Goal: Task Accomplishment & Management: Manage account settings

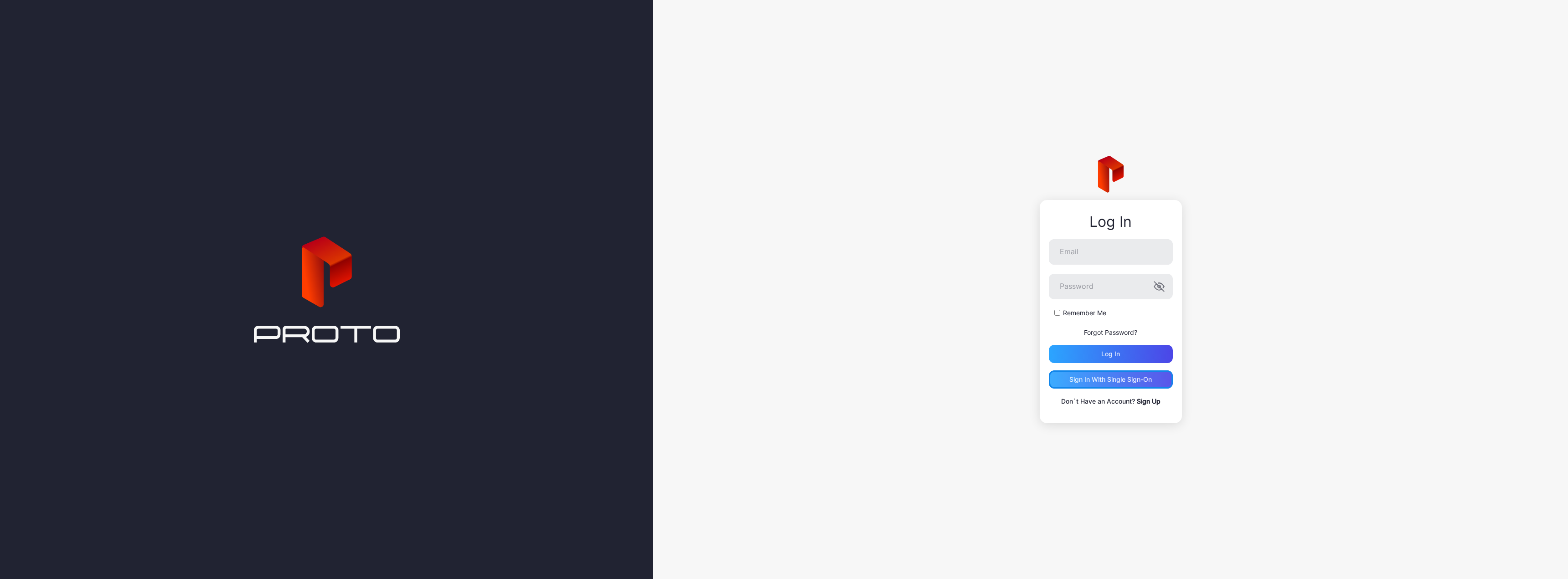
click at [1113, 380] on div "Sign in With Single Sign-On" at bounding box center [1111, 380] width 83 height 7
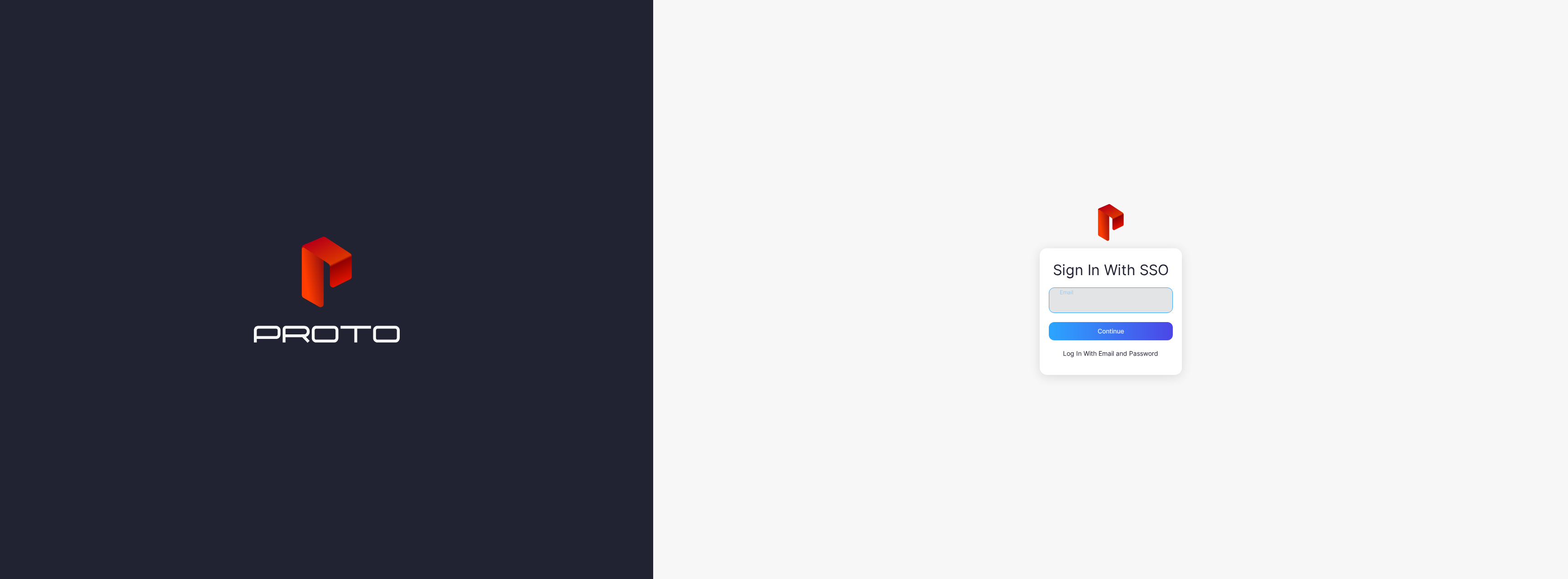
click at [1089, 302] on input "Email" at bounding box center [1111, 300] width 124 height 26
type input "**********"
click at [1104, 332] on div "Continue" at bounding box center [1110, 331] width 26 height 7
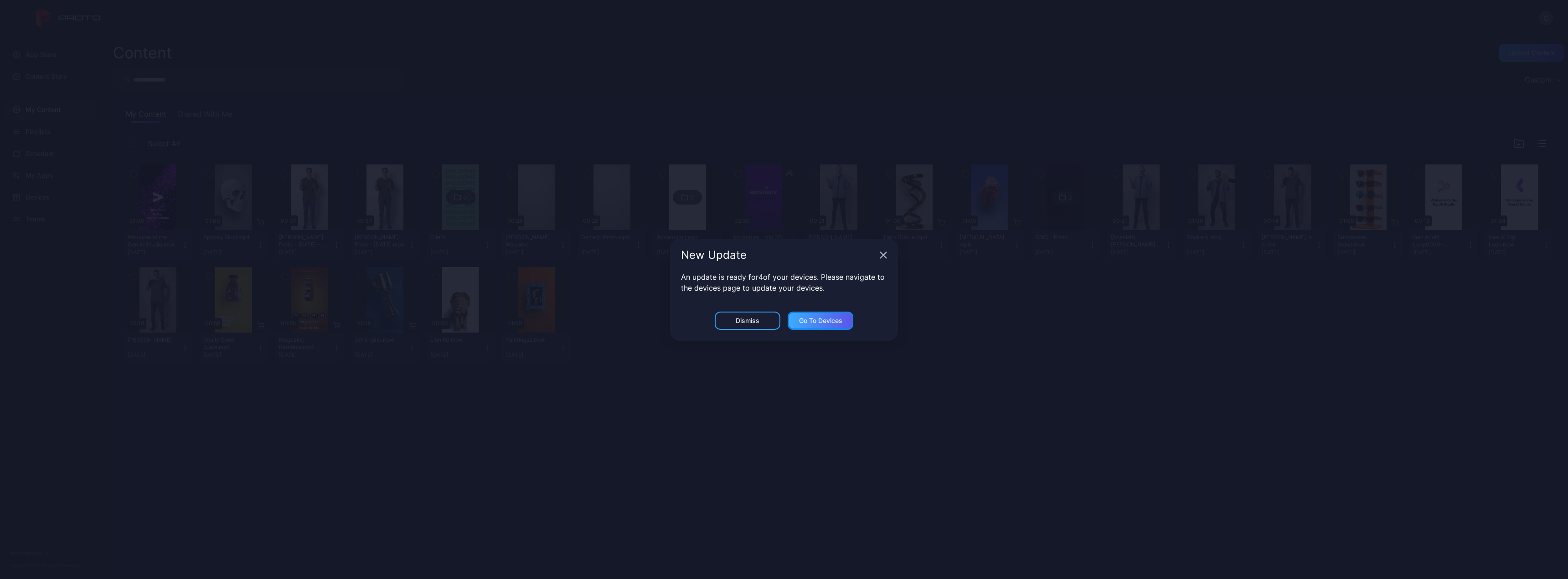
click at [816, 318] on div "Go to devices" at bounding box center [821, 321] width 43 height 7
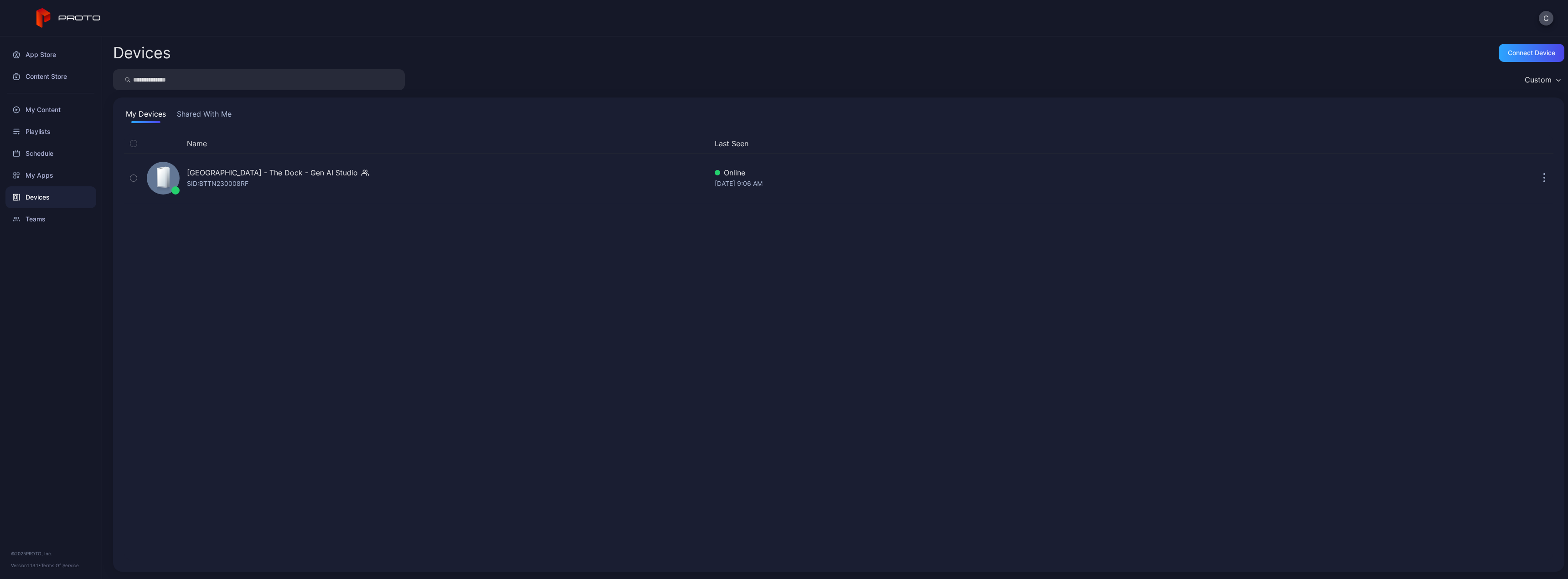
click at [187, 116] on button "Shared With Me" at bounding box center [205, 116] width 58 height 15
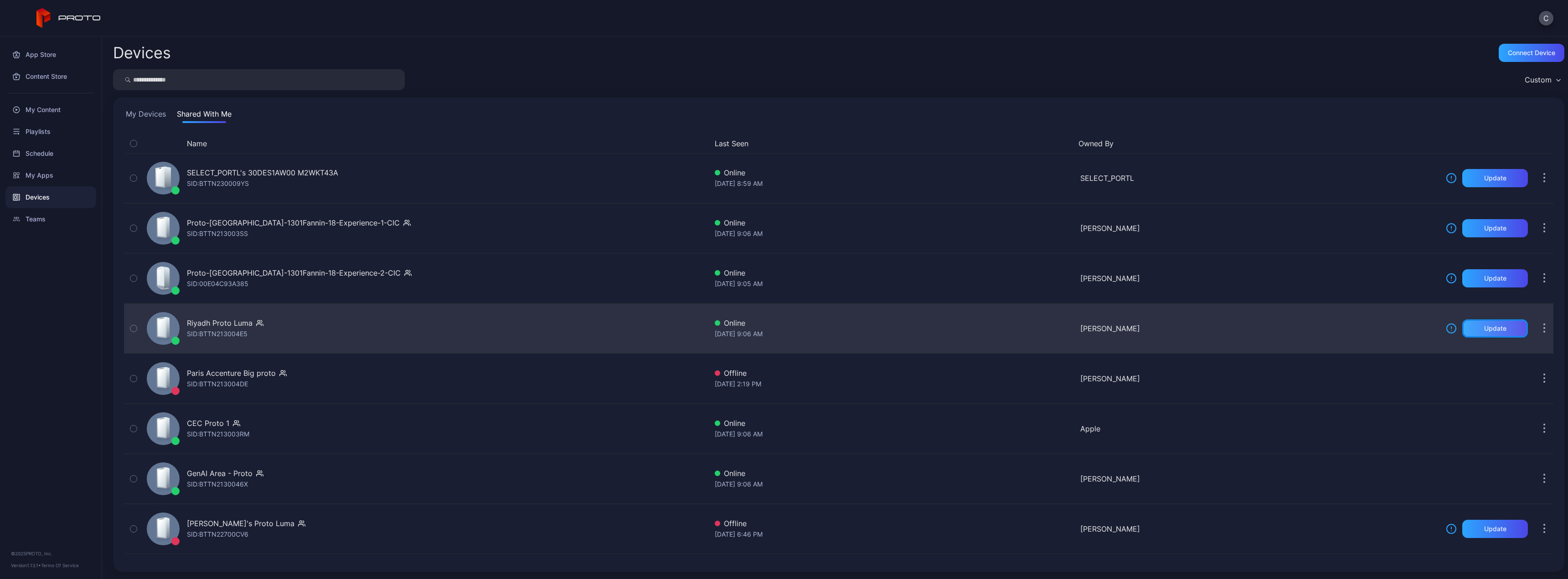
click at [1484, 329] on div "Update" at bounding box center [1495, 328] width 23 height 7
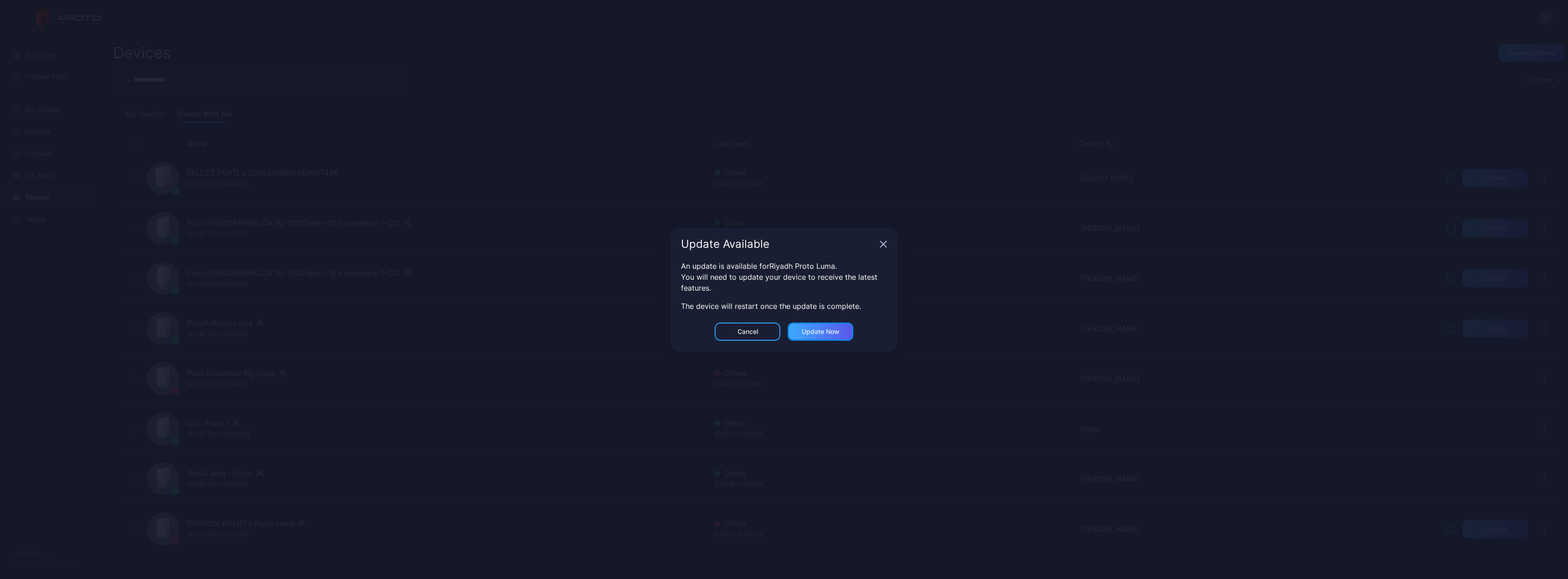
click at [819, 330] on div "Update now" at bounding box center [821, 331] width 38 height 7
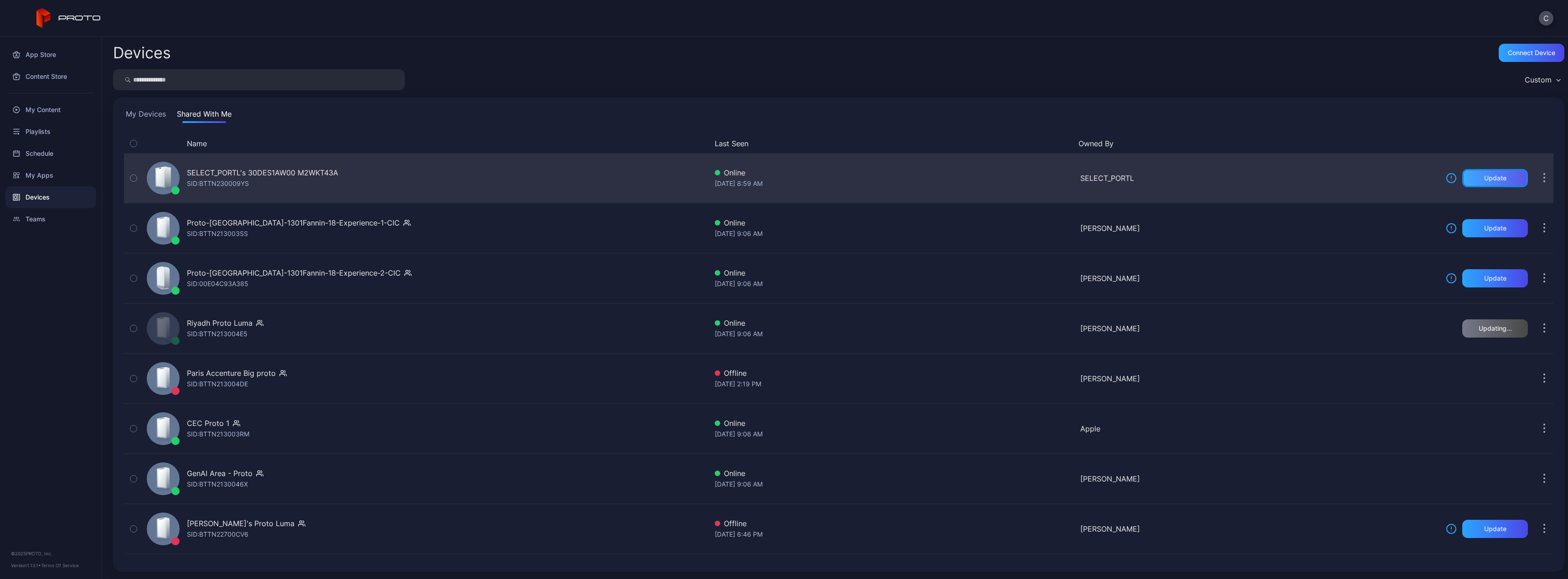
click at [1463, 182] on div "Update" at bounding box center [1495, 178] width 66 height 18
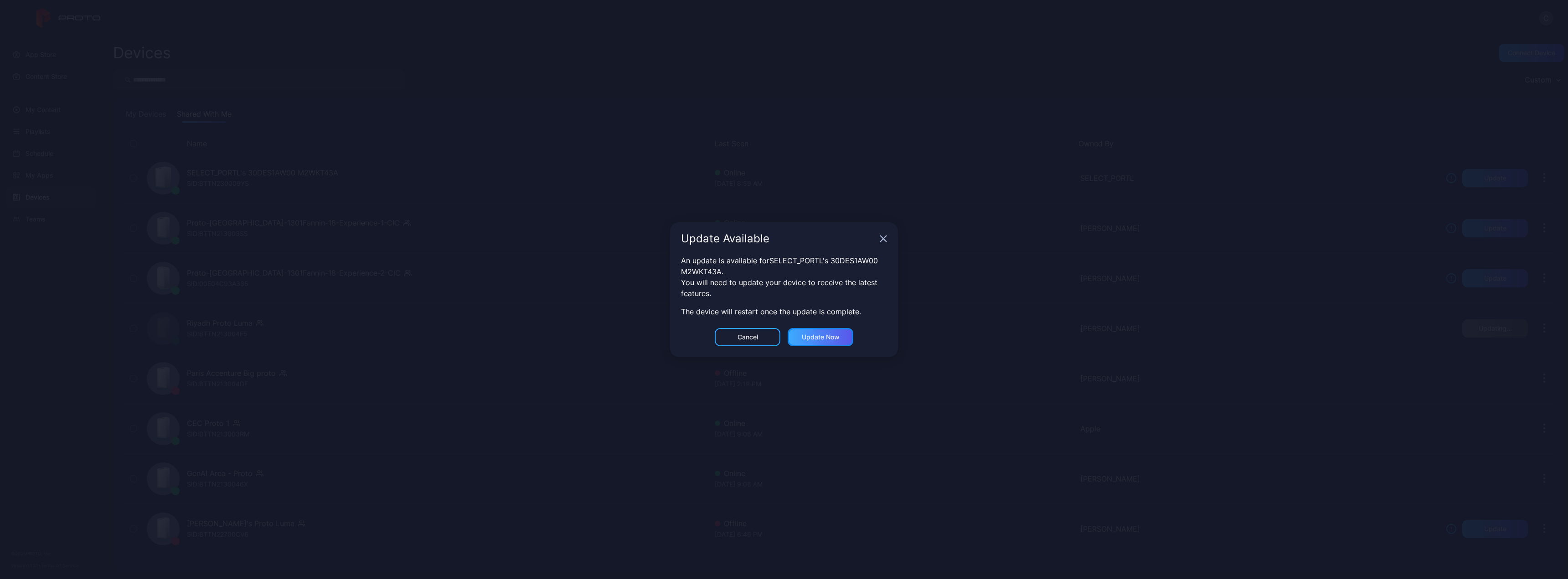
click at [818, 338] on div "Update now" at bounding box center [821, 337] width 38 height 7
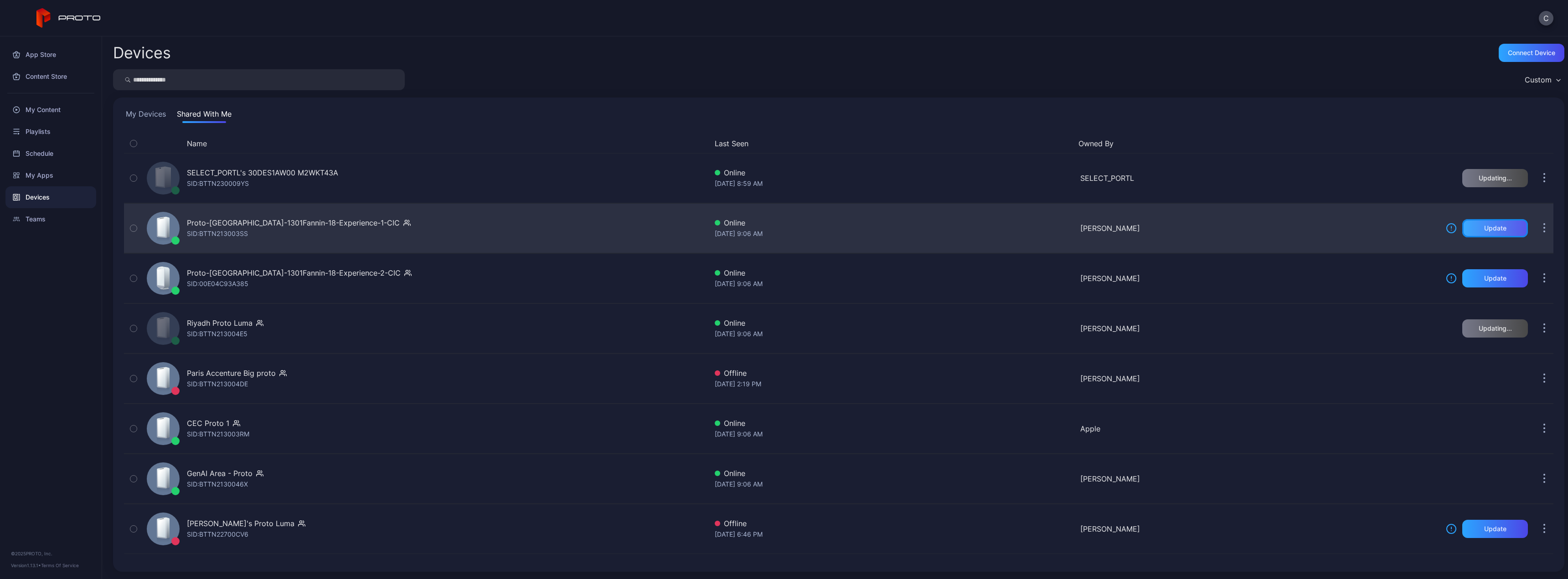
click at [1469, 233] on div "Update" at bounding box center [1495, 228] width 66 height 18
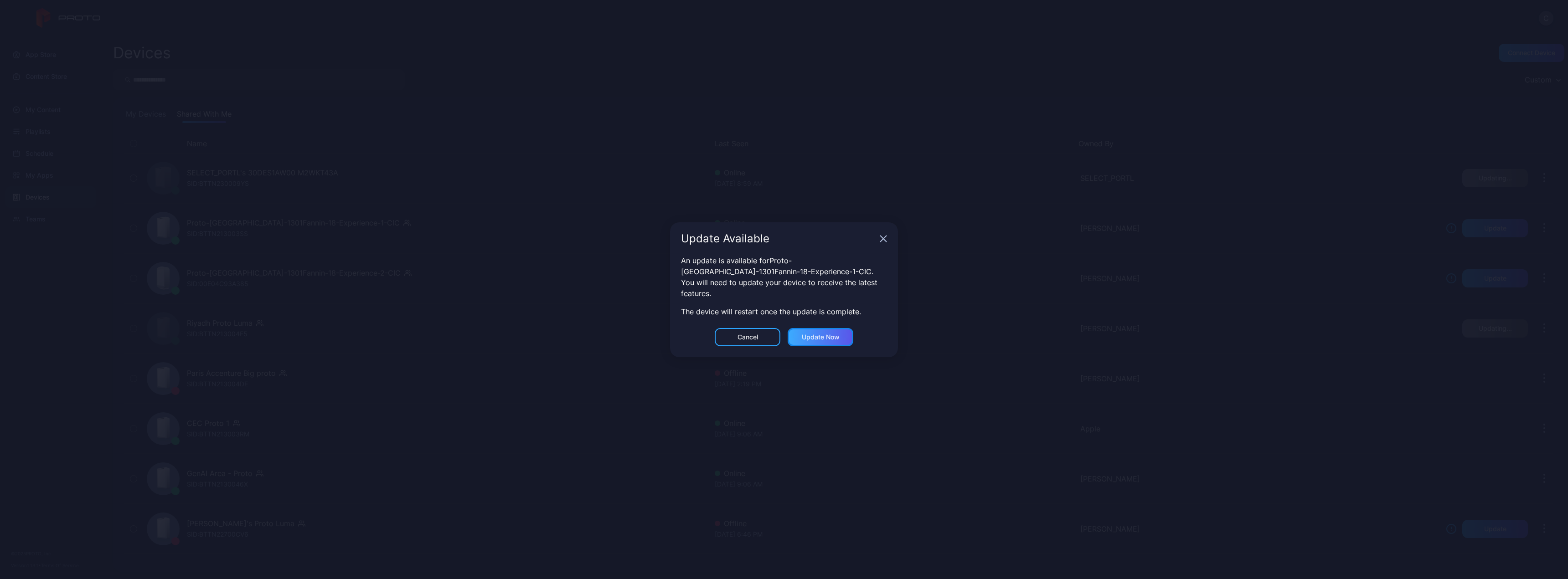
drag, startPoint x: 815, startPoint y: 342, endPoint x: 824, endPoint y: 342, distance: 9.0
click at [816, 342] on div "Update now" at bounding box center [821, 337] width 66 height 18
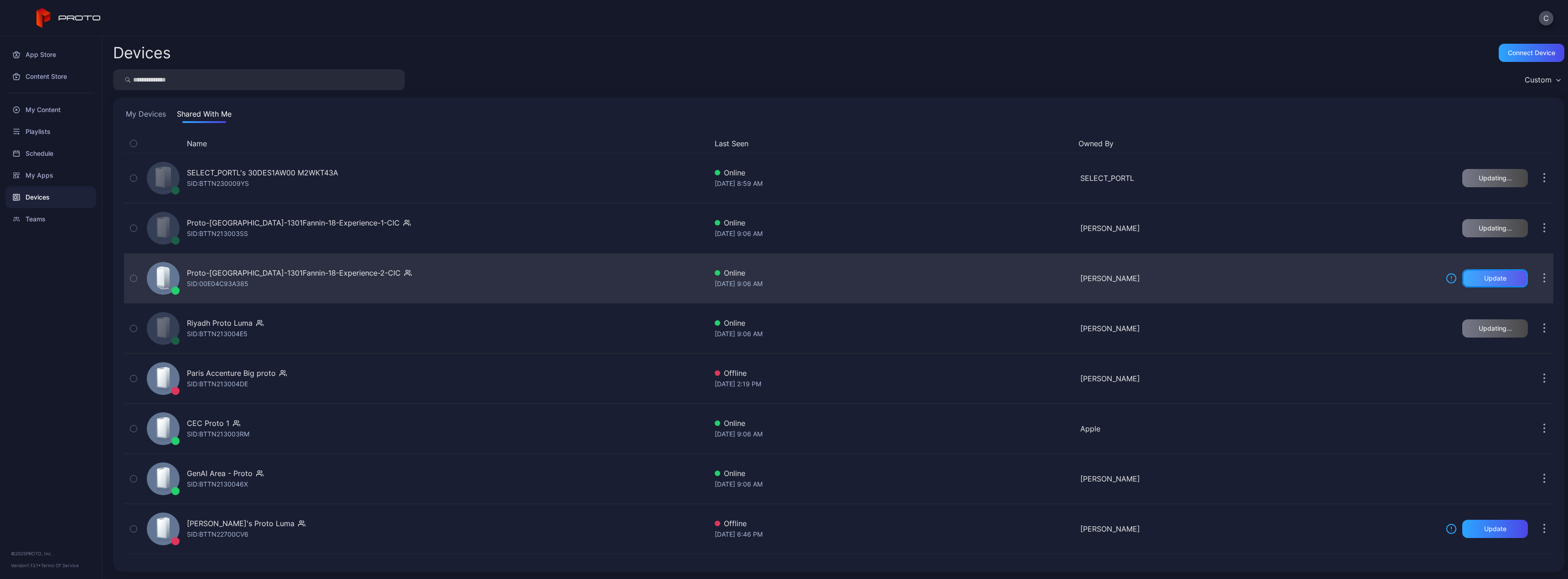
click at [1487, 277] on div "Update" at bounding box center [1495, 279] width 23 height 7
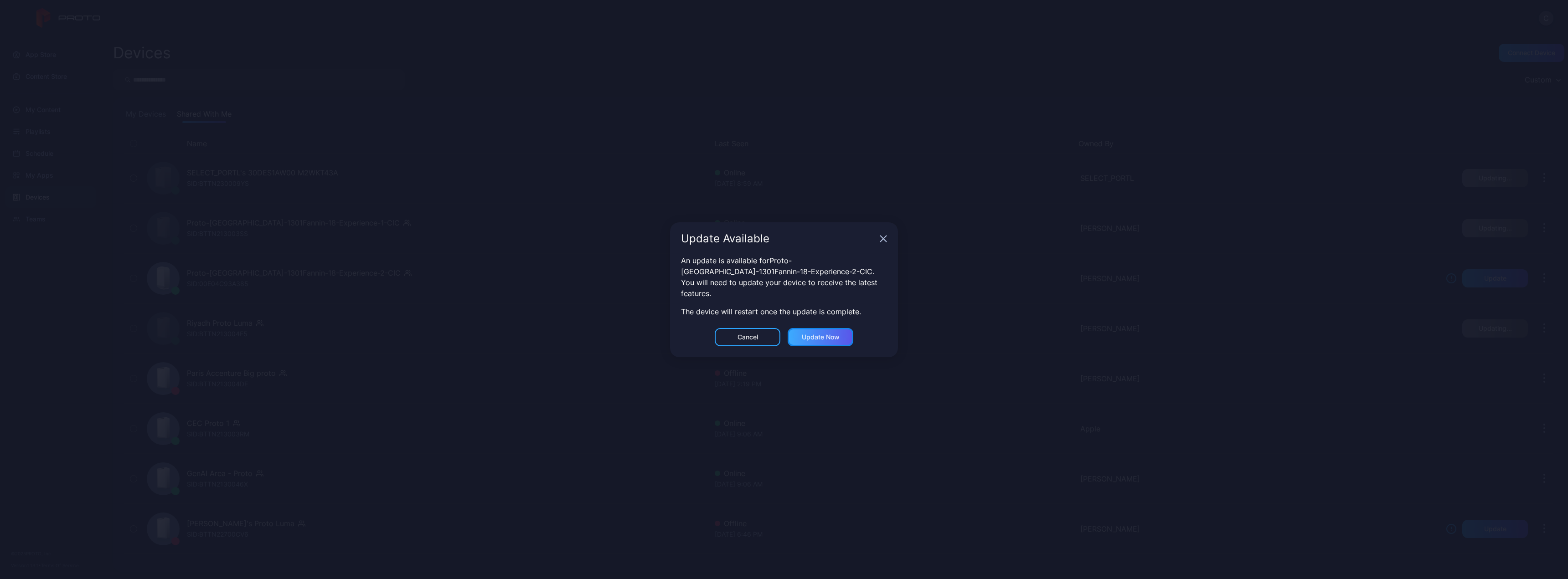
click at [825, 336] on div "Update now" at bounding box center [821, 337] width 38 height 7
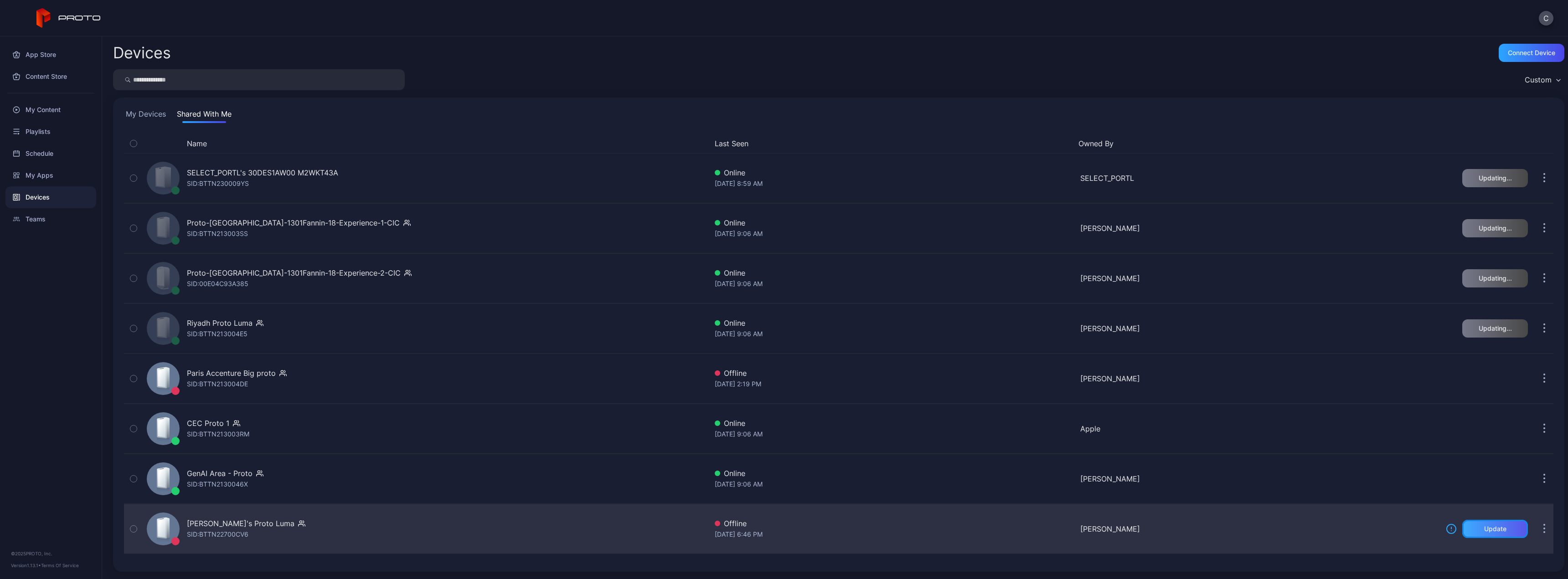
click at [1485, 532] on div "Update" at bounding box center [1495, 529] width 23 height 7
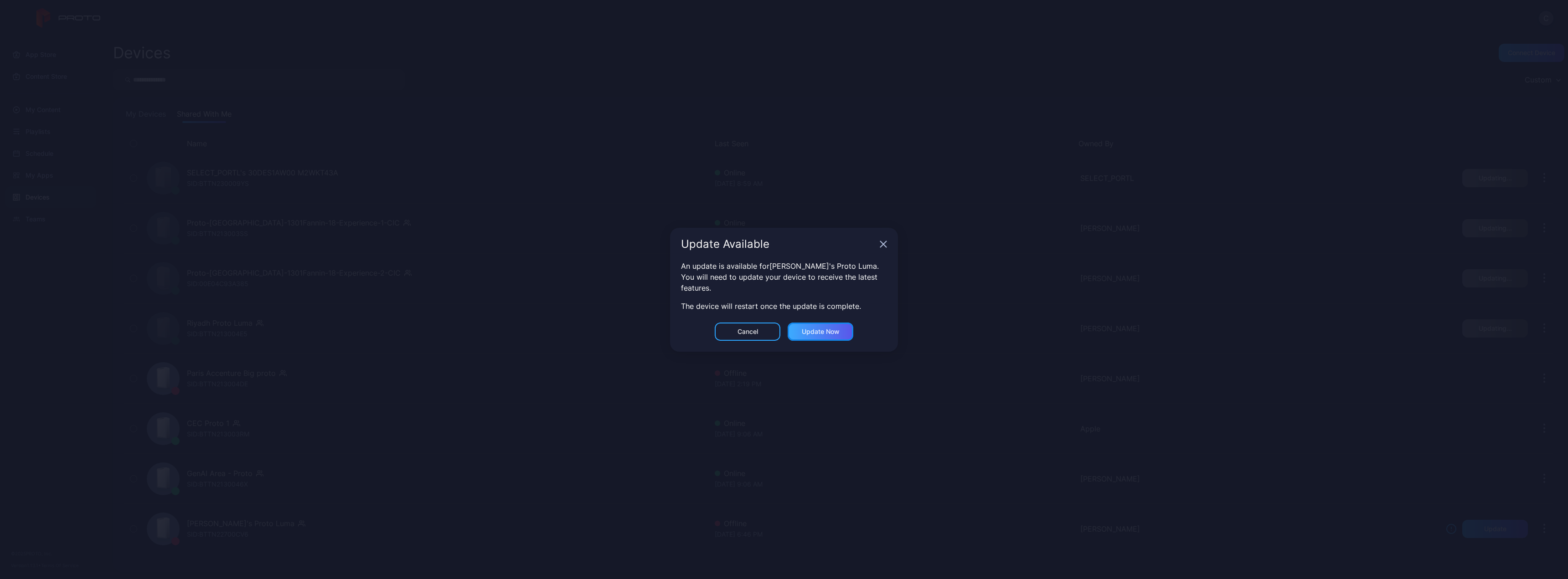
click at [822, 331] on div "Update now" at bounding box center [821, 331] width 38 height 7
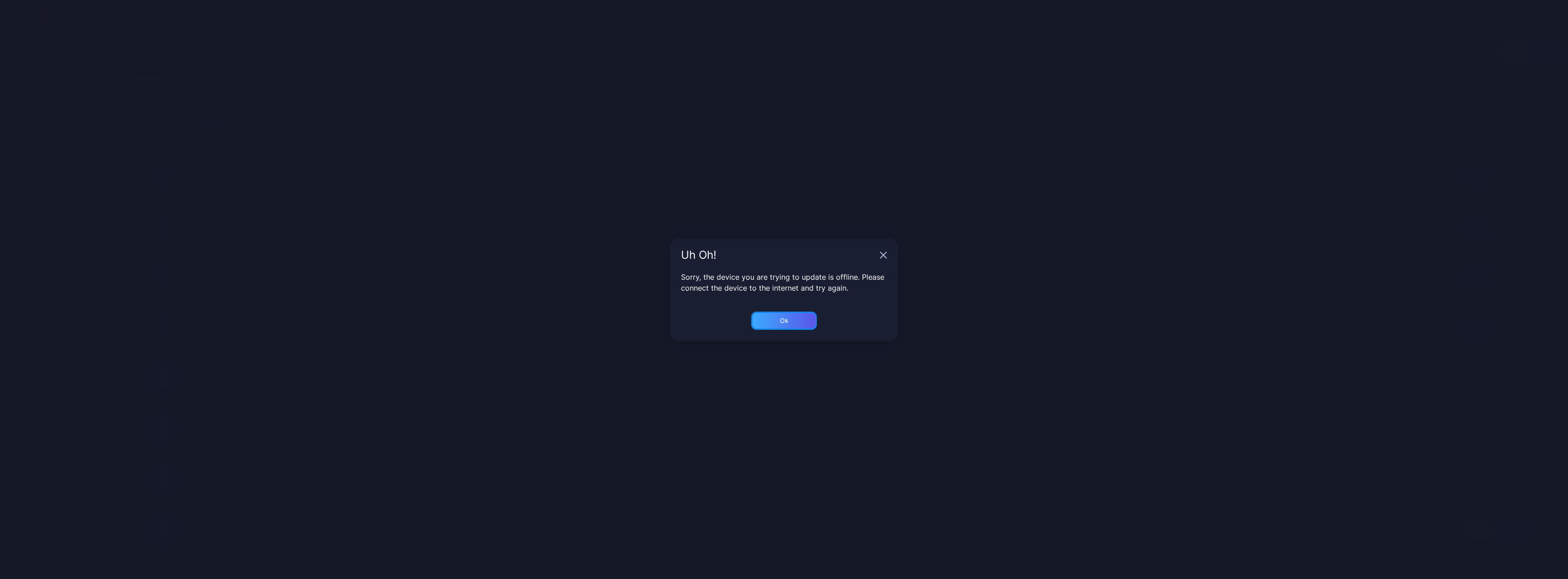
click at [792, 320] on div "Ok" at bounding box center [784, 321] width 66 height 18
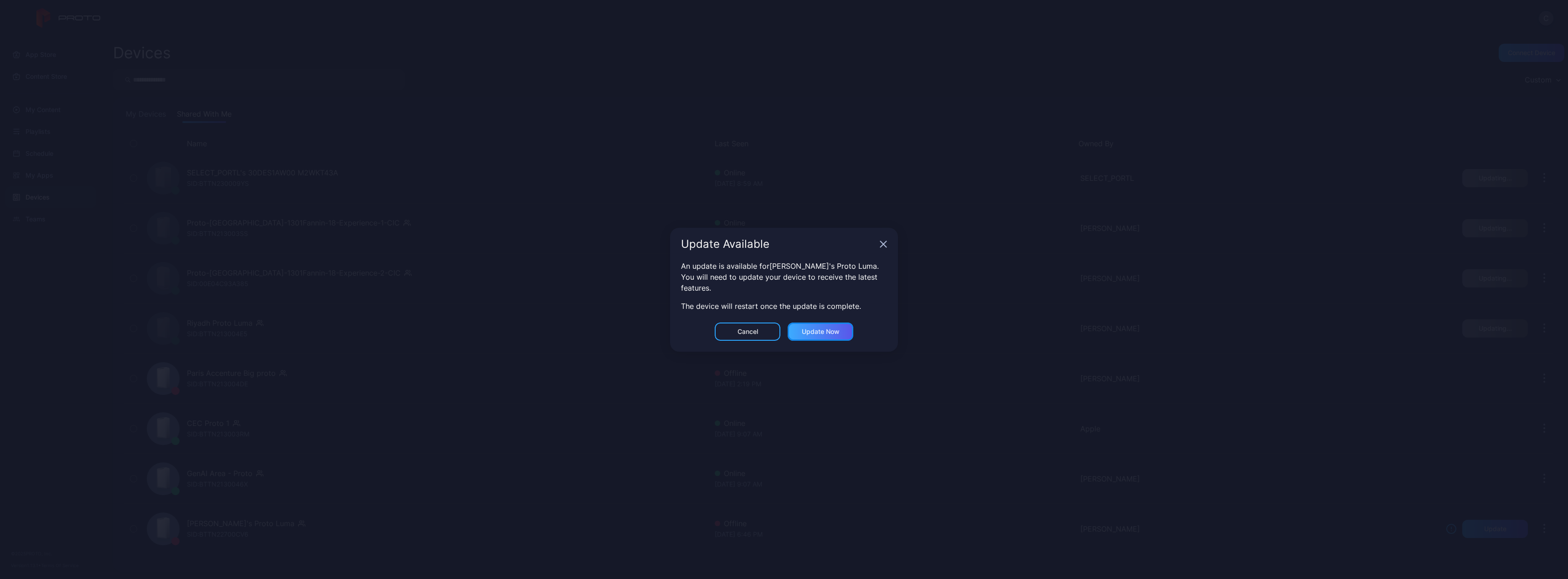
click at [816, 331] on div "Update now" at bounding box center [821, 331] width 38 height 7
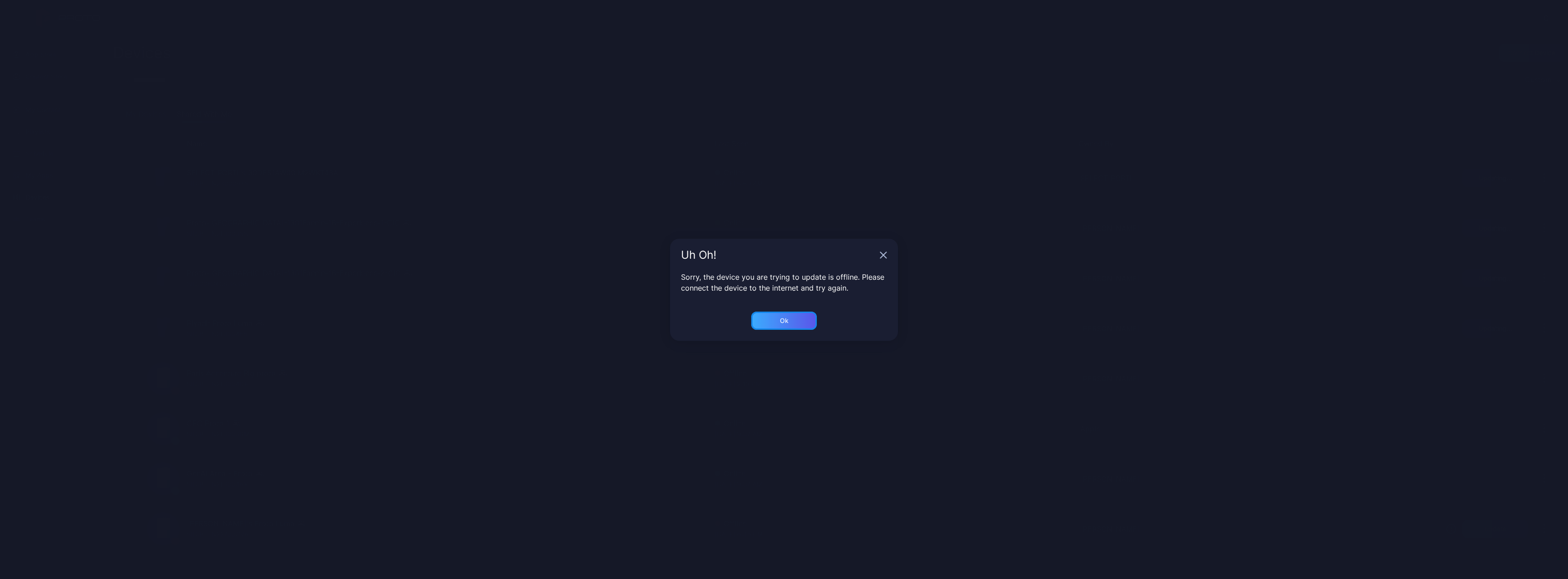
click at [772, 325] on div "Ok" at bounding box center [784, 321] width 66 height 18
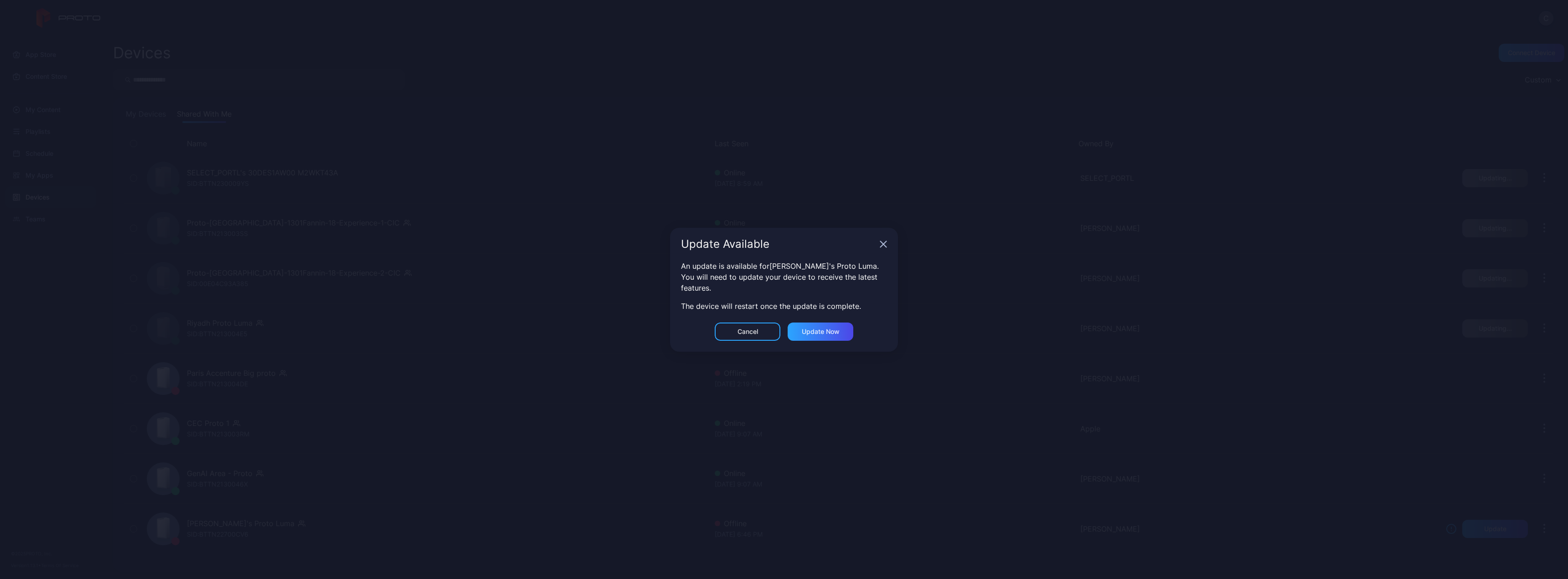
click at [880, 244] on icon "button" at bounding box center [883, 244] width 7 height 7
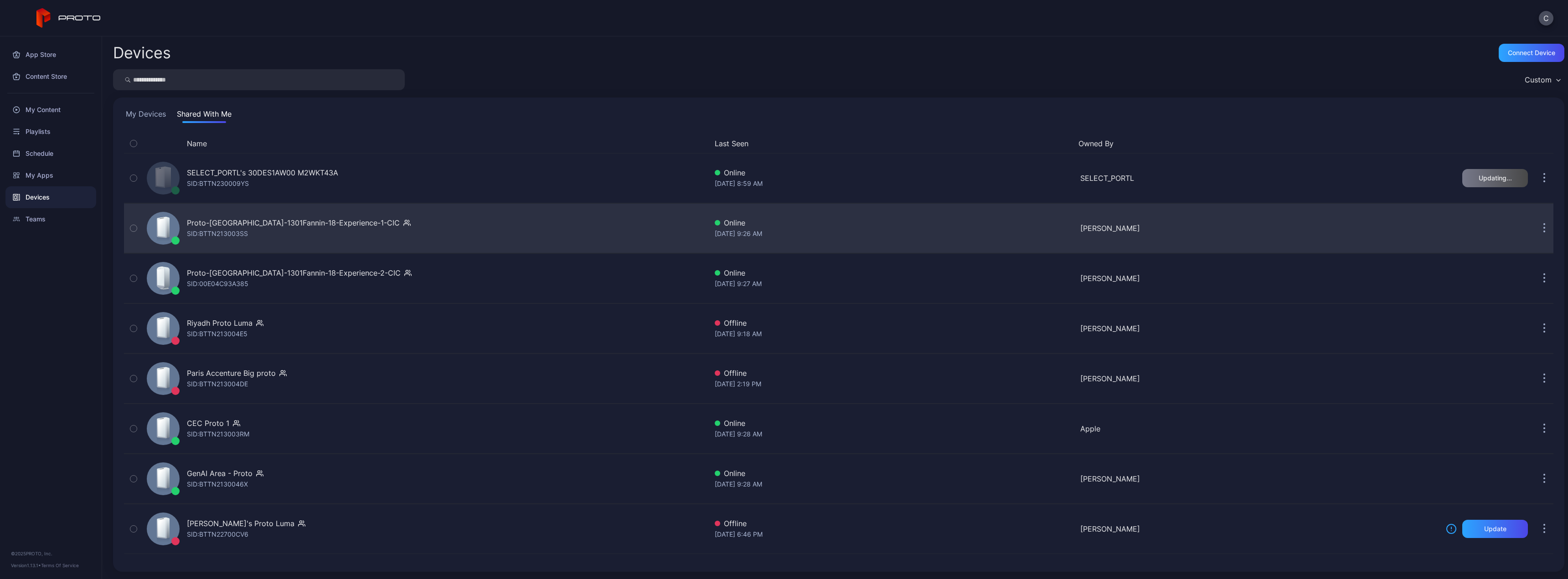
click at [301, 226] on div "Proto-[GEOGRAPHIC_DATA]-1301Fannin-18-Experience-1-CIC" at bounding box center [293, 223] width 213 height 11
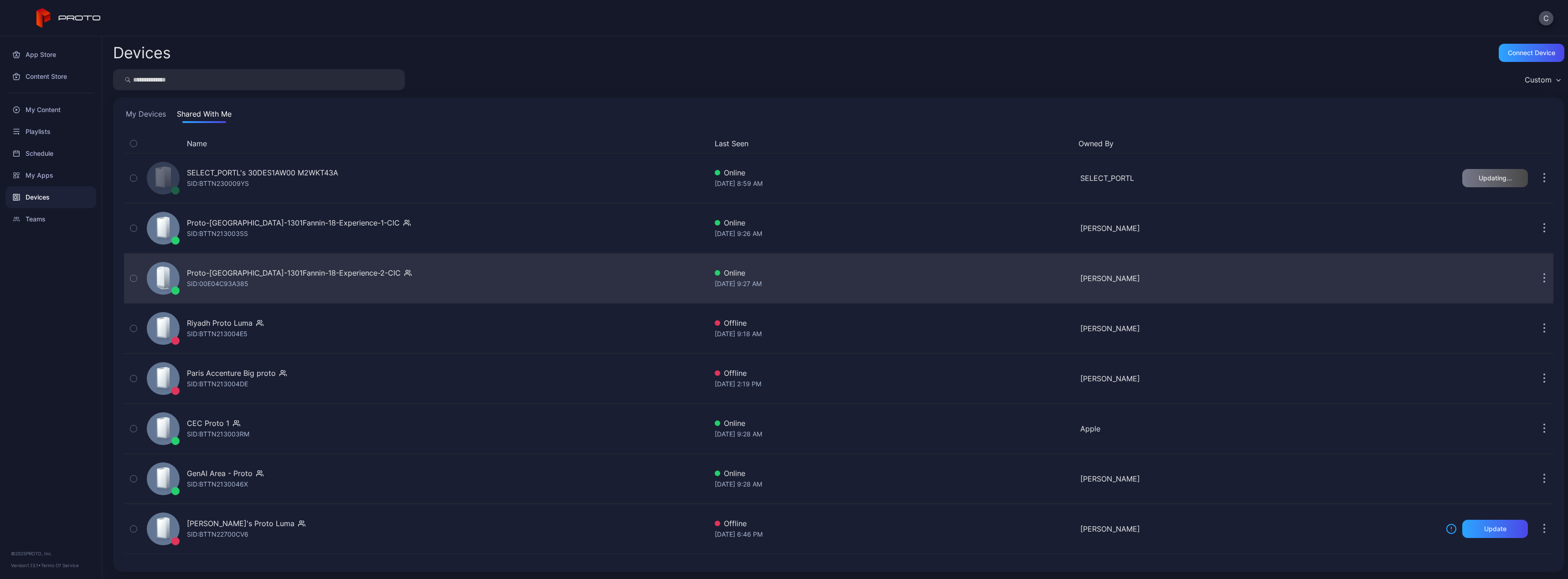
click at [354, 280] on div "Proto-Houston-1301Fannin-18-Experience-2-CIC SID: 00E04C93A385" at bounding box center [299, 279] width 225 height 22
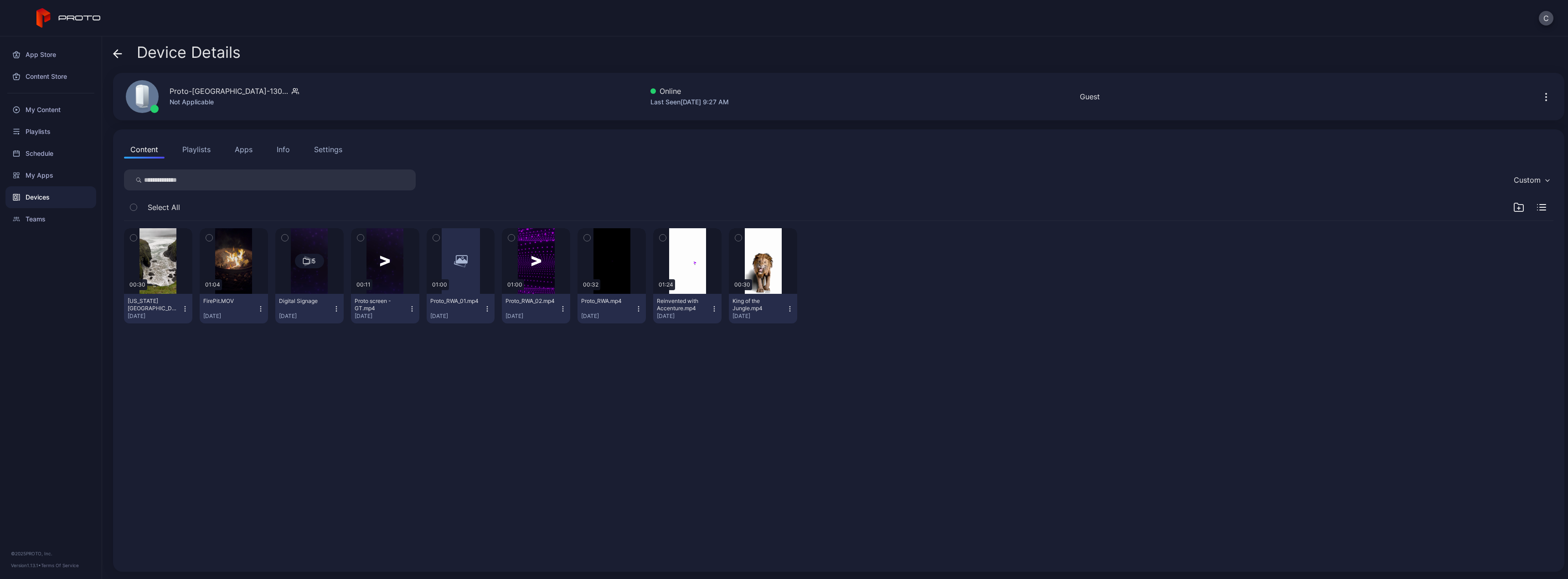
click at [242, 150] on button "Apps" at bounding box center [243, 150] width 30 height 18
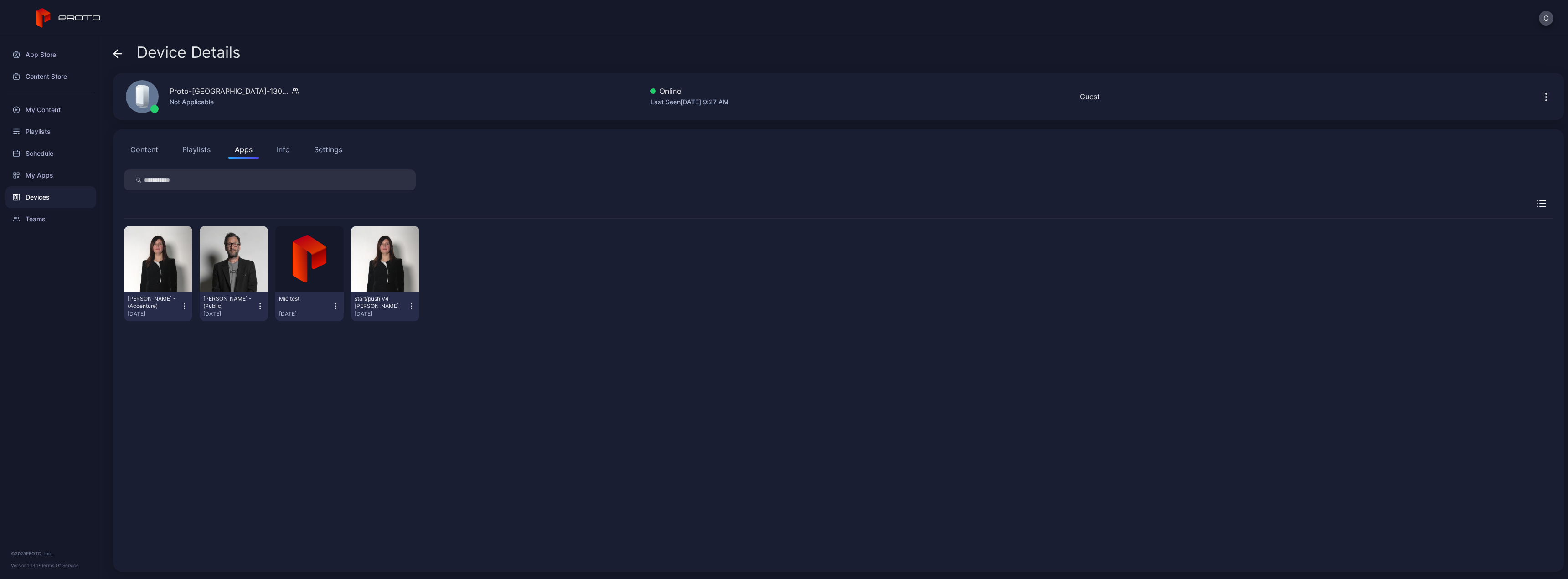
click at [113, 55] on icon at bounding box center [117, 54] width 9 height 9
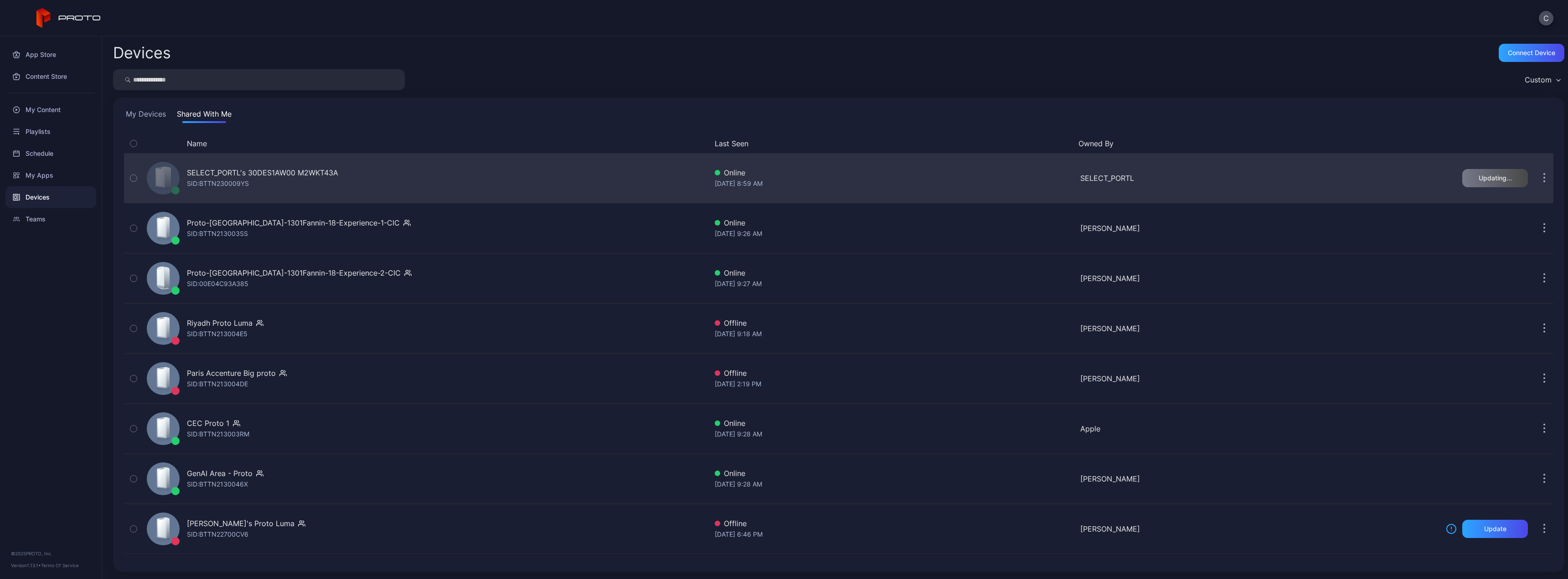
click at [277, 182] on div "SELECT_PORTL's 30DES1AW00 M2WKT43A SID: BTTN230009YS" at bounding box center [262, 178] width 152 height 22
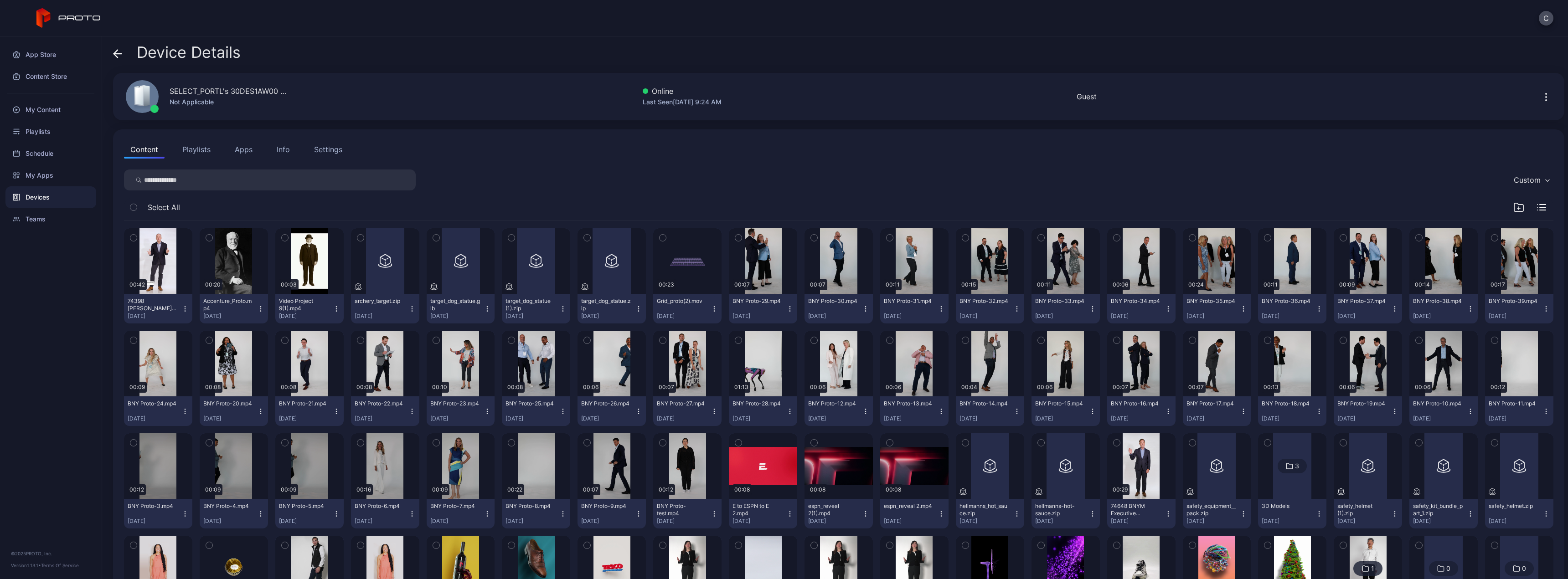
click at [240, 148] on button "Apps" at bounding box center [243, 150] width 30 height 18
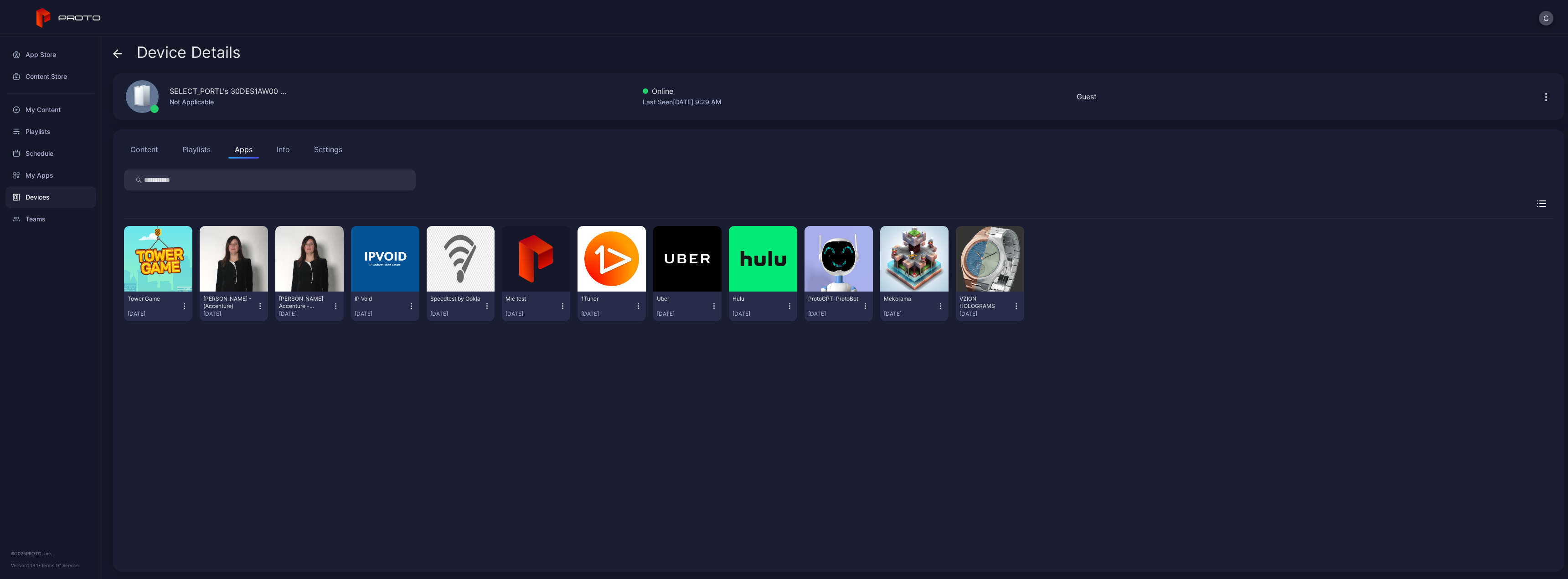
click at [197, 150] on button "Playlists" at bounding box center [196, 150] width 41 height 18
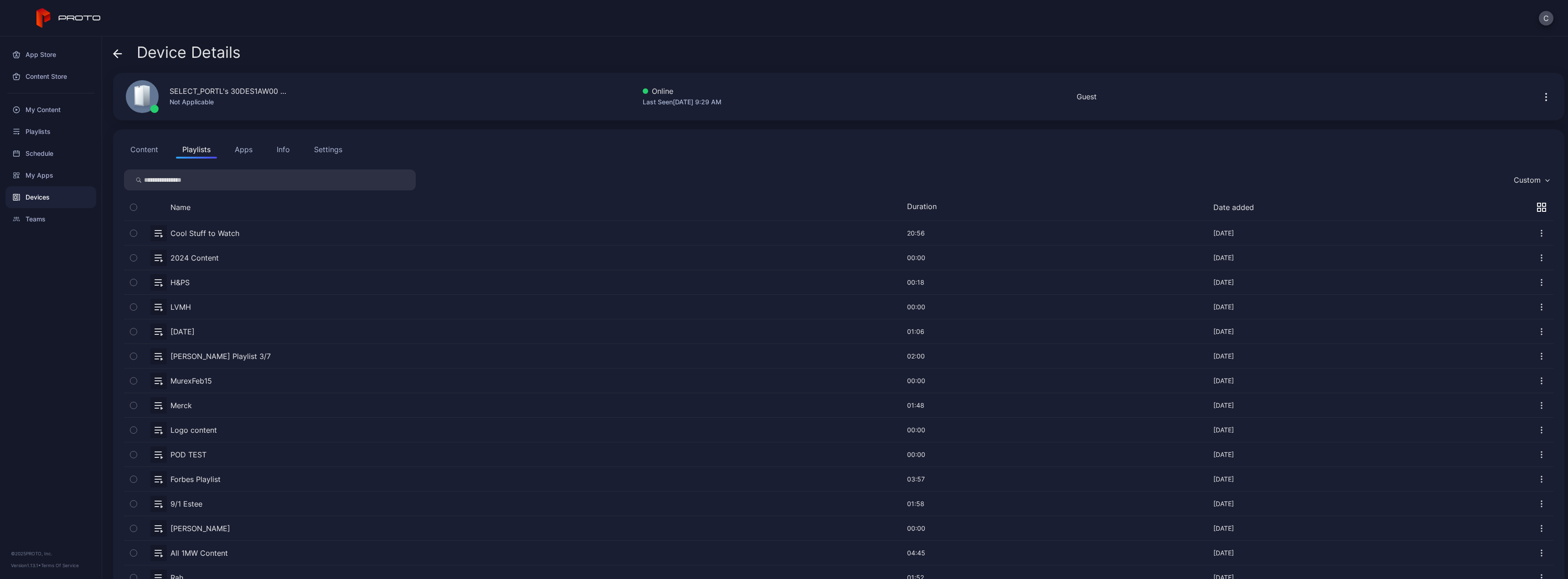
click at [149, 149] on button "Content" at bounding box center [144, 150] width 41 height 18
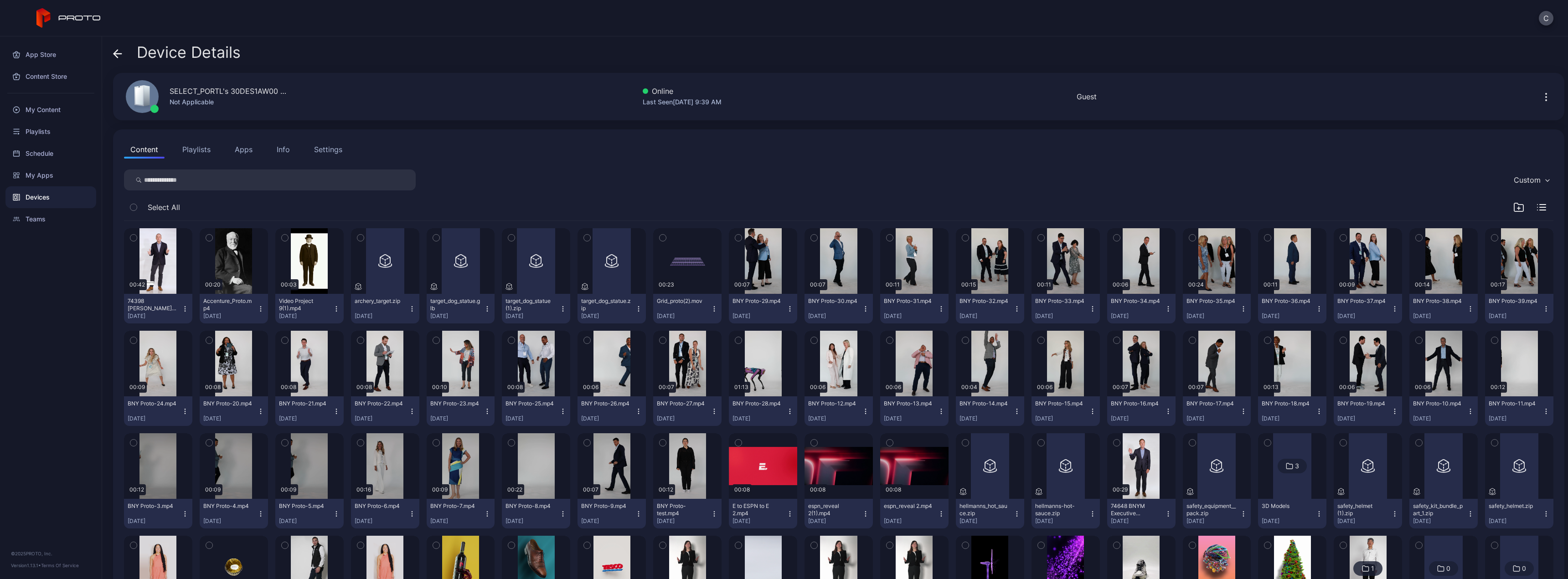
click at [195, 149] on button "Playlists" at bounding box center [196, 150] width 41 height 18
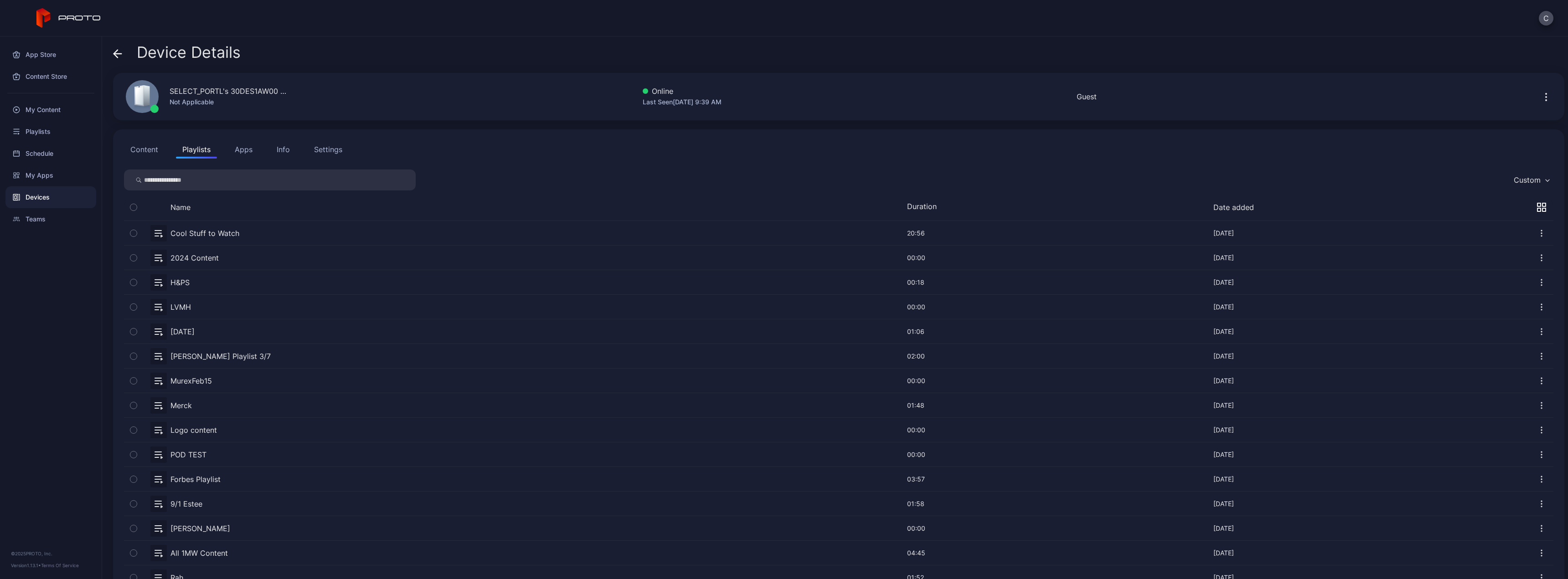
click at [236, 148] on button "Apps" at bounding box center [243, 150] width 30 height 18
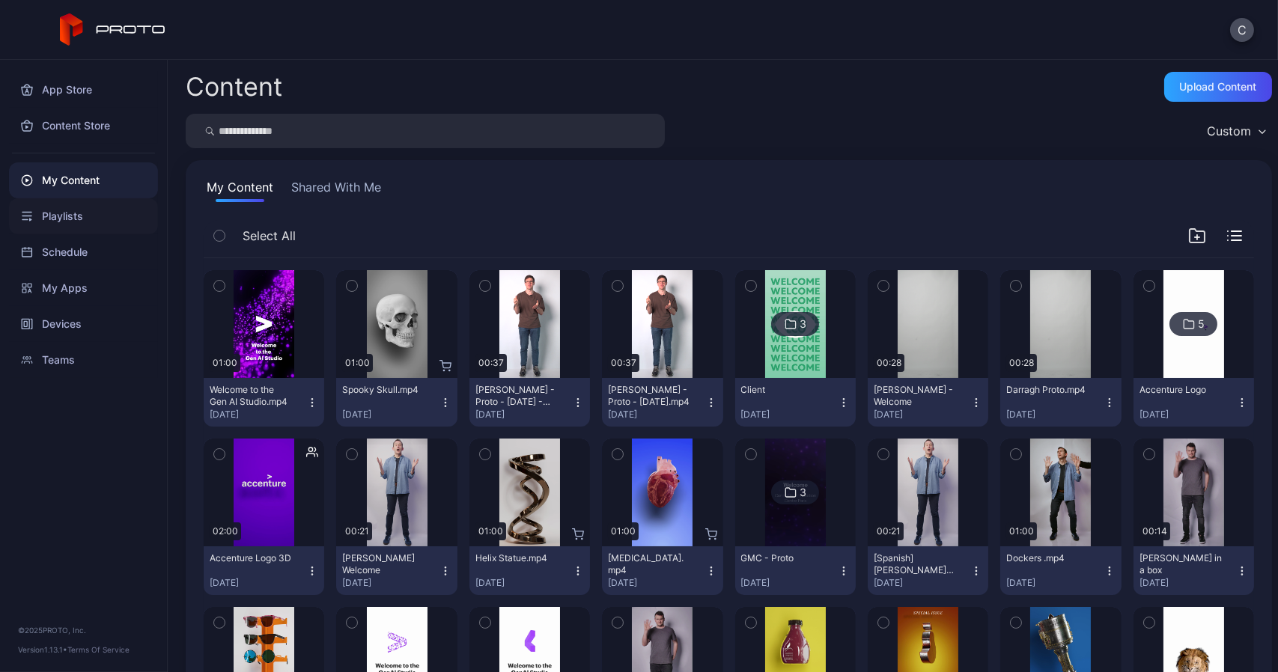
click at [77, 223] on div "Playlists" at bounding box center [83, 216] width 149 height 36
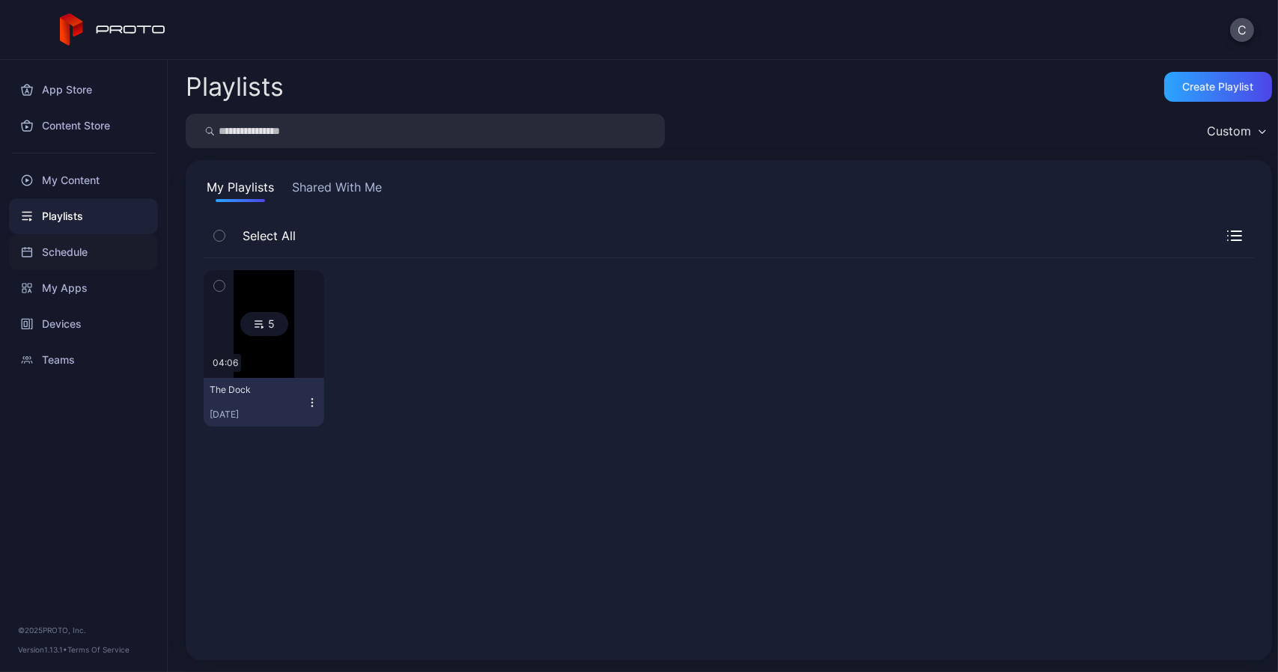
click at [67, 254] on div "Schedule" at bounding box center [83, 252] width 149 height 36
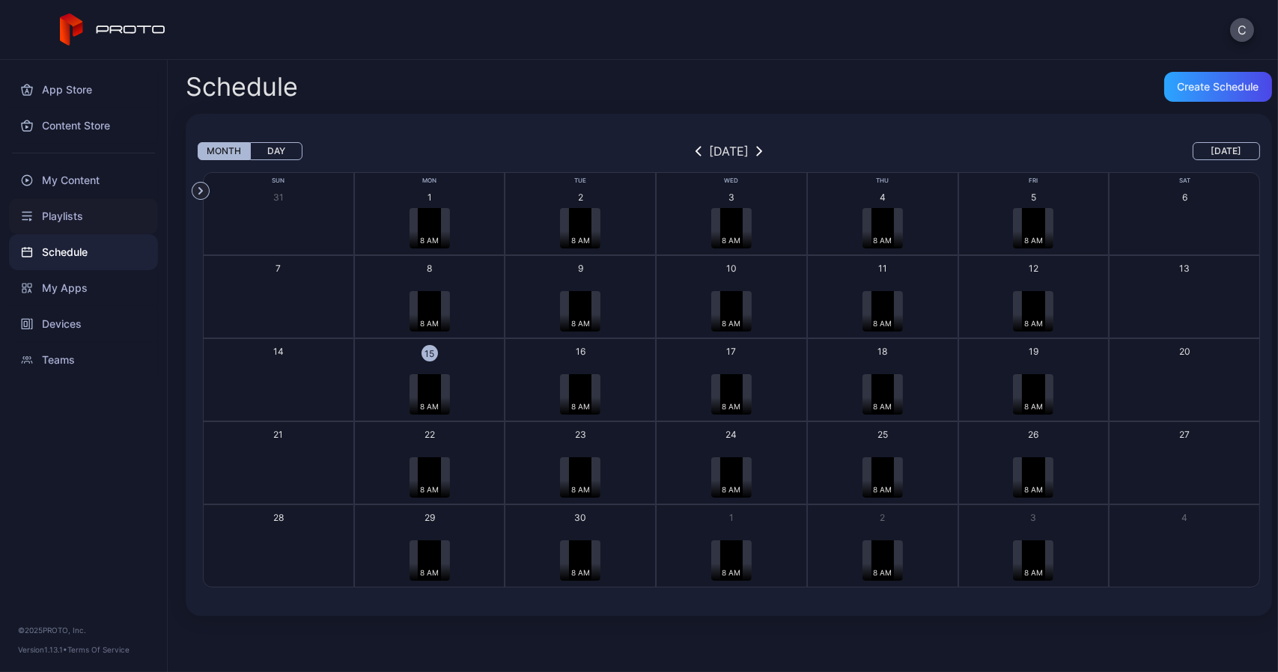
click at [48, 217] on div "Playlists" at bounding box center [83, 216] width 149 height 36
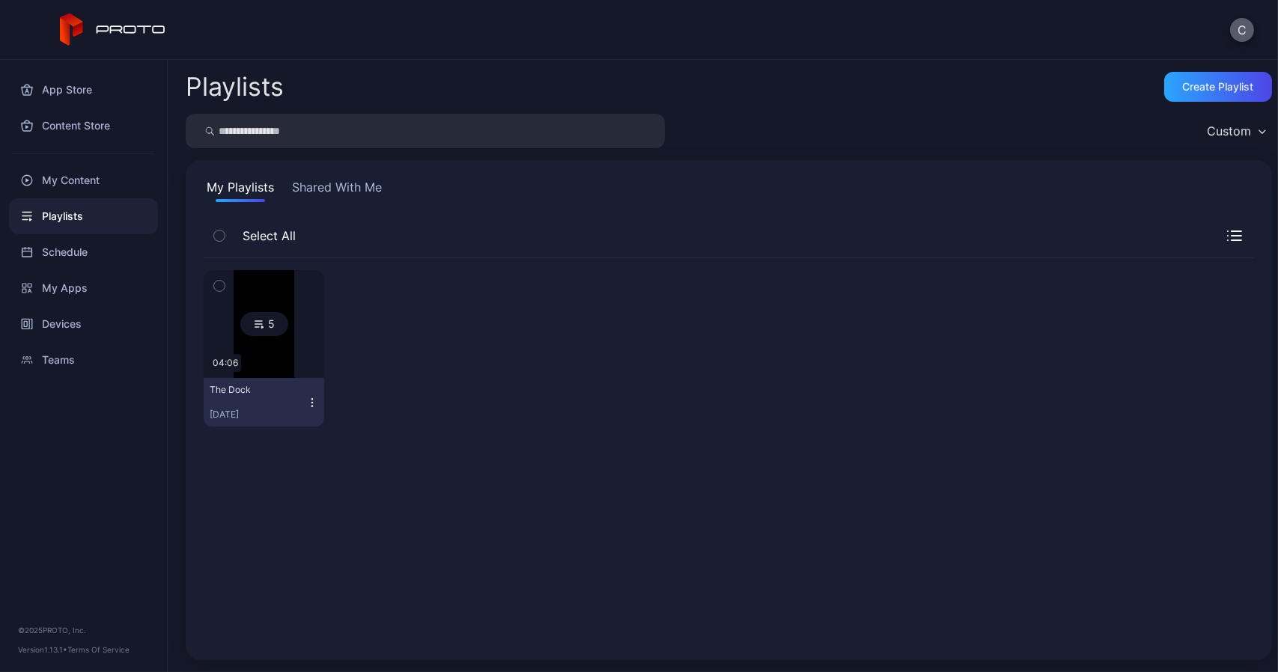
click at [1240, 31] on button "C" at bounding box center [1242, 30] width 24 height 24
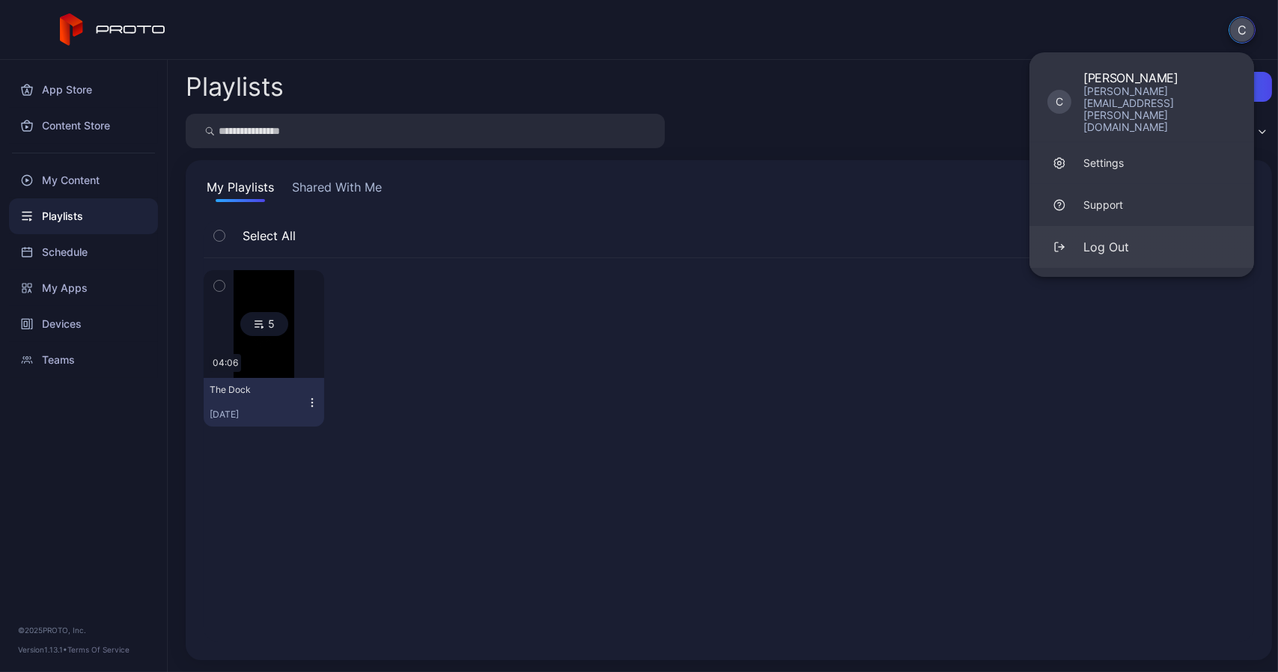
click at [1115, 238] on div "Log Out" at bounding box center [1107, 247] width 46 height 18
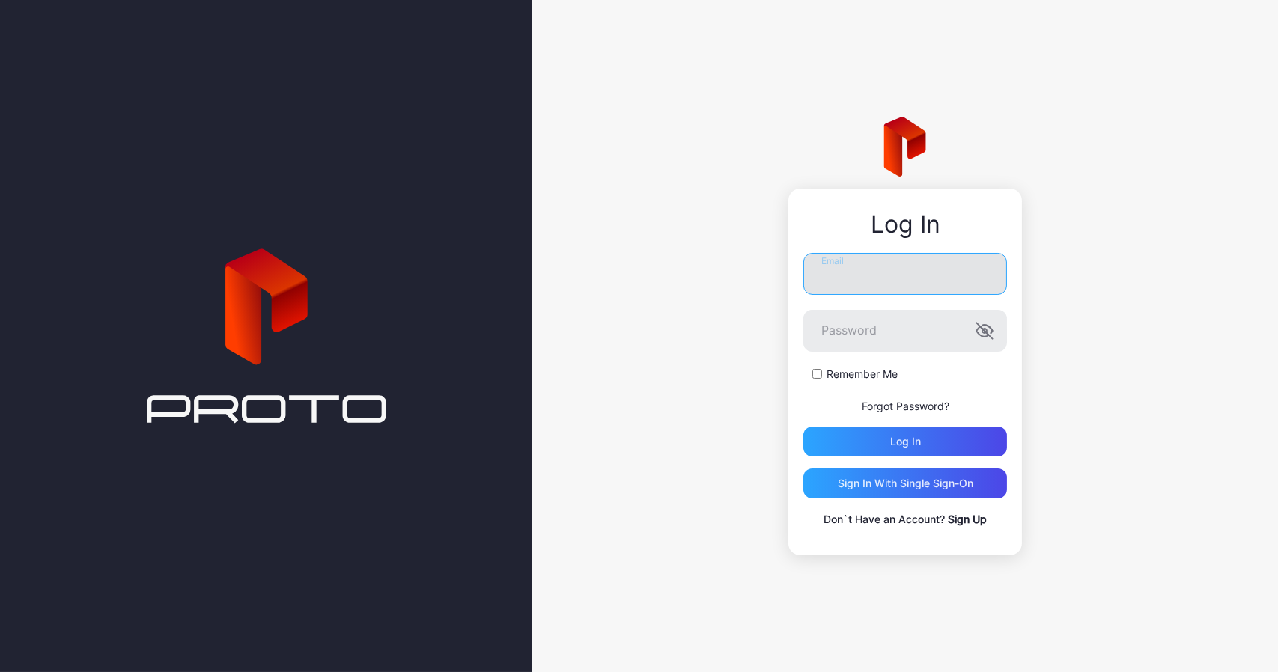
click at [861, 288] on input "Email" at bounding box center [906, 274] width 204 height 42
type input "**********"
click at [982, 326] on icon "button" at bounding box center [985, 331] width 18 height 18
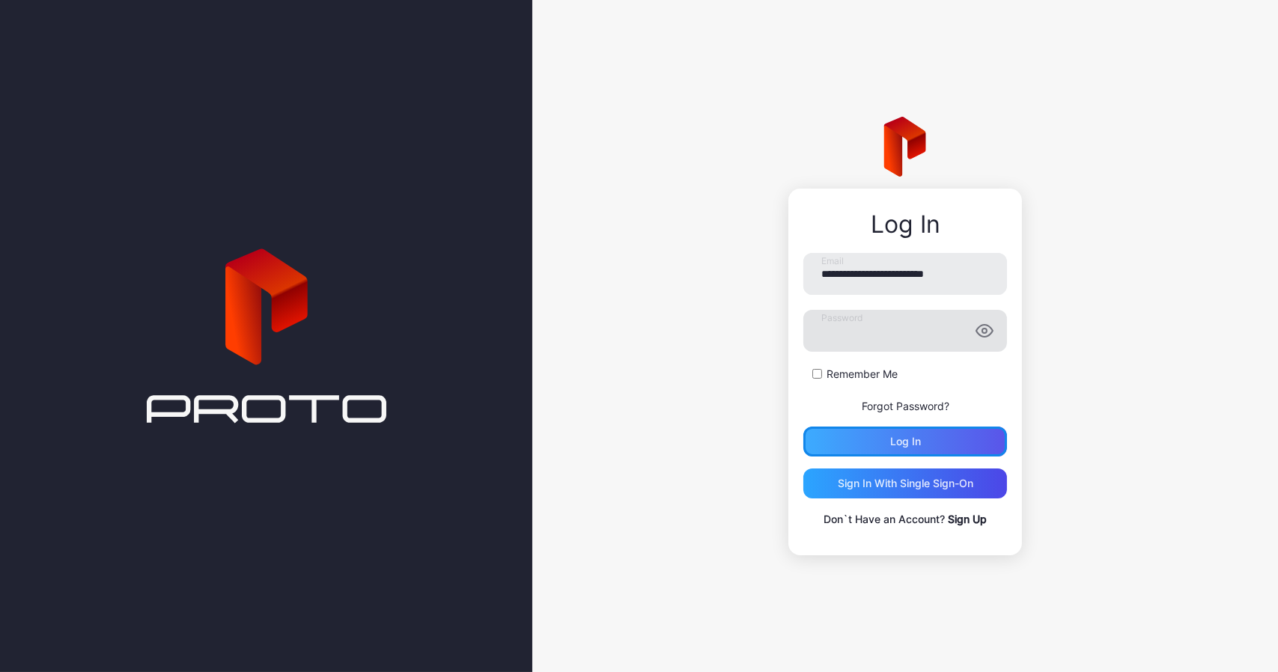
click at [877, 448] on div "Log in" at bounding box center [906, 442] width 204 height 30
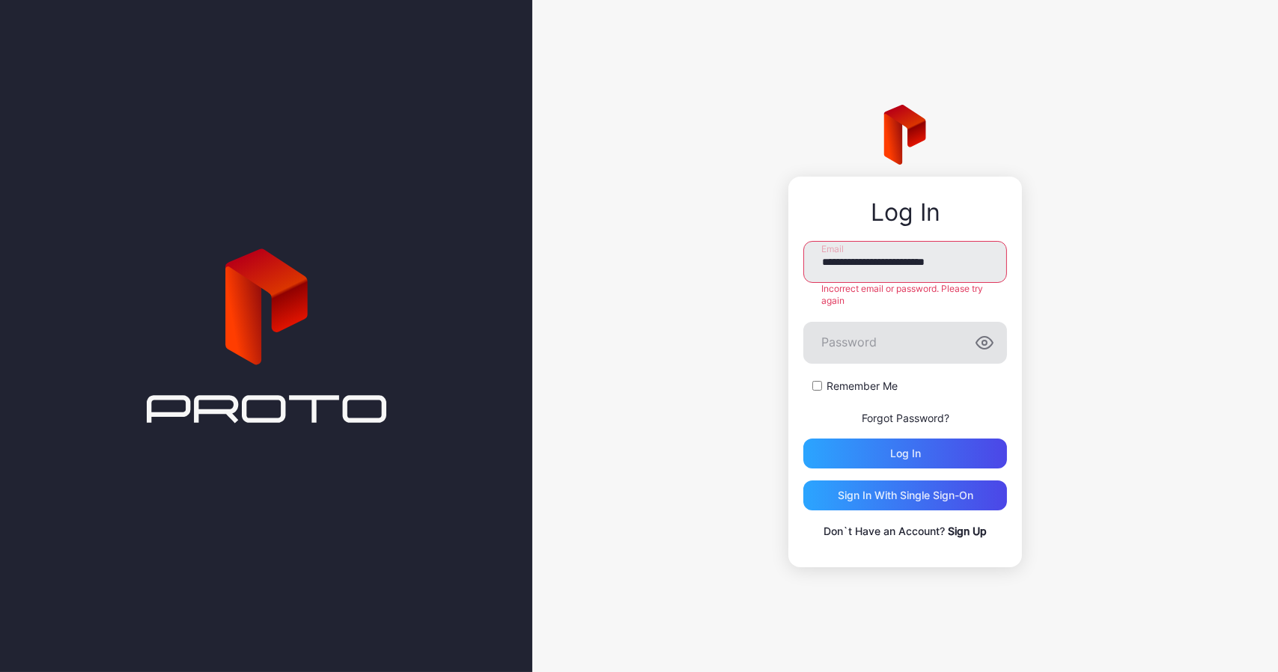
click at [890, 421] on link "Forgot Password?" at bounding box center [906, 418] width 88 height 13
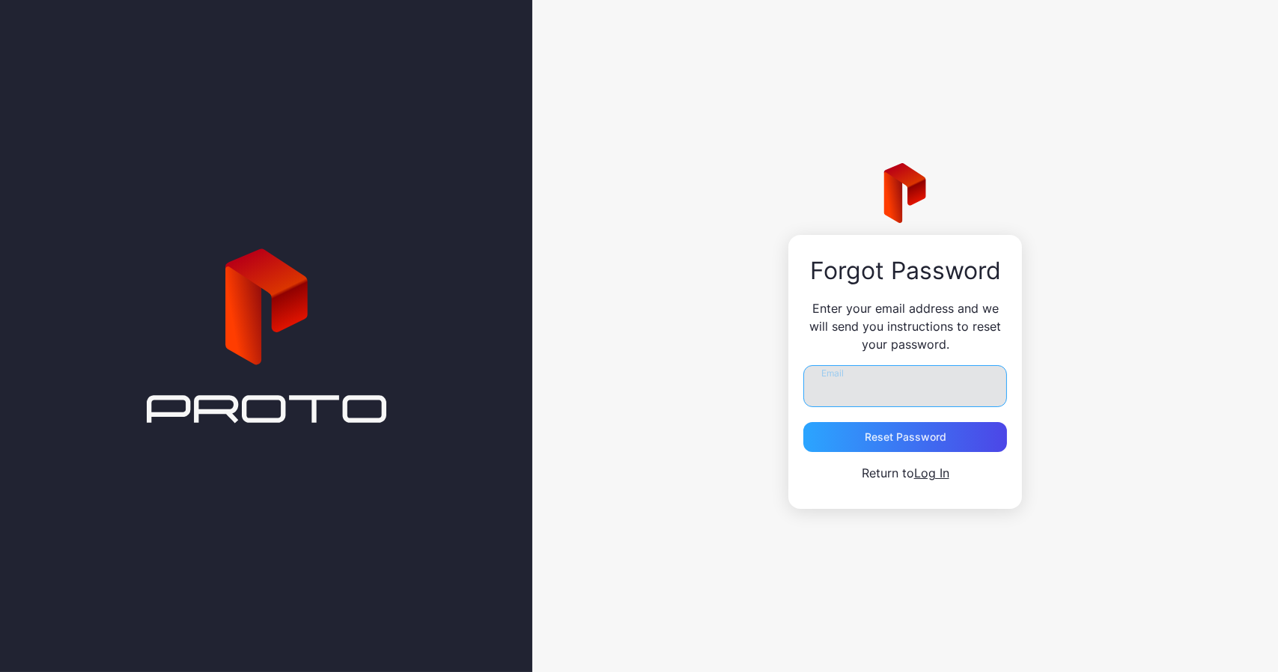
click at [854, 392] on input "Email" at bounding box center [906, 386] width 204 height 42
type input "**********"
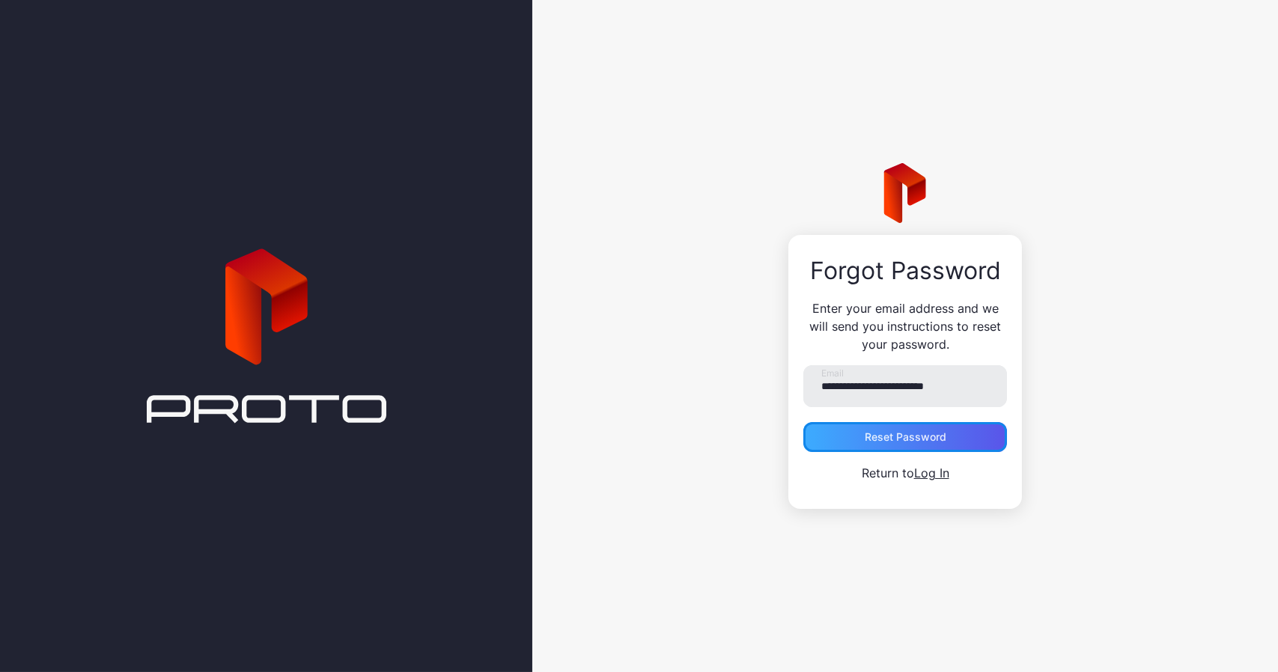
click at [898, 434] on div "Reset Password" at bounding box center [906, 437] width 82 height 12
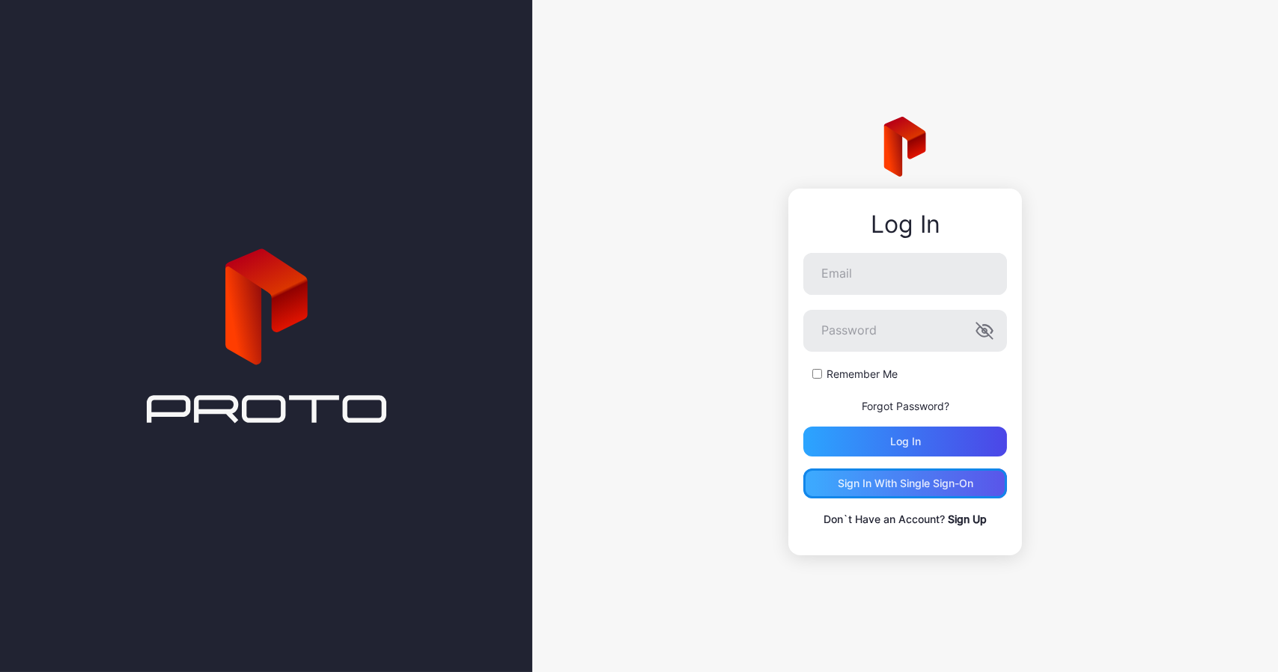
click at [877, 483] on div "Sign in With Single Sign-On" at bounding box center [906, 484] width 136 height 12
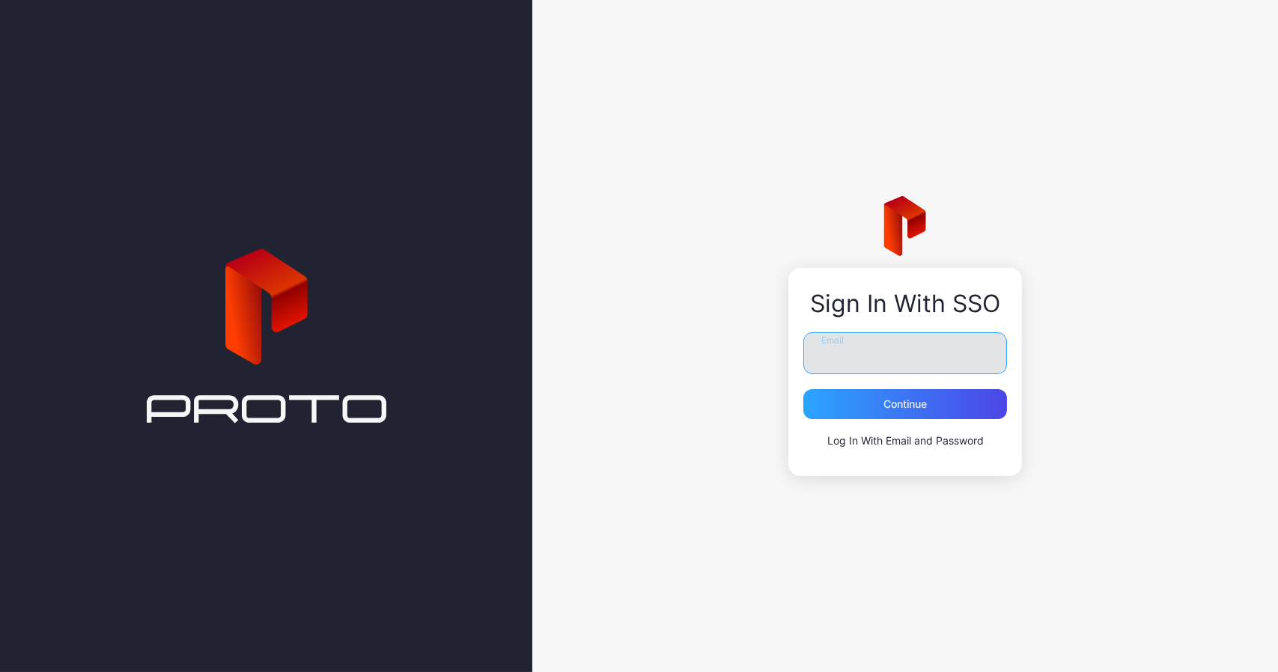
click at [834, 345] on input "Email" at bounding box center [906, 353] width 204 height 42
type input "**********"
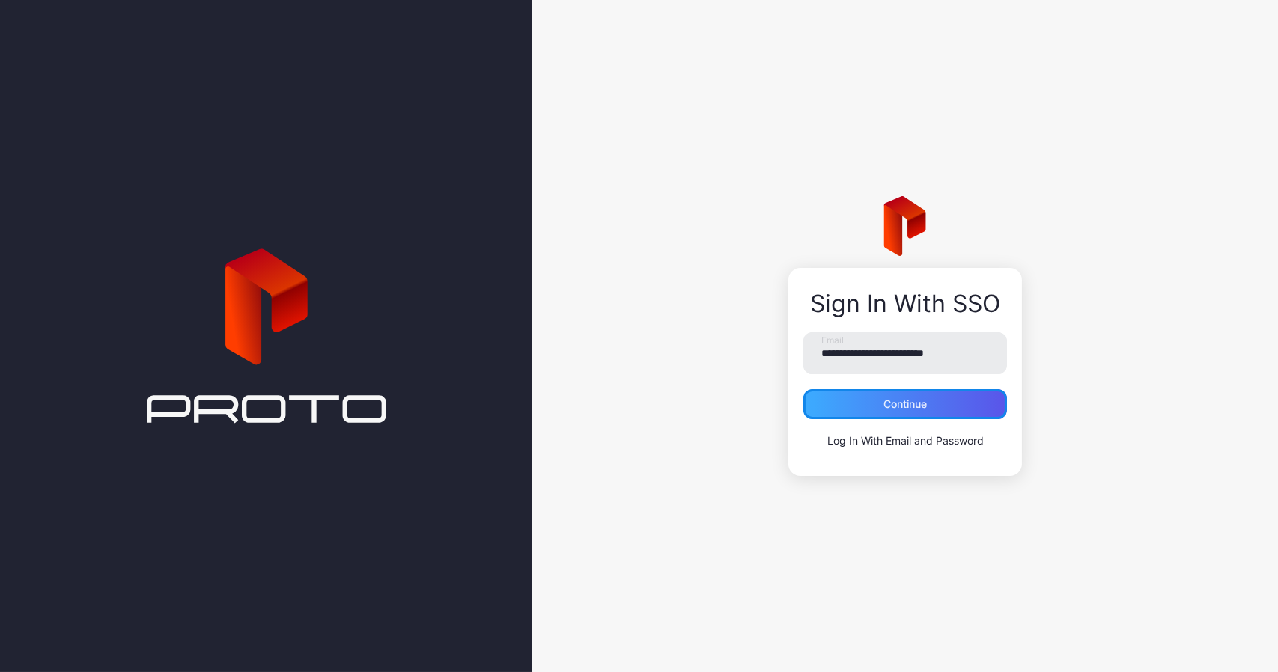
click at [878, 398] on div "Continue" at bounding box center [906, 404] width 204 height 30
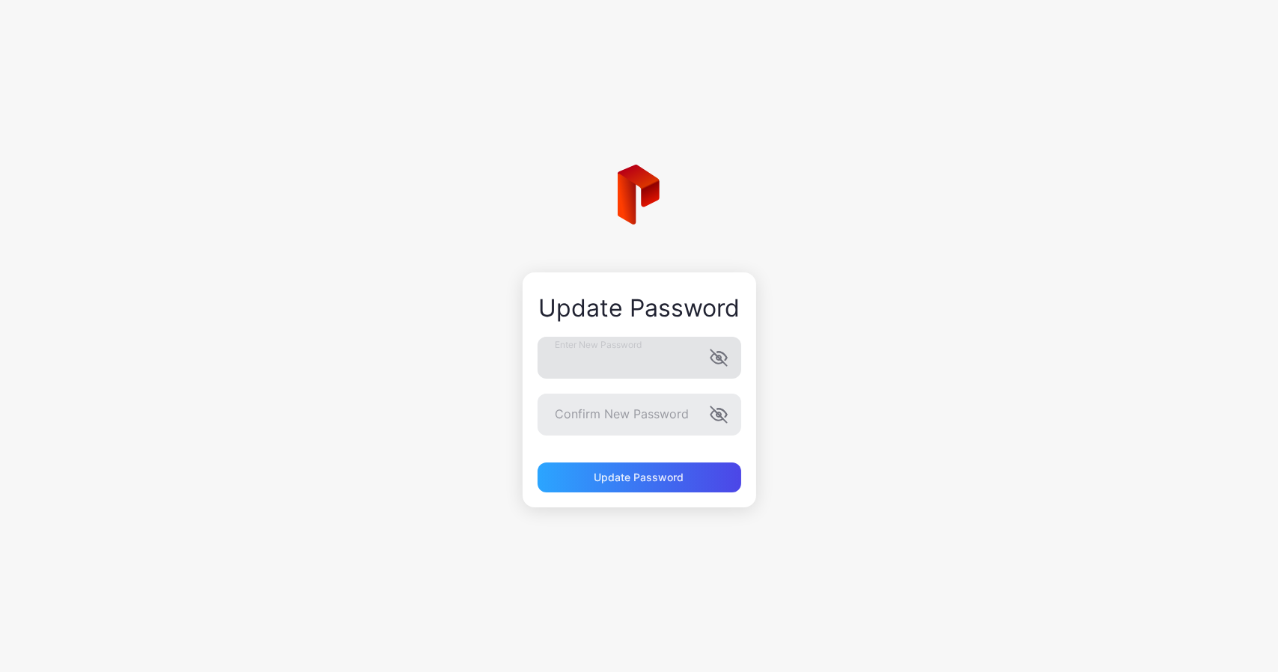
click at [717, 359] on icon "button" at bounding box center [717, 359] width 12 height 10
click at [713, 418] on icon "button" at bounding box center [717, 416] width 12 height 10
click at [651, 472] on div "Update Password" at bounding box center [640, 478] width 90 height 12
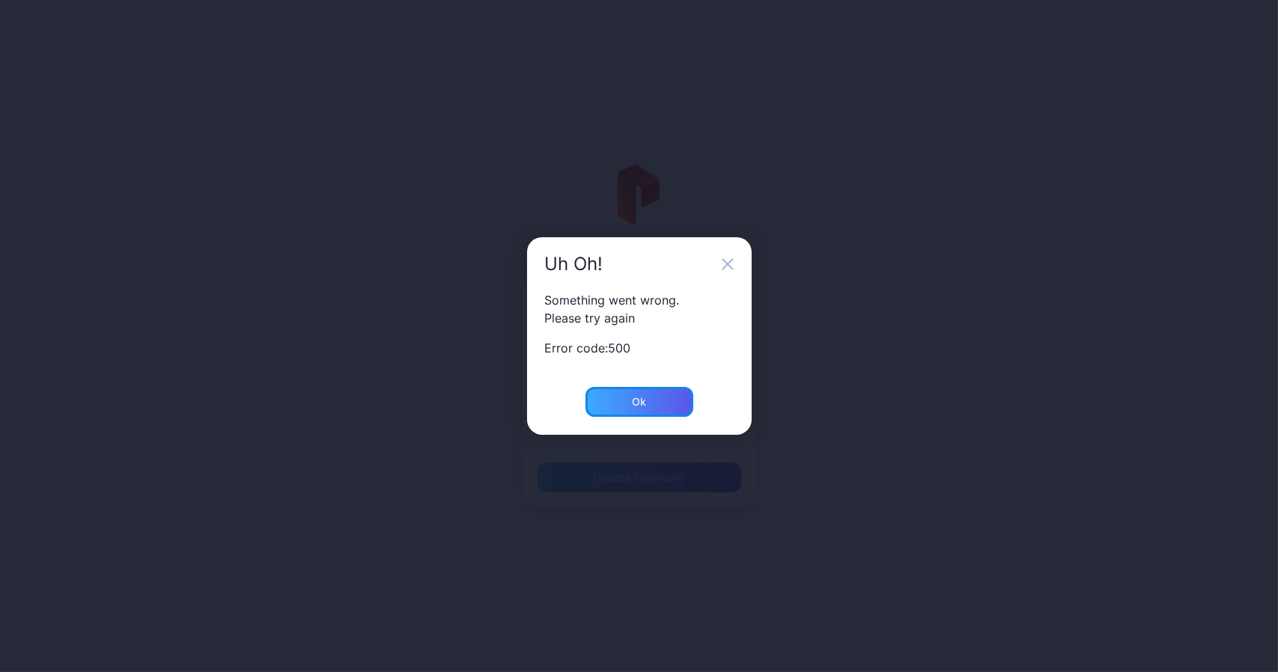
click at [644, 404] on div "Ok" at bounding box center [639, 402] width 14 height 12
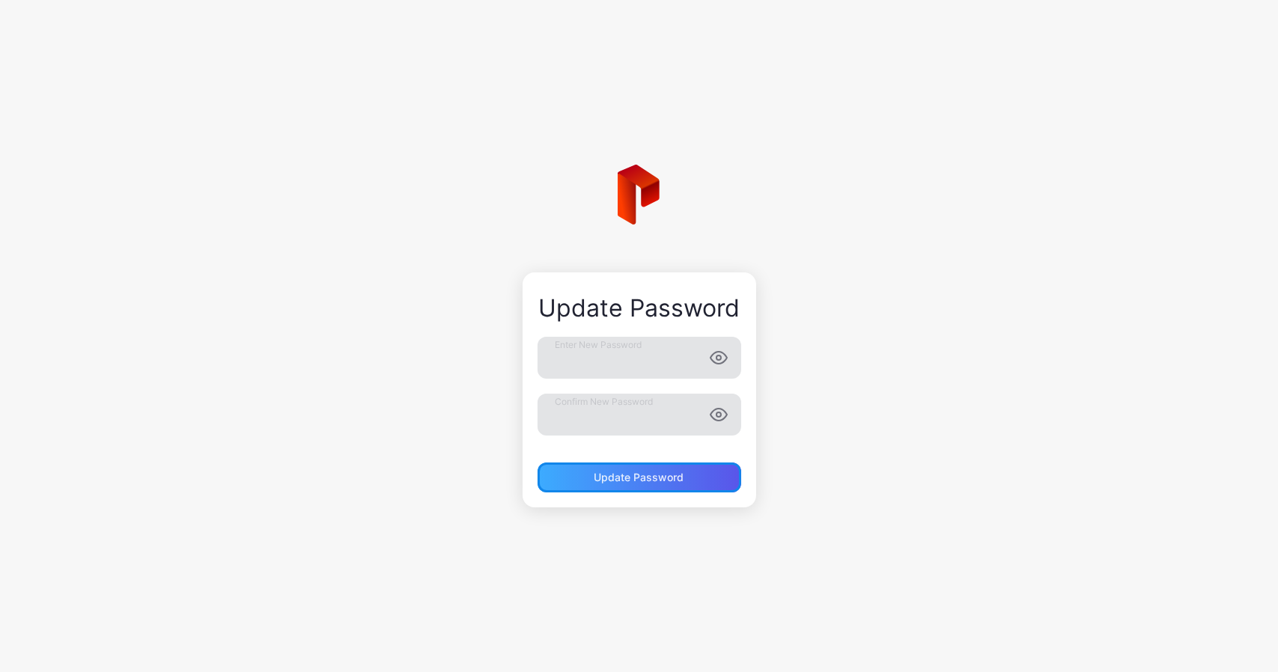
click at [683, 479] on div "Update Password" at bounding box center [640, 478] width 90 height 12
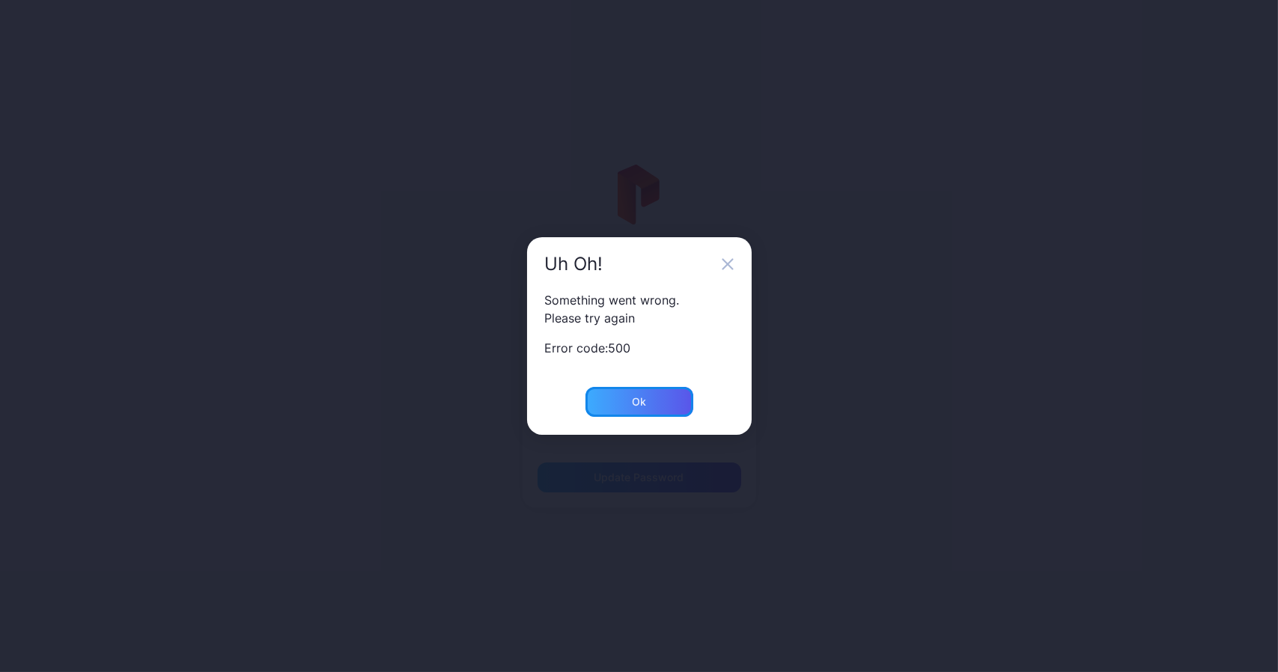
click at [655, 411] on div "Ok" at bounding box center [640, 402] width 108 height 30
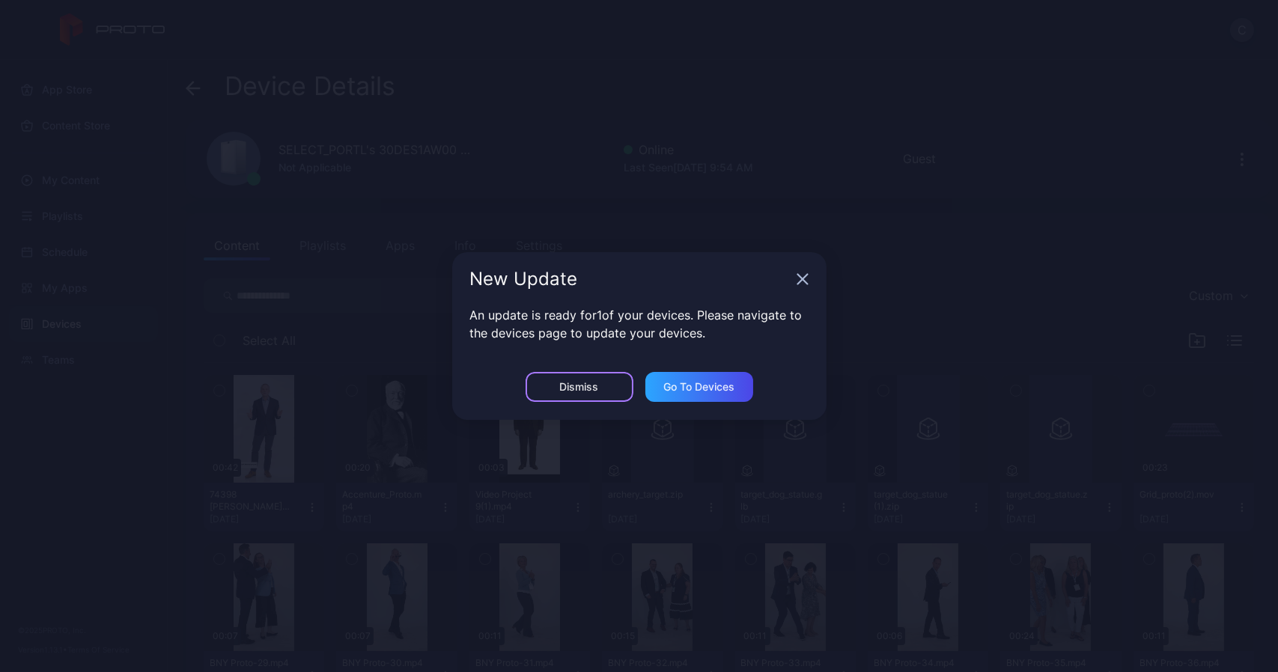
click at [614, 386] on div "Dismiss" at bounding box center [580, 387] width 108 height 30
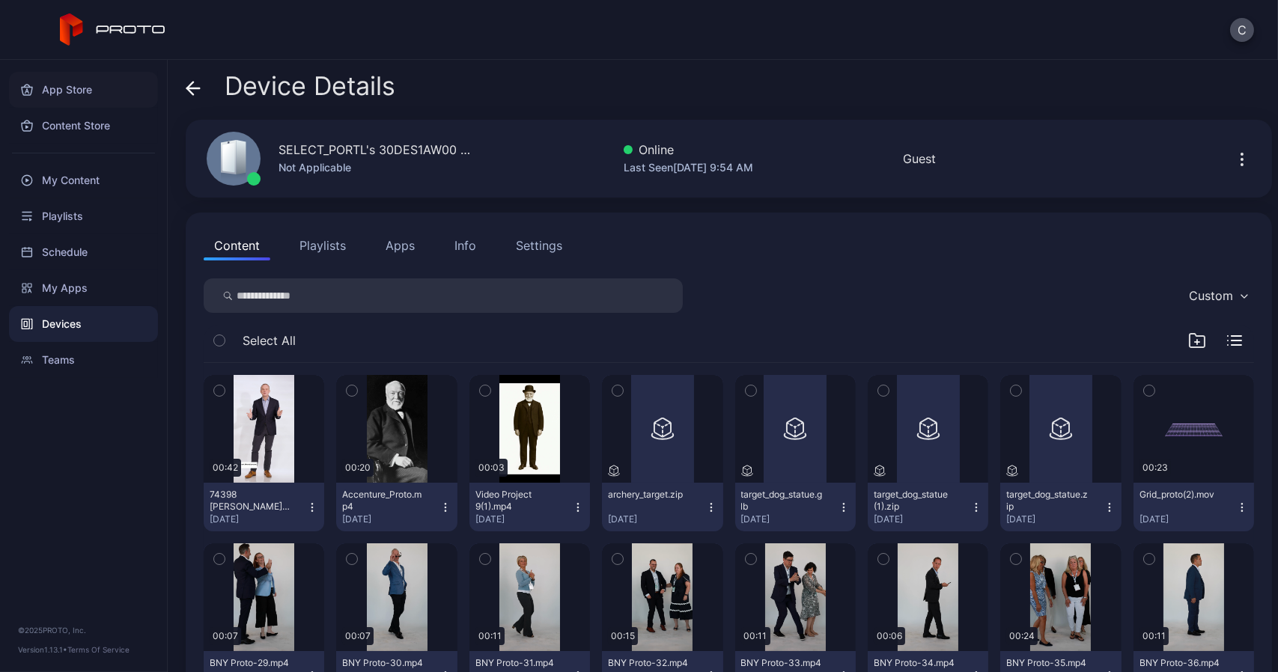
click at [60, 88] on div "App Store" at bounding box center [83, 90] width 149 height 36
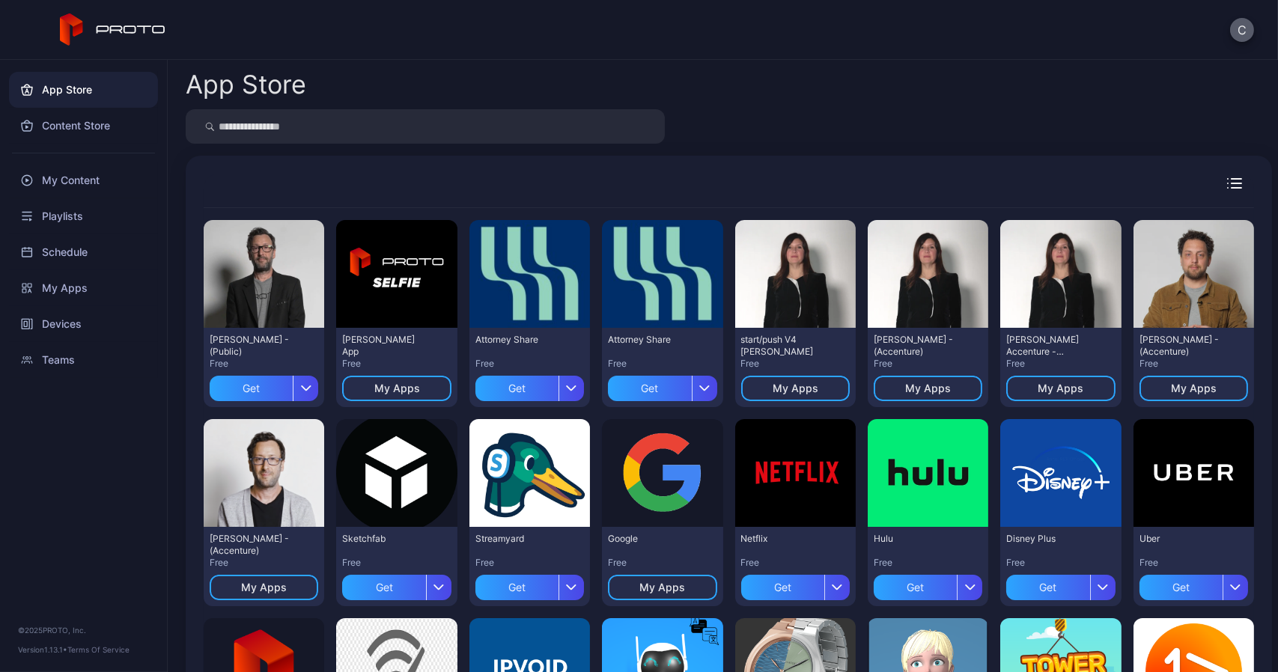
click at [1234, 37] on button "C" at bounding box center [1242, 30] width 24 height 24
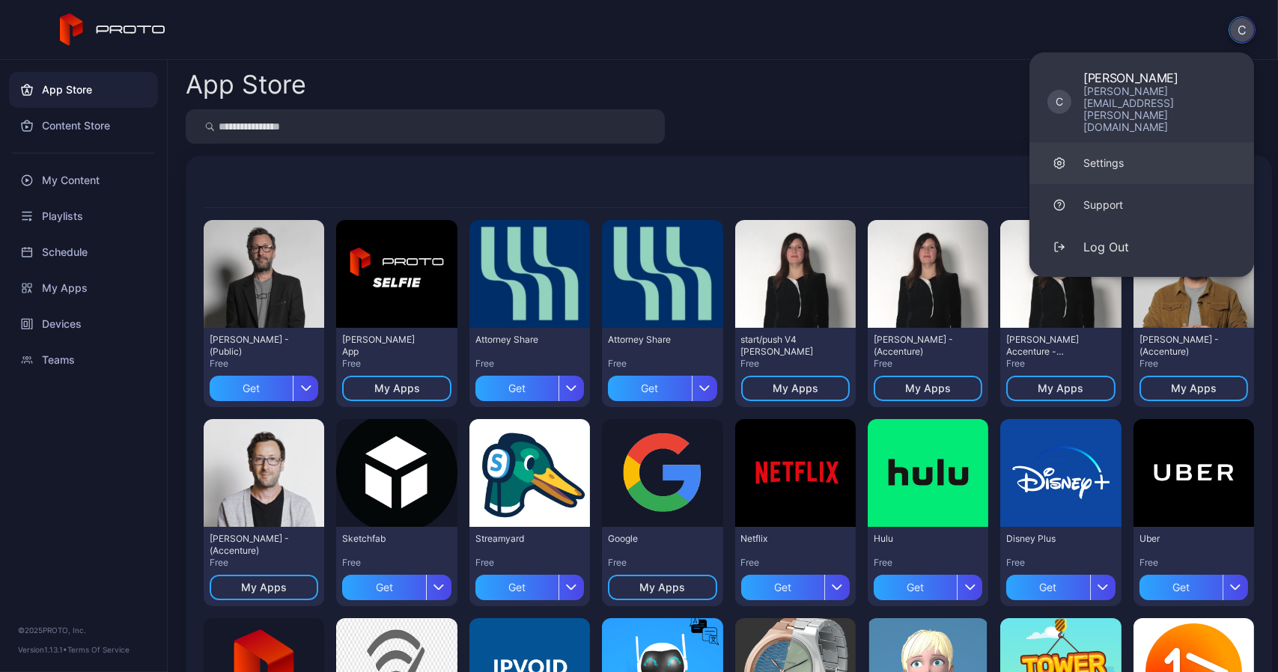
click at [1104, 142] on link "Settings" at bounding box center [1142, 163] width 225 height 42
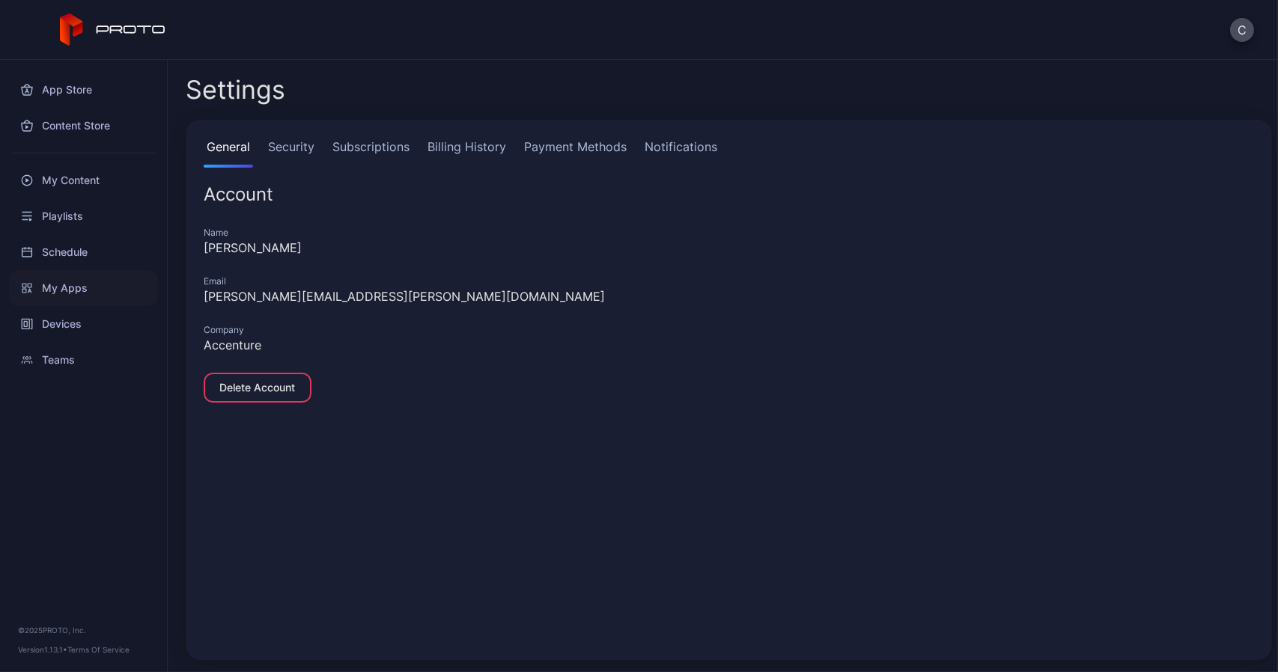
click at [53, 288] on div "My Apps" at bounding box center [83, 288] width 149 height 36
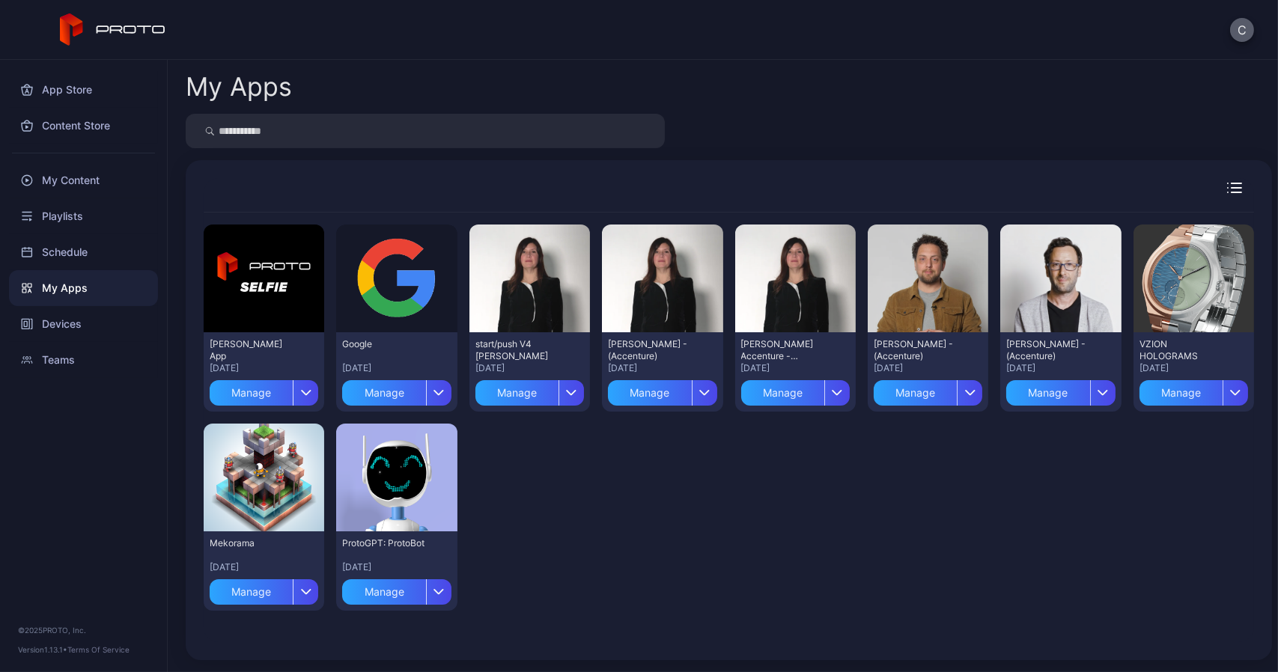
click at [1239, 25] on button "C" at bounding box center [1242, 30] width 24 height 24
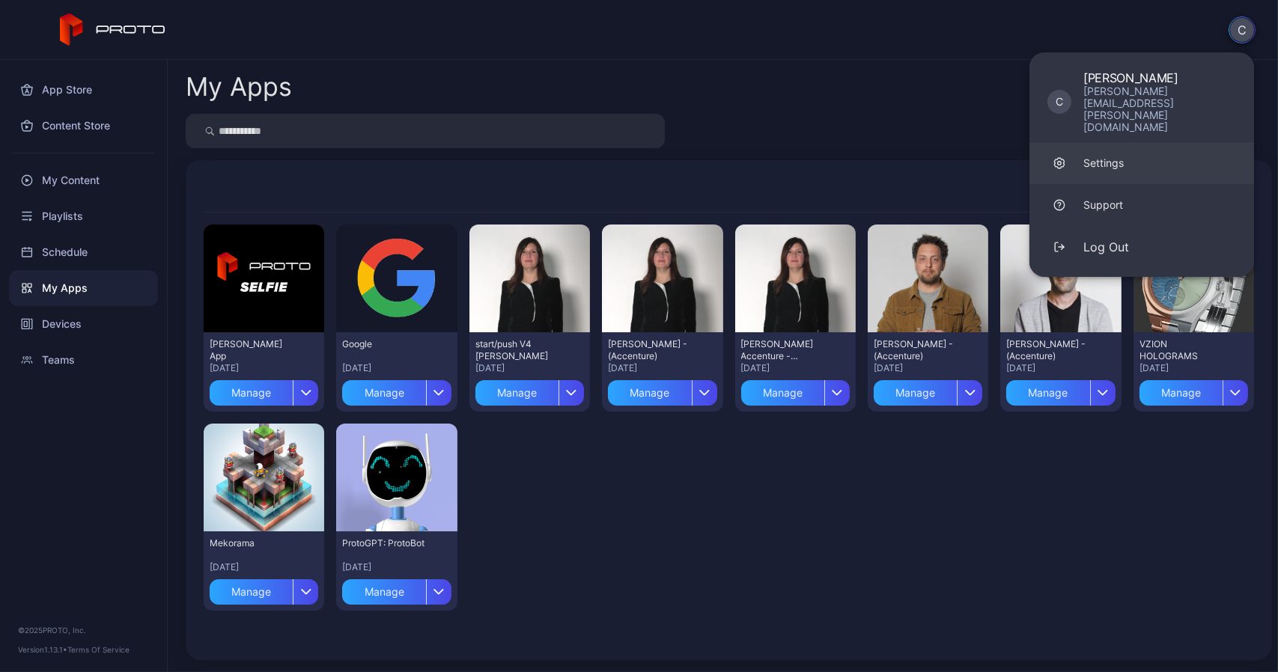
click at [1120, 156] on div "Settings" at bounding box center [1104, 163] width 40 height 15
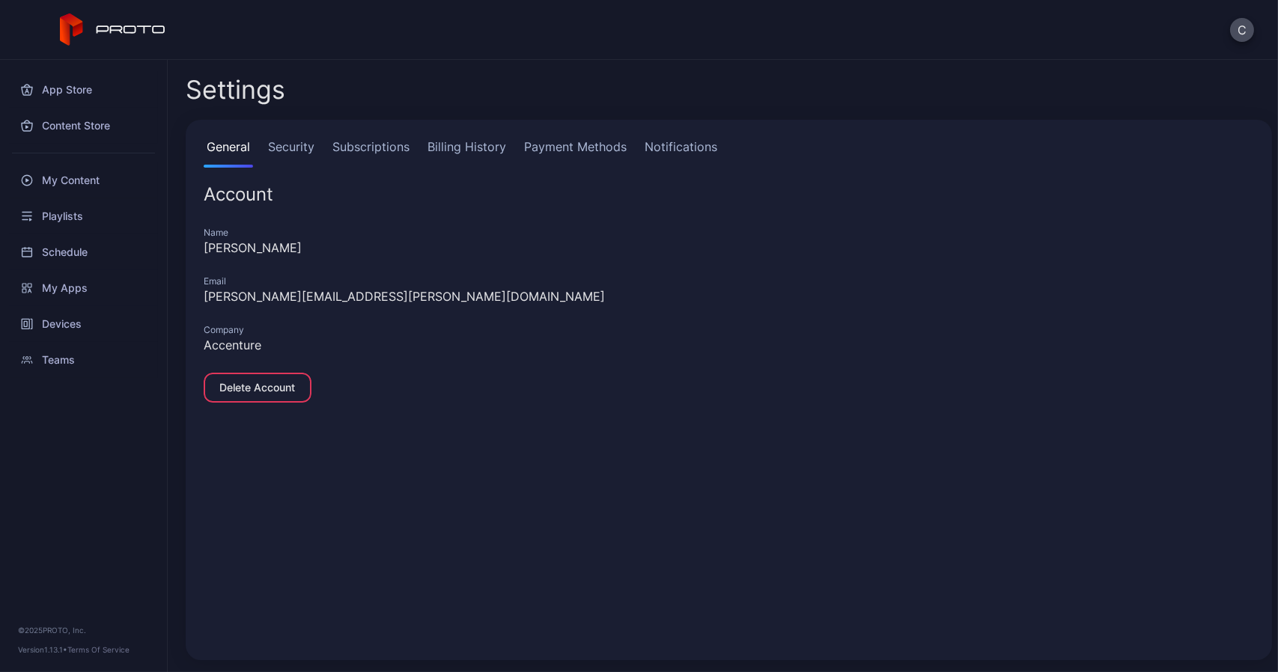
click at [304, 143] on link "Security" at bounding box center [291, 153] width 52 height 30
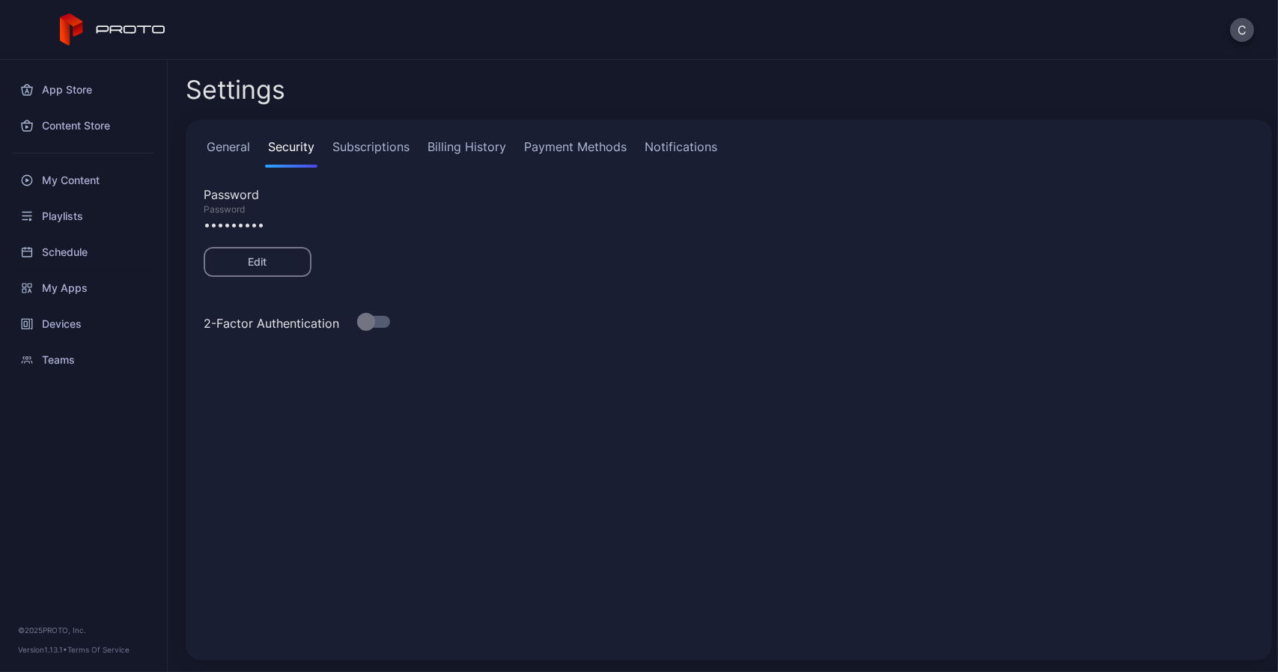
click at [365, 149] on link "Subscriptions" at bounding box center [370, 153] width 83 height 30
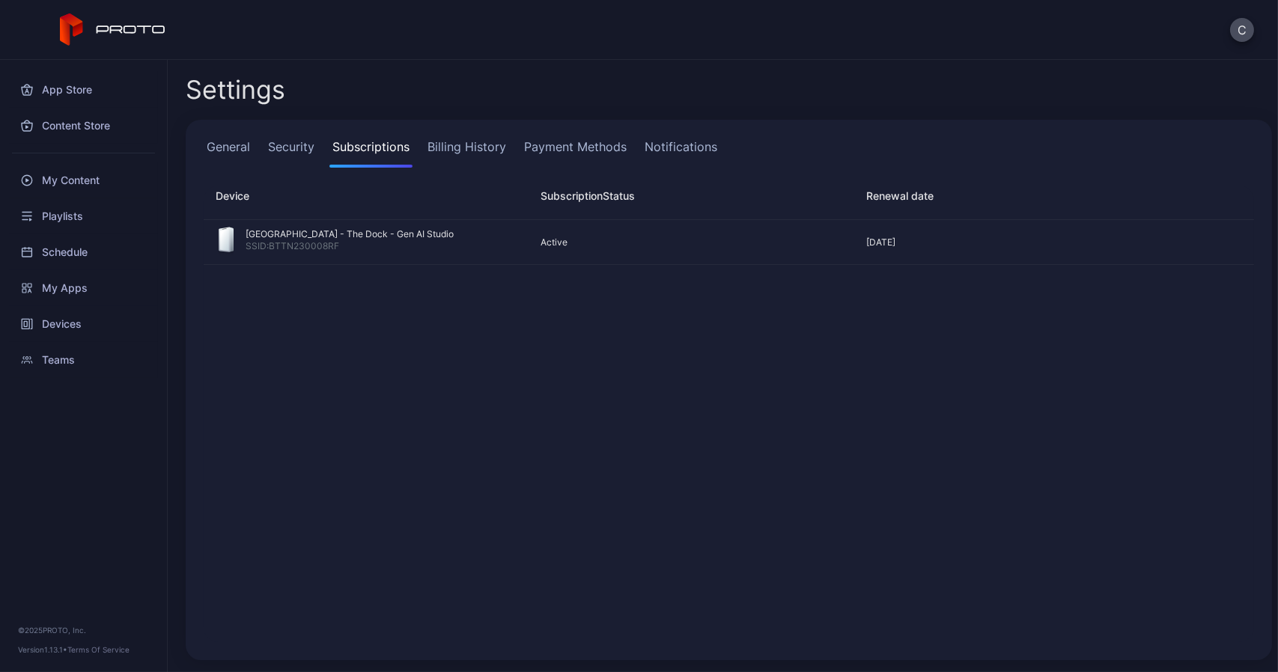
click at [462, 158] on link "Billing History" at bounding box center [467, 153] width 85 height 30
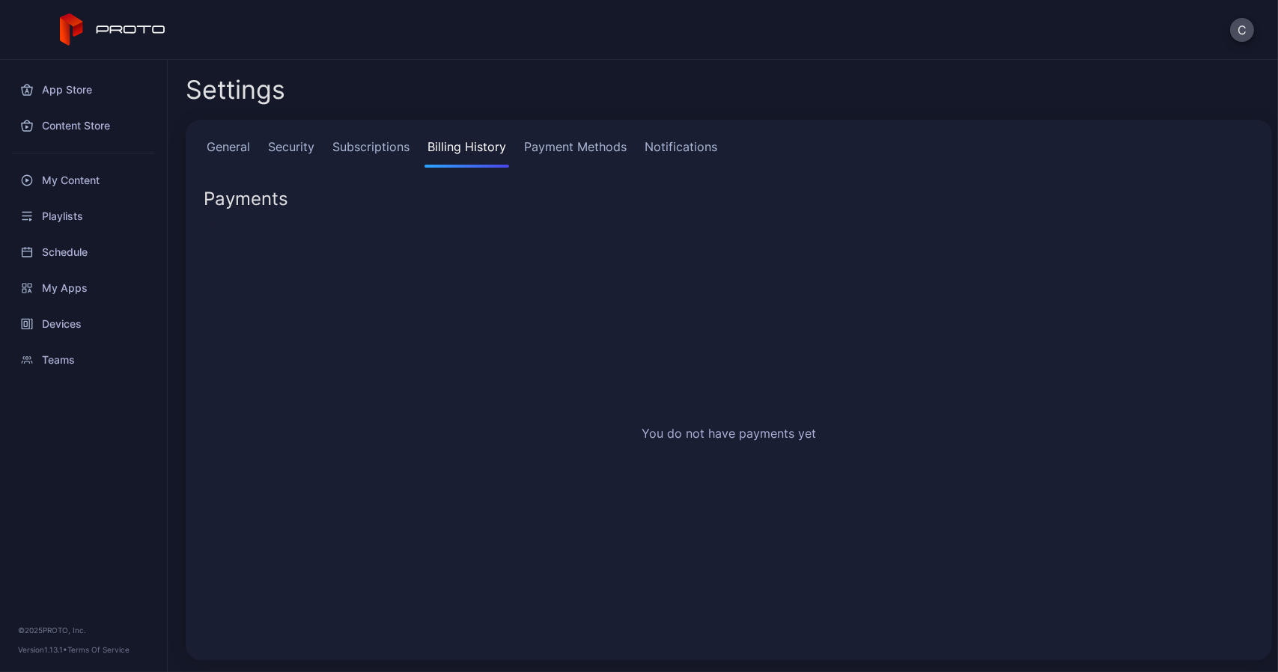
click at [562, 145] on link "Payment Methods" at bounding box center [575, 153] width 109 height 30
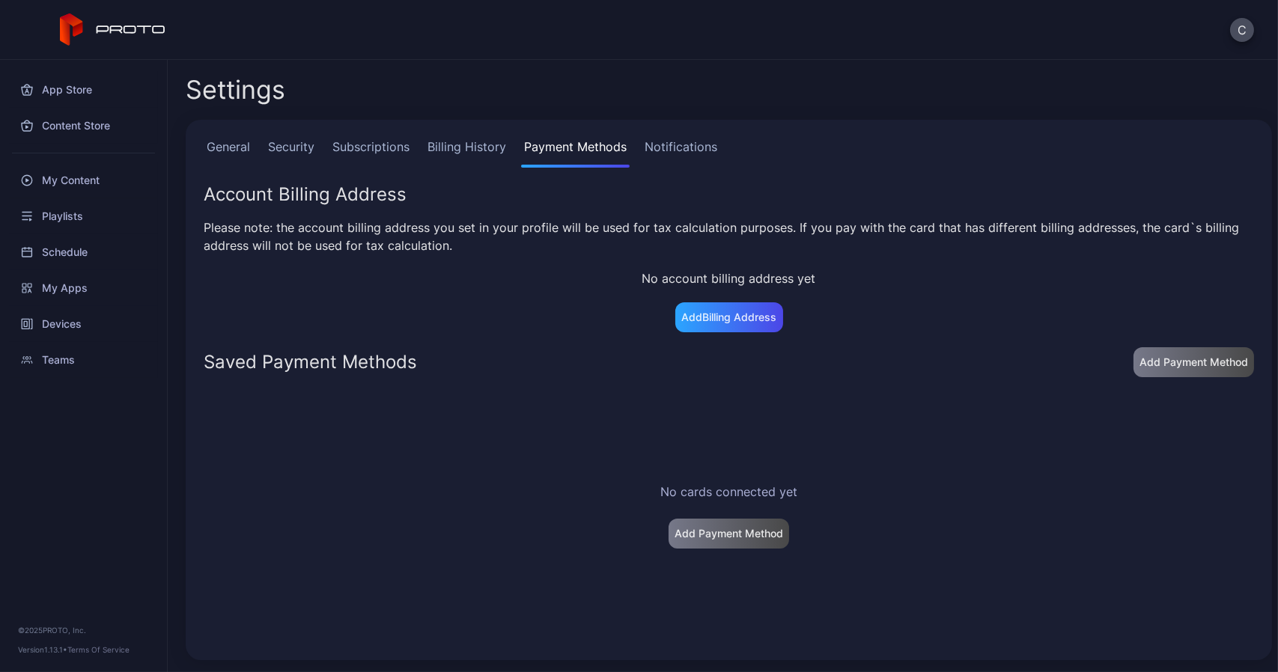
click at [666, 143] on link "Notifications" at bounding box center [681, 153] width 79 height 30
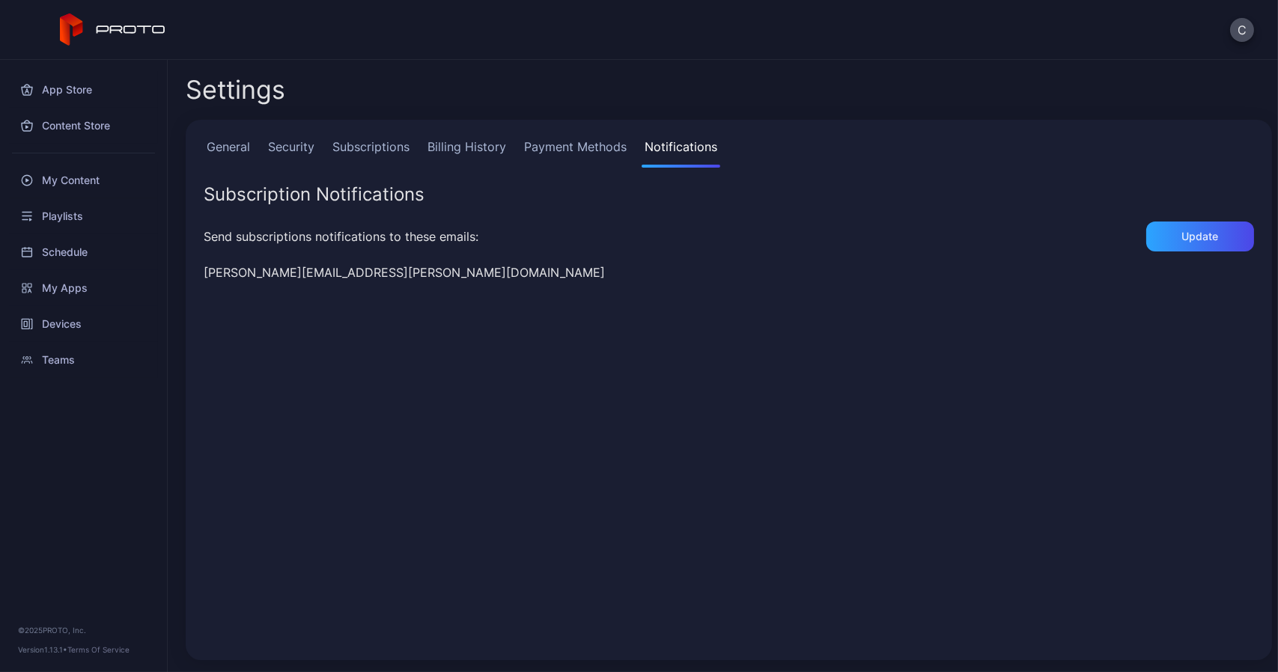
click at [470, 143] on link "Billing History" at bounding box center [467, 153] width 85 height 30
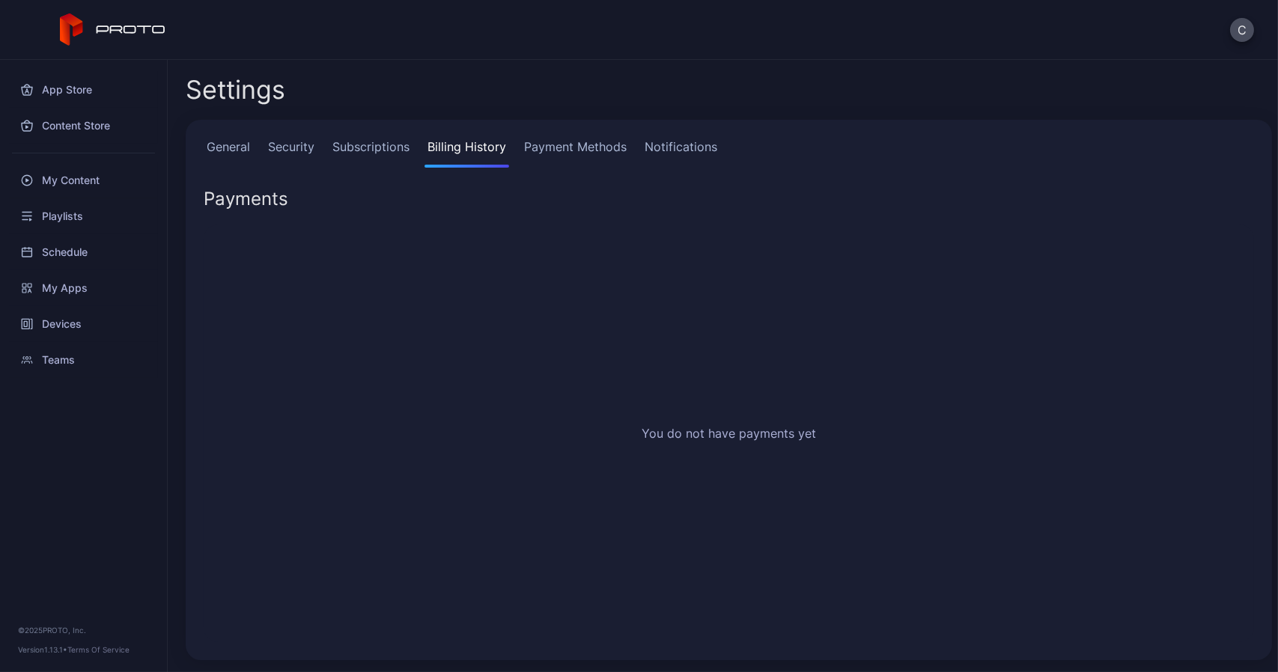
click at [362, 143] on link "Subscriptions" at bounding box center [370, 153] width 83 height 30
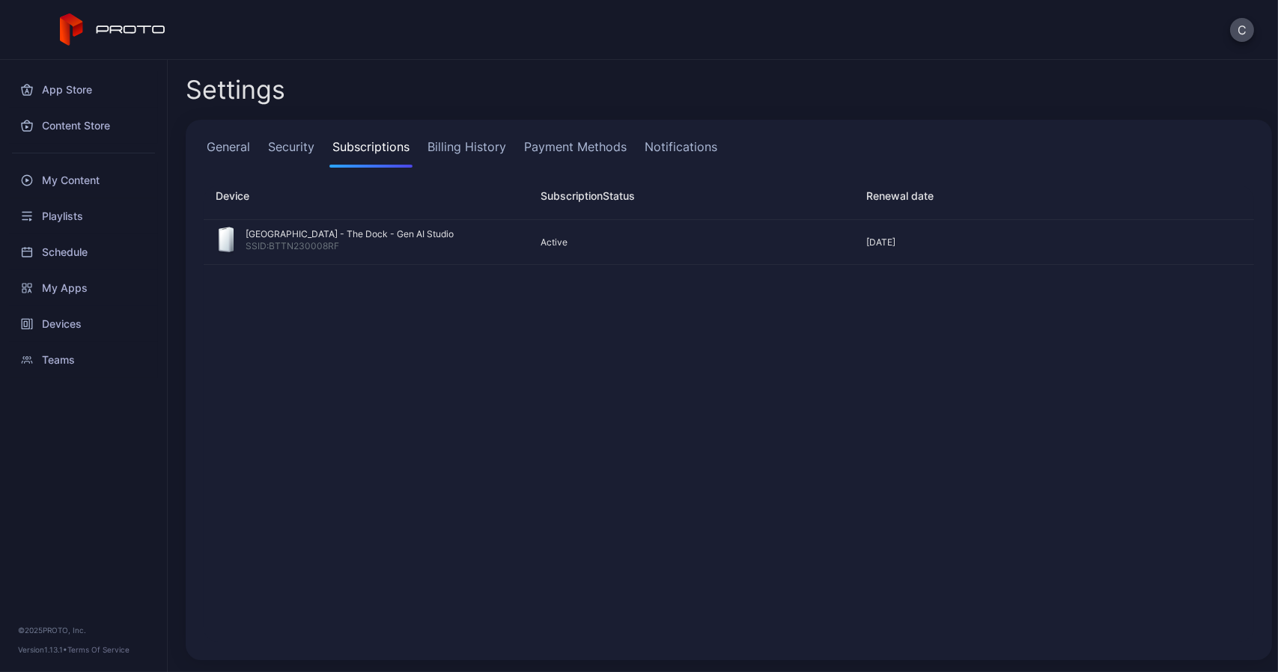
click at [273, 148] on link "Security" at bounding box center [291, 153] width 52 height 30
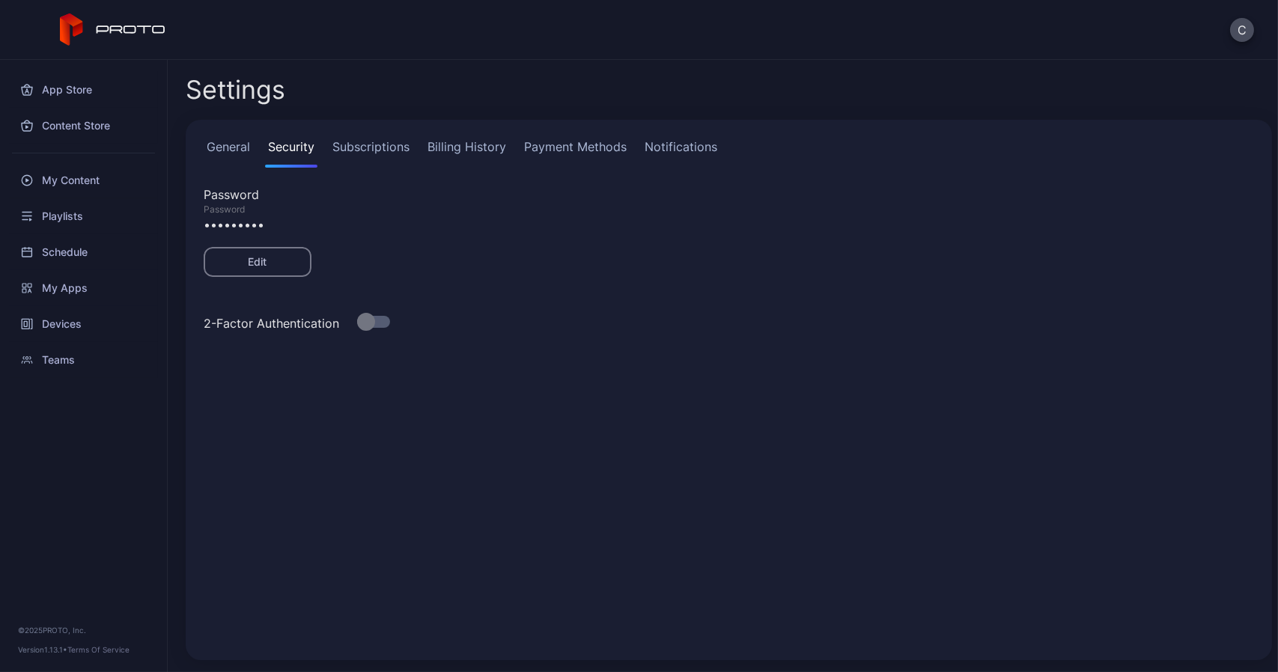
click at [243, 148] on link "General" at bounding box center [228, 153] width 49 height 30
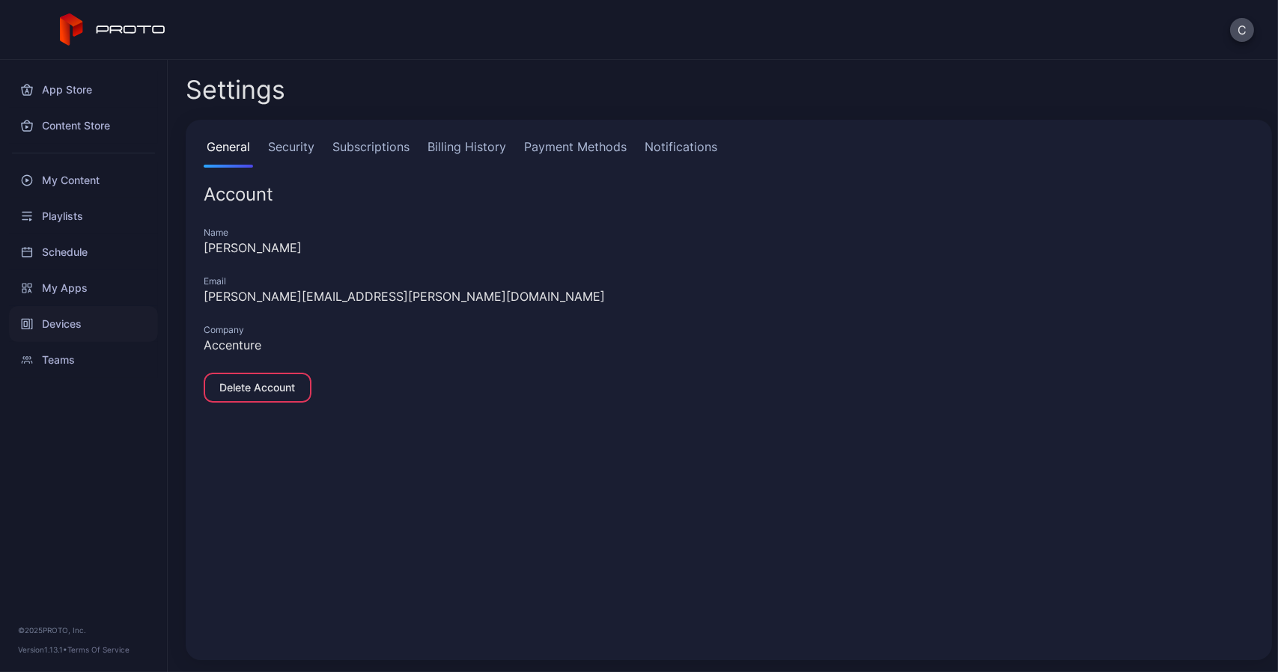
click at [76, 326] on div "Devices" at bounding box center [83, 324] width 149 height 36
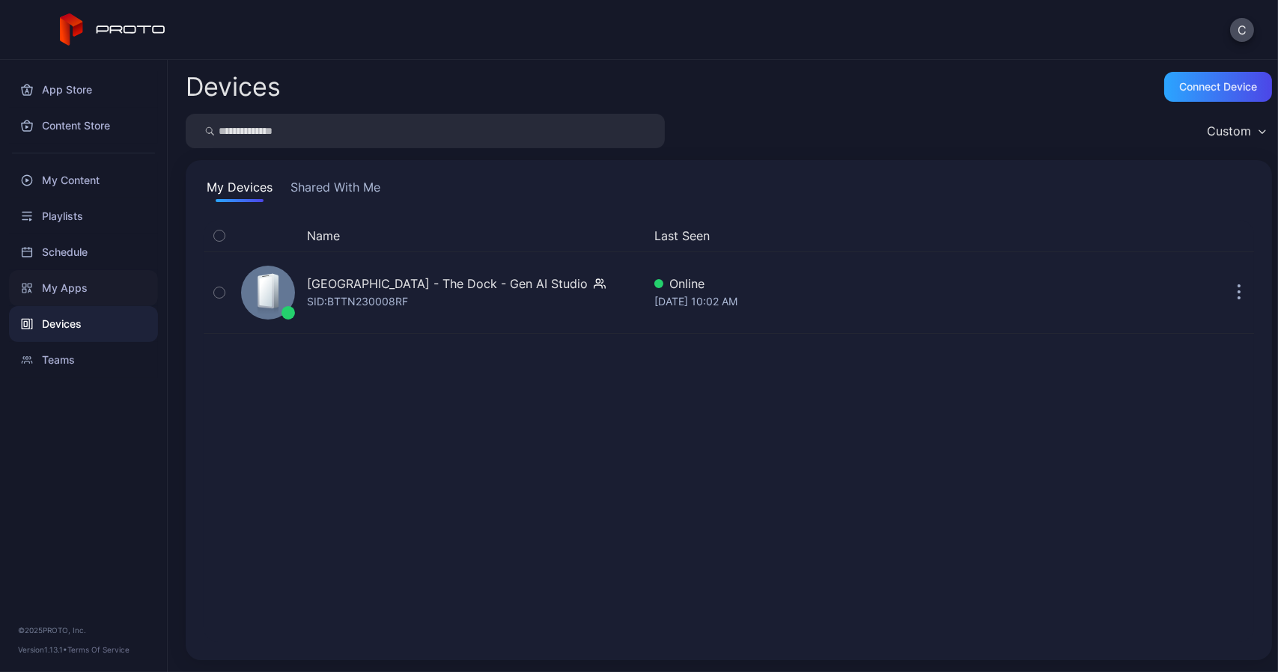
click at [69, 286] on div "My Apps" at bounding box center [83, 288] width 149 height 36
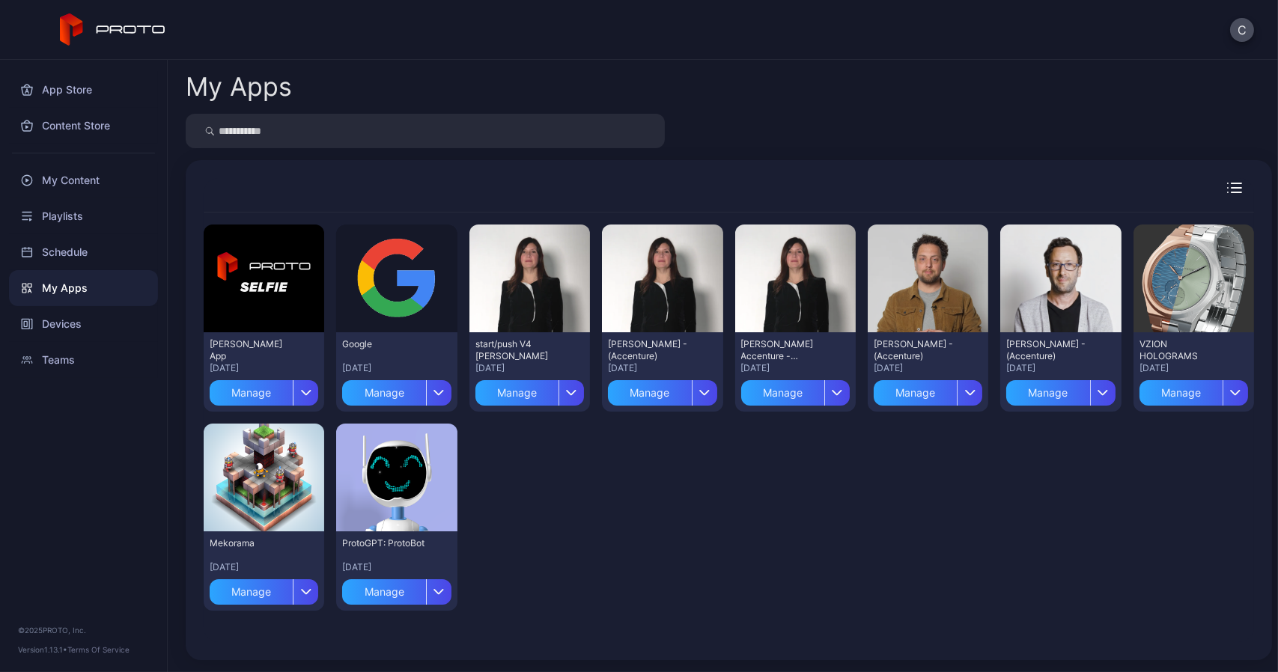
click at [1221, 181] on div at bounding box center [729, 195] width 1051 height 34
click at [1232, 183] on icon "button" at bounding box center [1237, 183] width 10 height 0
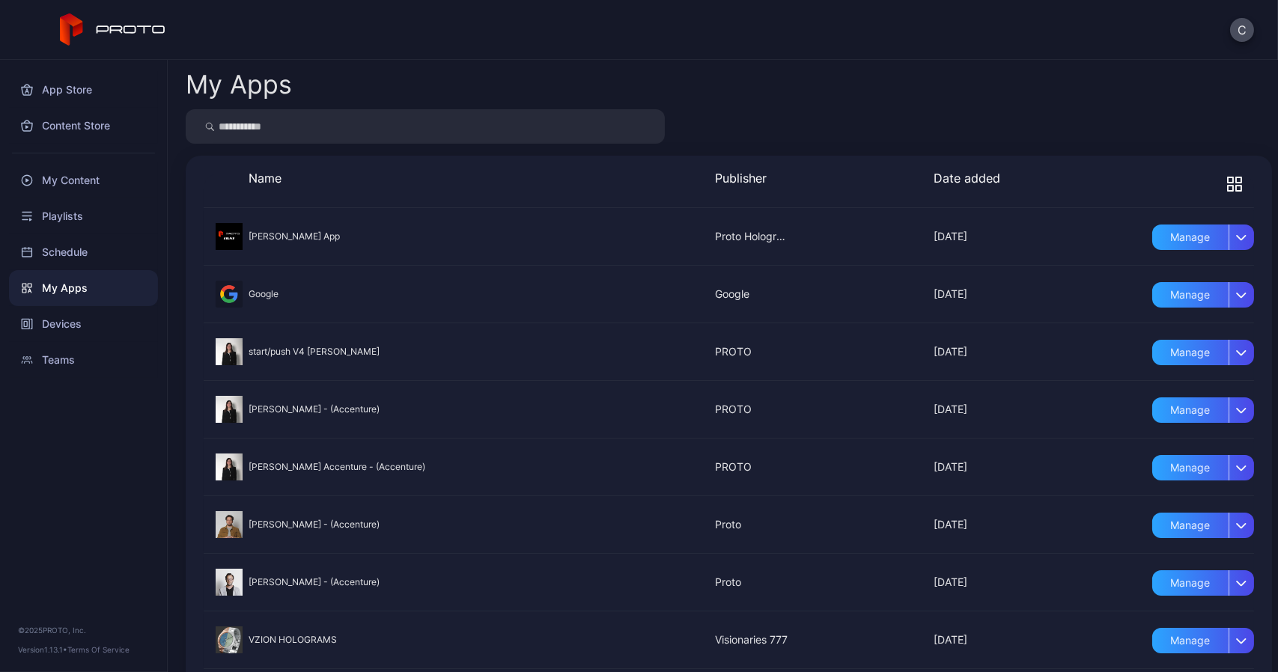
click at [1227, 184] on icon "button" at bounding box center [1234, 184] width 15 height 15
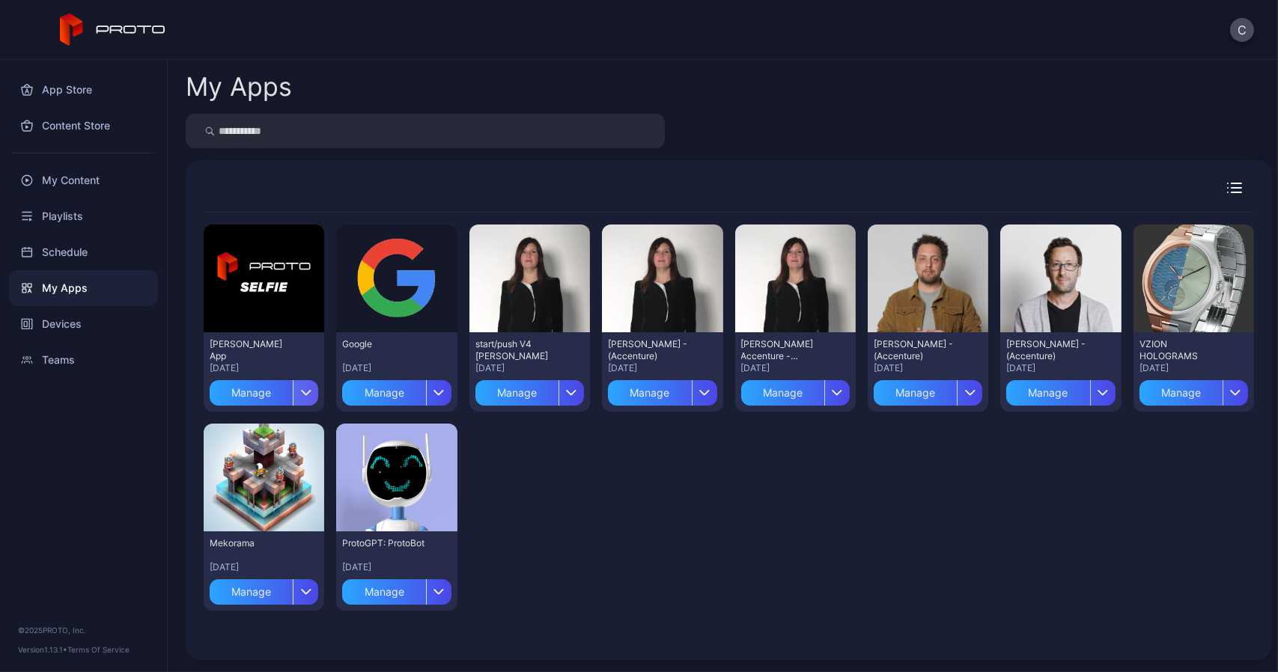
click at [308, 396] on div "button" at bounding box center [305, 392] width 25 height 25
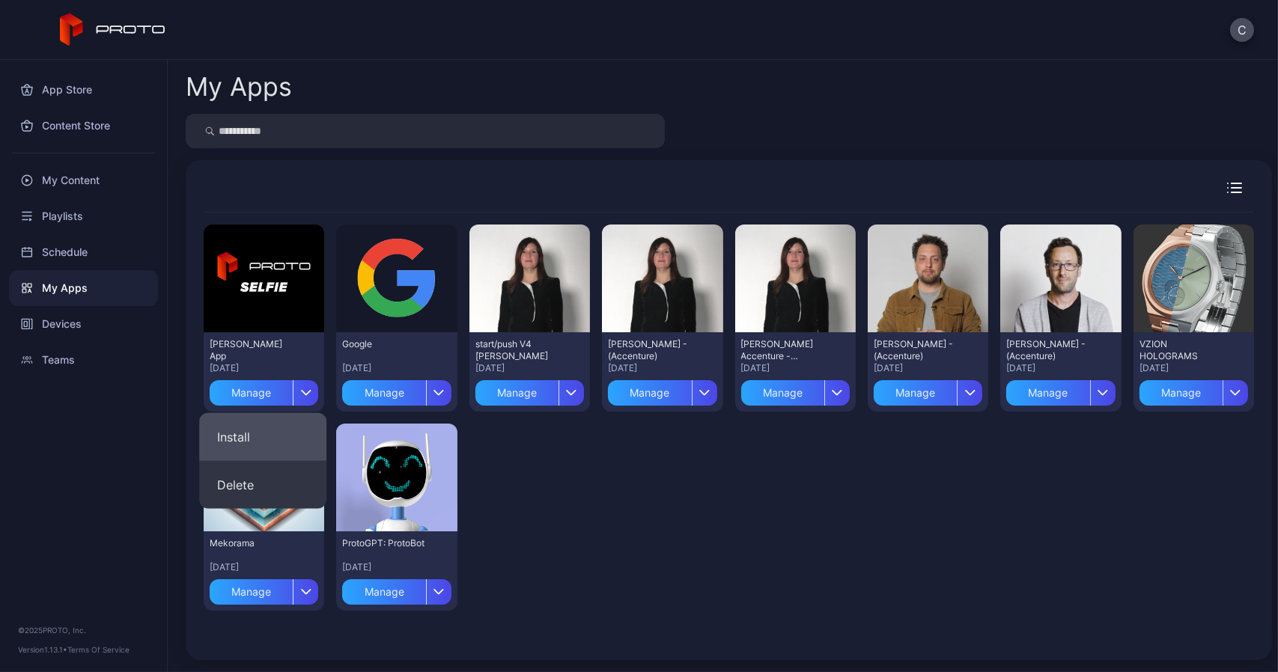
click at [262, 446] on button "Install" at bounding box center [262, 437] width 127 height 48
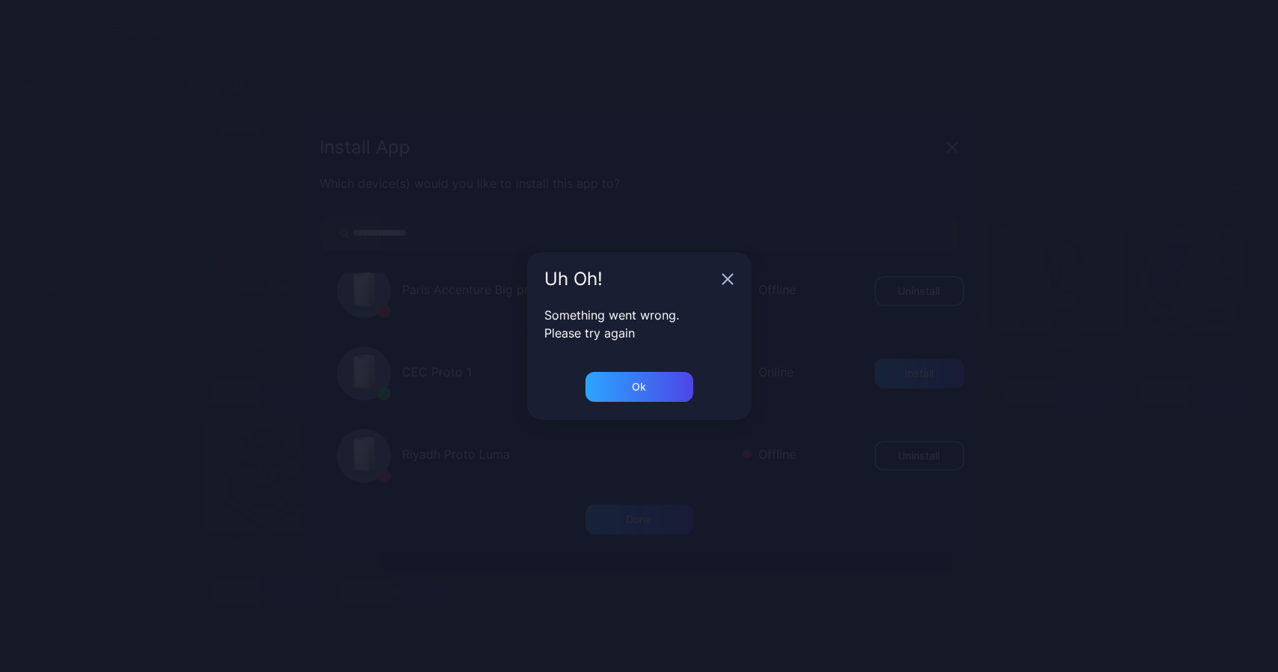
scroll to position [209, 0]
click at [630, 386] on div "Ok" at bounding box center [640, 387] width 108 height 30
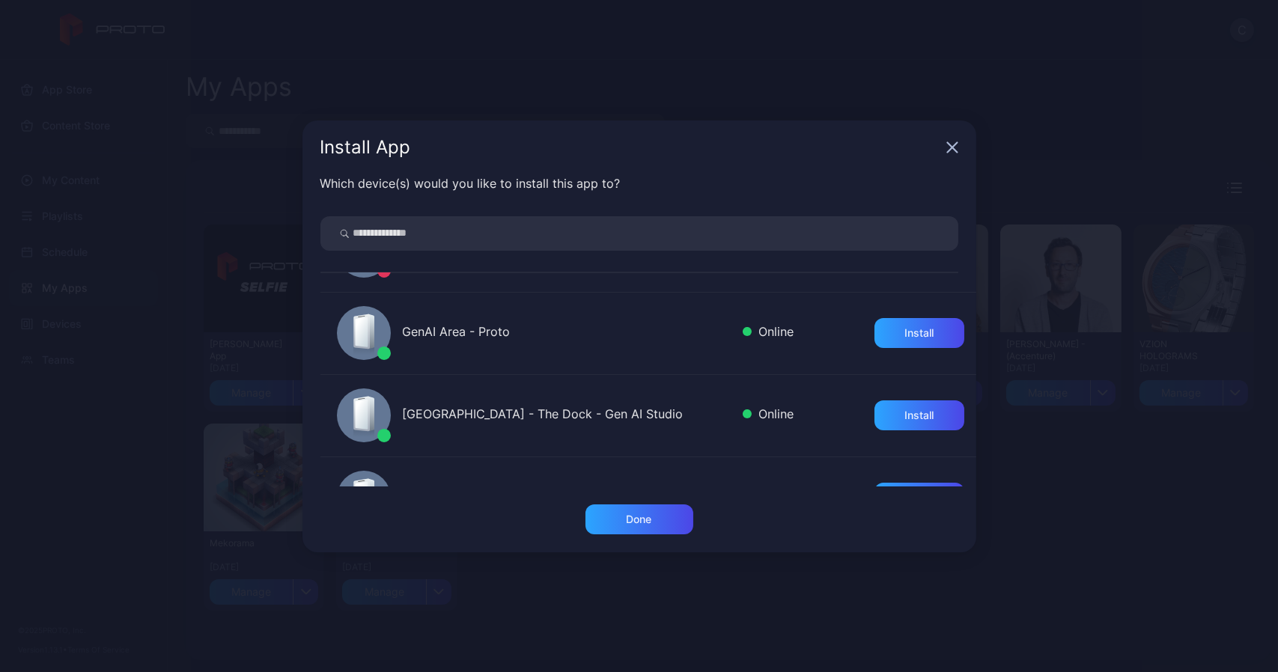
scroll to position [394, 0]
click at [884, 413] on div "Install" at bounding box center [920, 414] width 90 height 30
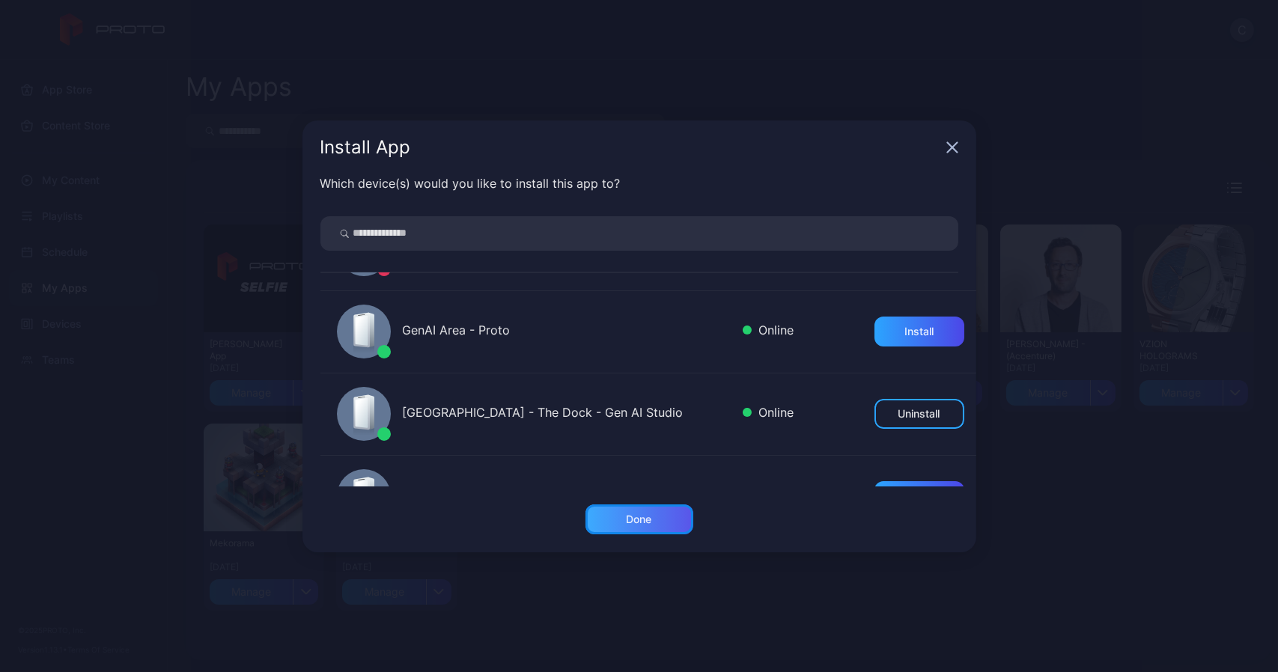
click at [663, 517] on div "Done" at bounding box center [640, 520] width 108 height 30
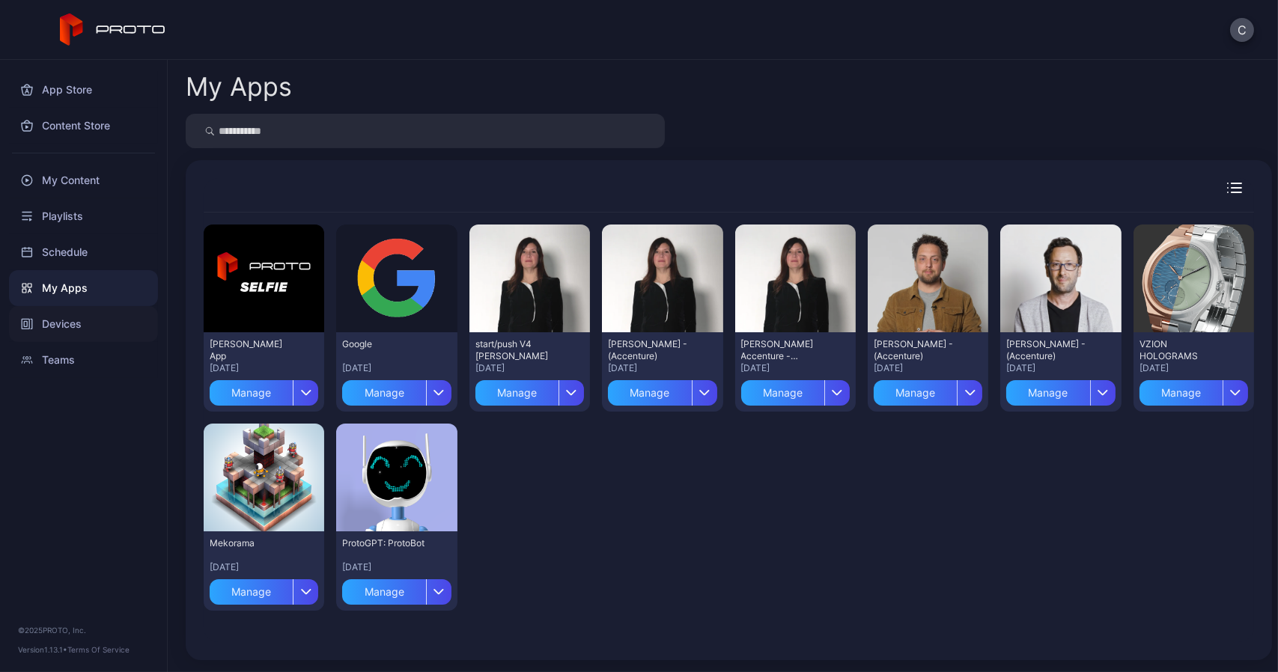
click at [53, 339] on div "Devices" at bounding box center [83, 324] width 149 height 36
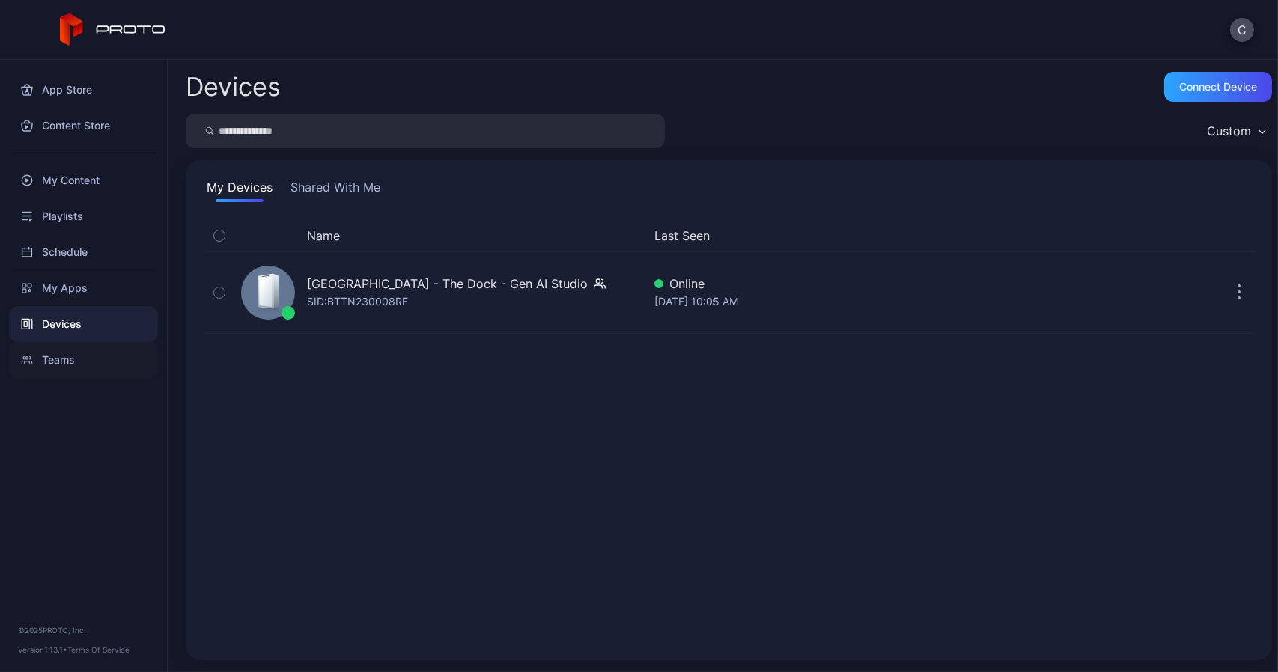
click at [84, 352] on div "Teams" at bounding box center [83, 360] width 149 height 36
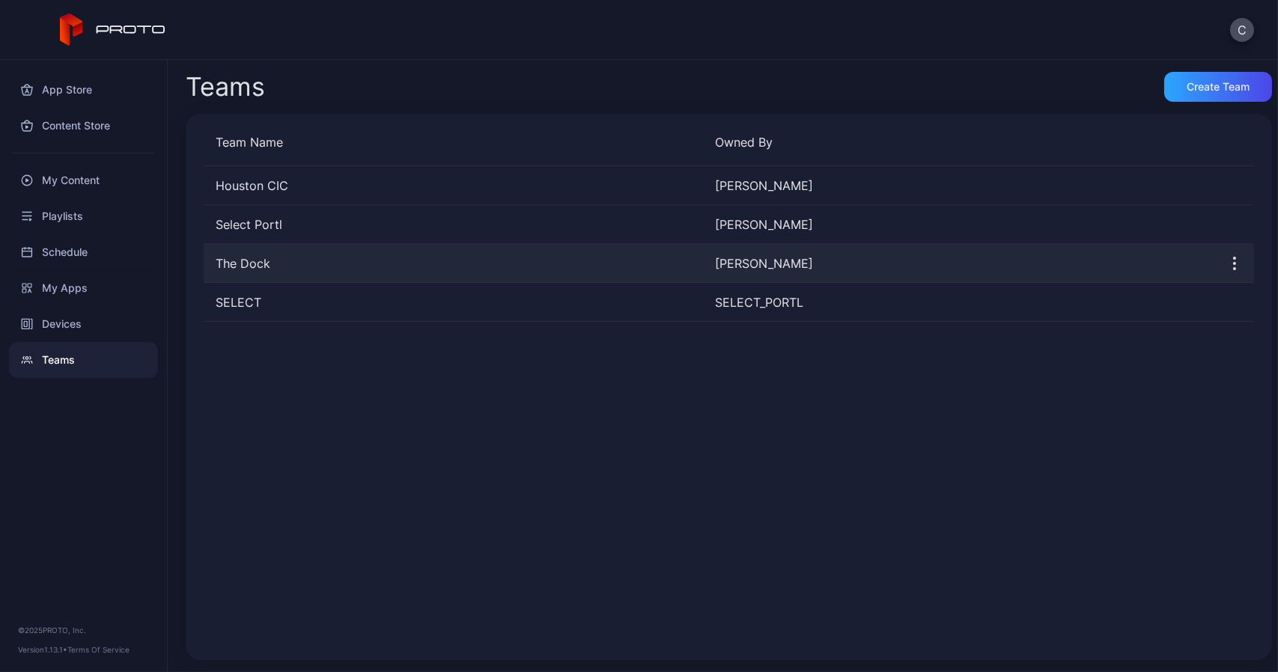
click at [266, 267] on div "The Dock" at bounding box center [454, 264] width 500 height 18
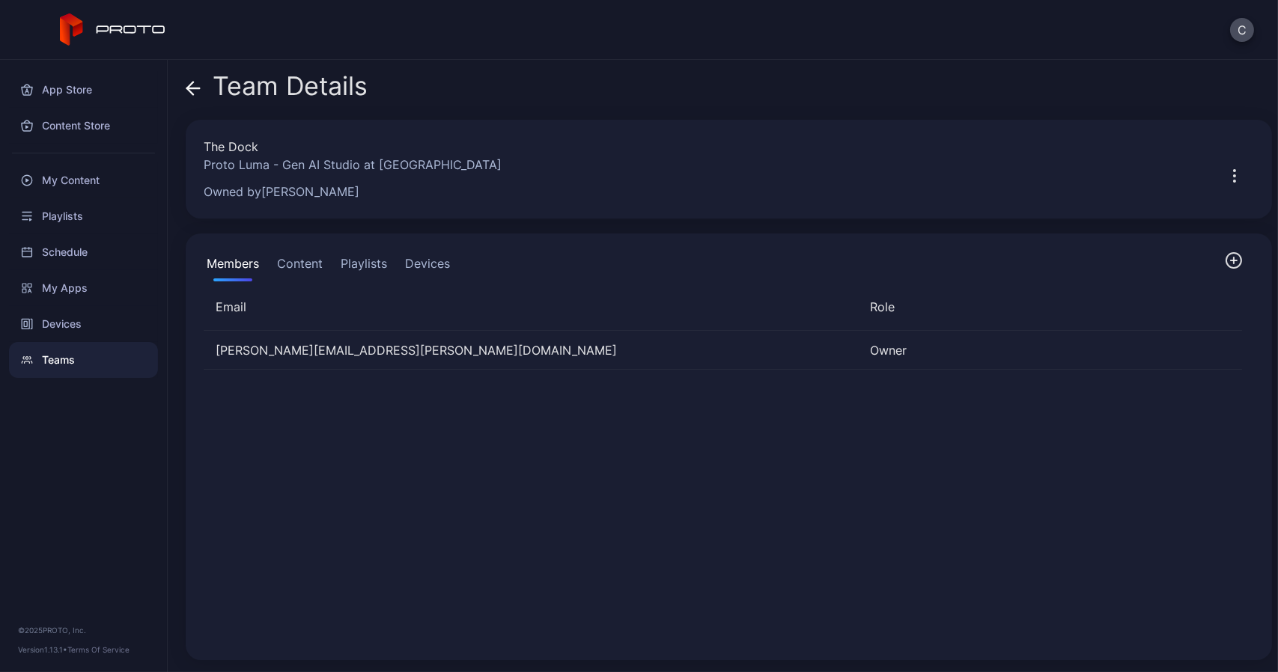
click at [1225, 265] on icon "button" at bounding box center [1234, 261] width 18 height 18
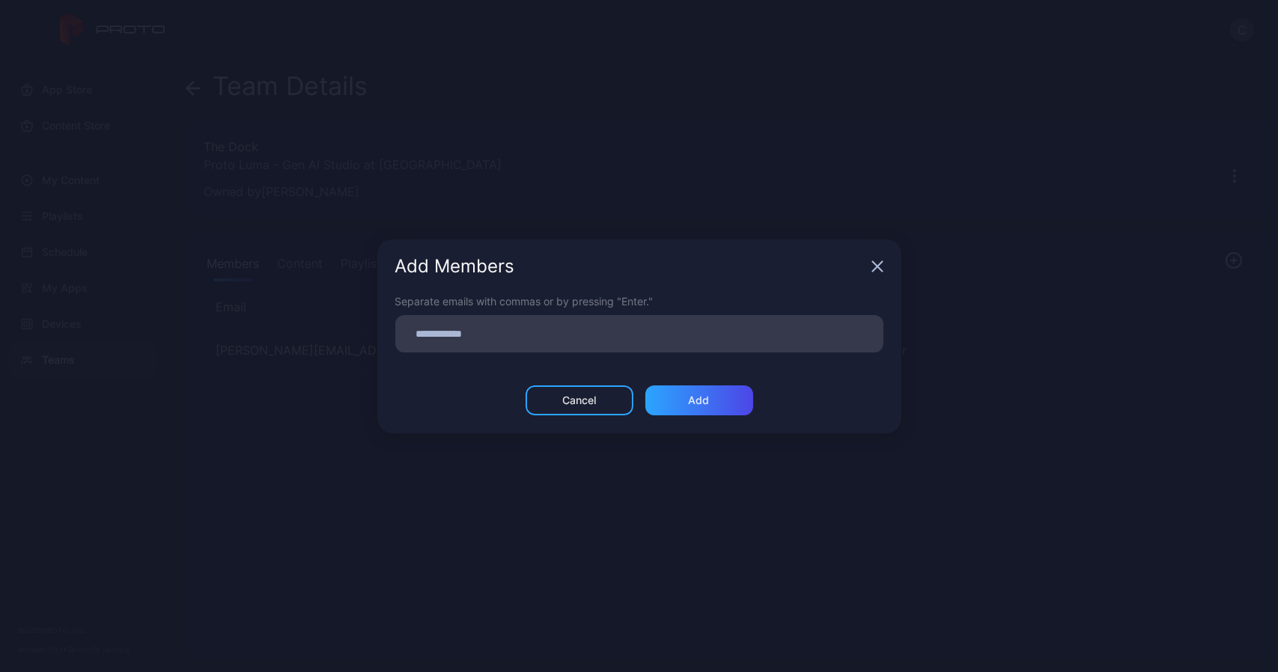
click at [693, 342] on input at bounding box center [639, 333] width 470 height 19
type input "*******"
click at [887, 256] on div "Add Members" at bounding box center [639, 267] width 524 height 54
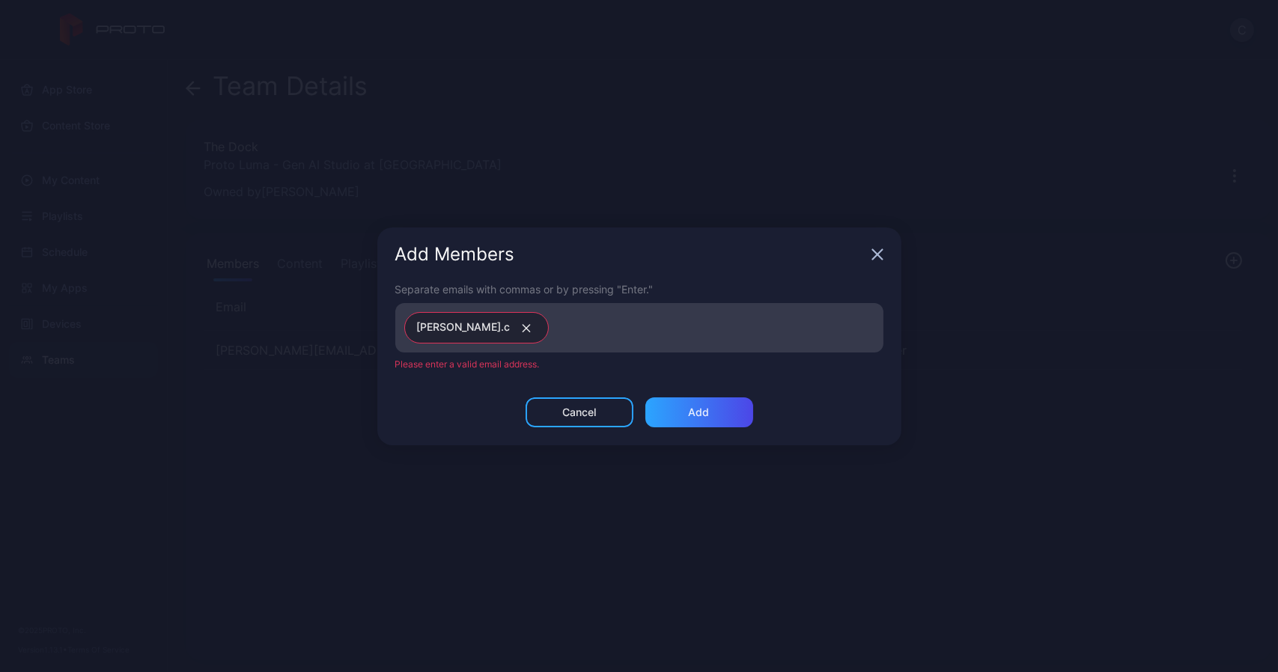
click at [875, 255] on icon "button" at bounding box center [878, 255] width 12 height 12
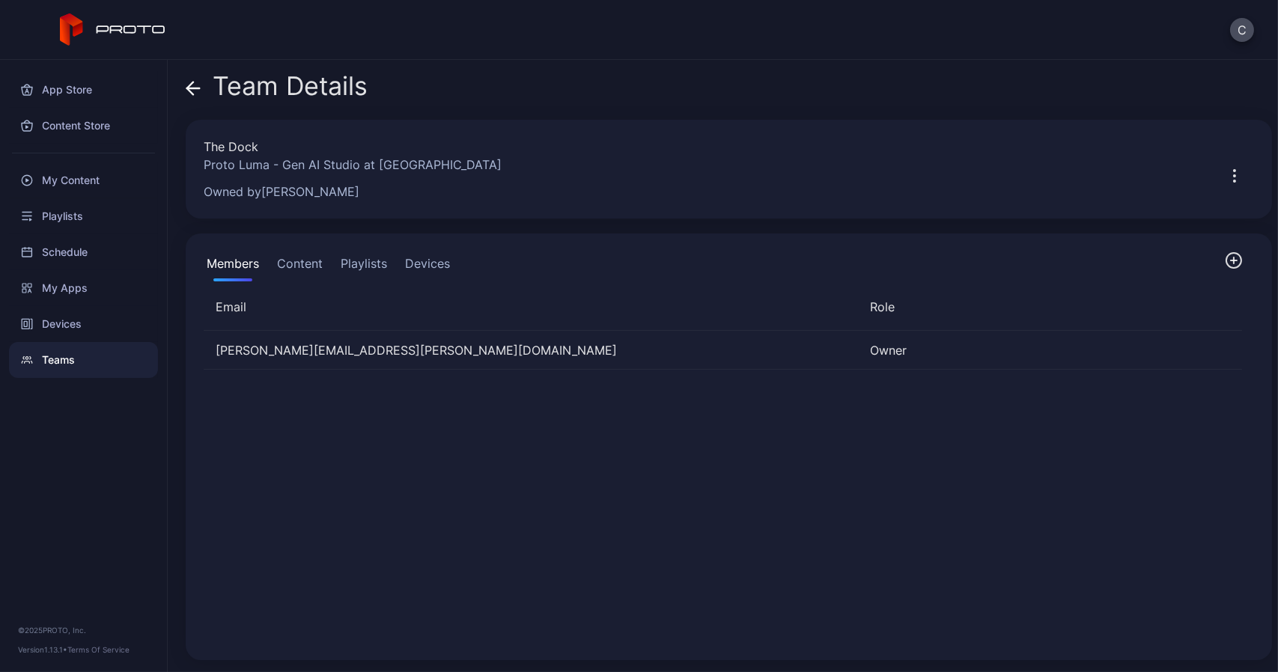
click at [312, 258] on button "Content" at bounding box center [300, 267] width 52 height 30
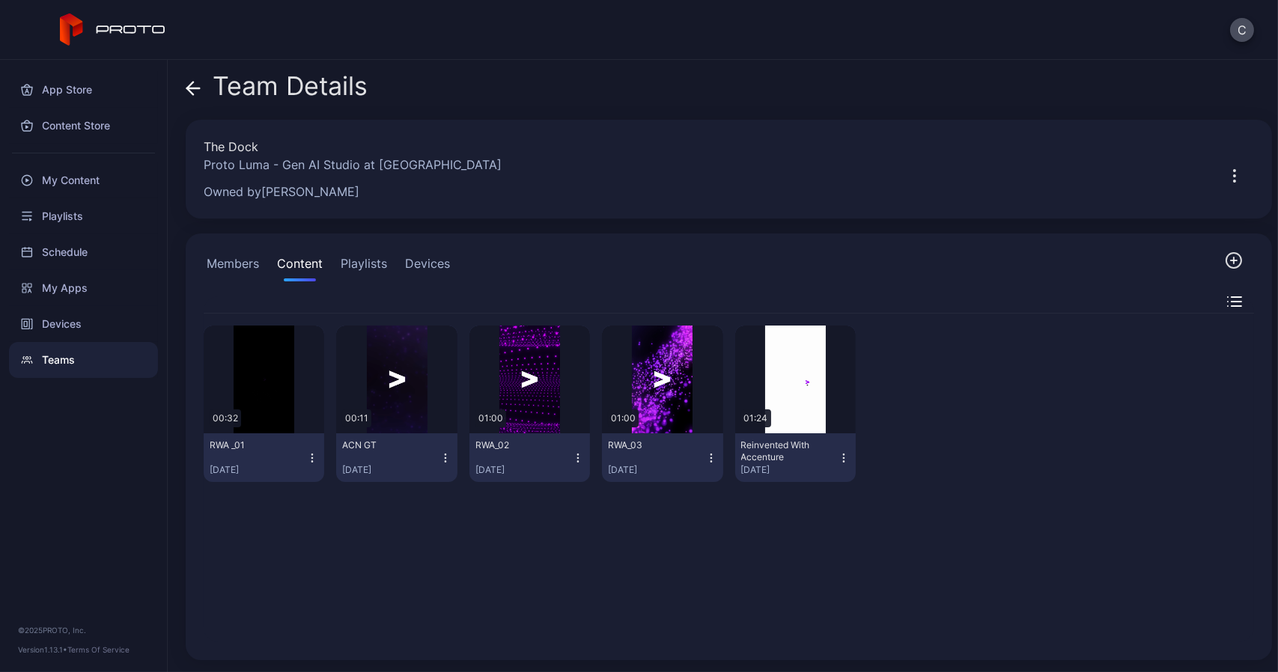
click at [368, 265] on button "Playlists" at bounding box center [364, 267] width 52 height 30
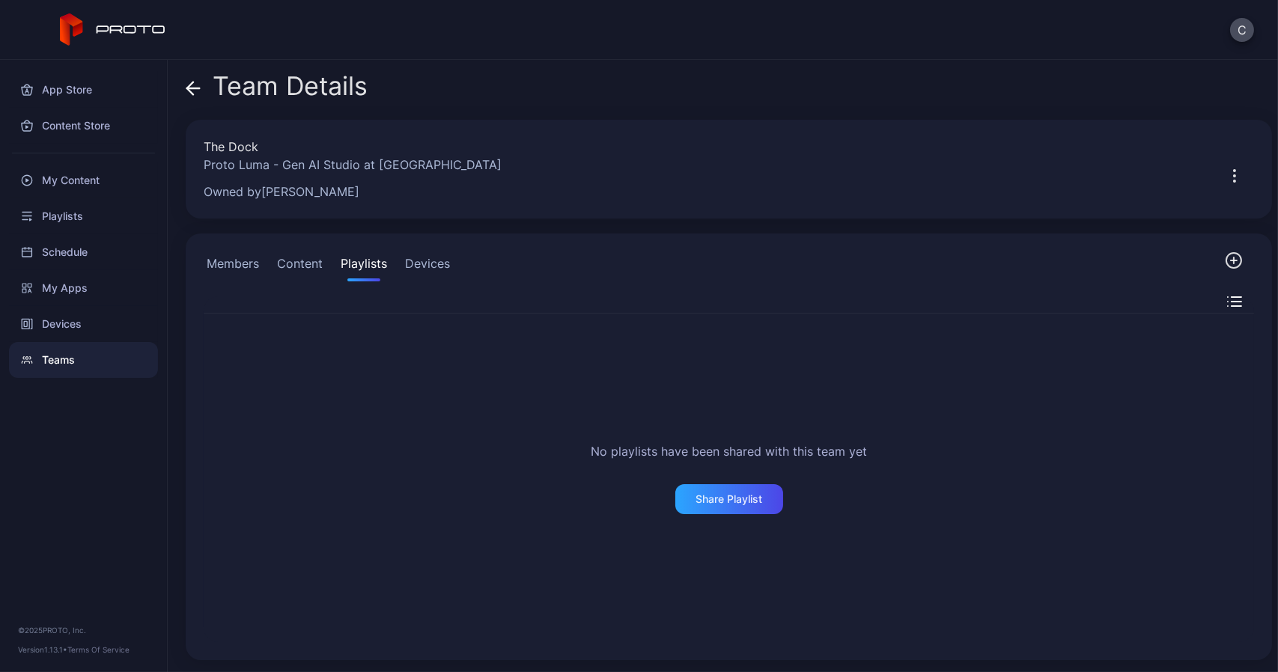
click at [316, 263] on button "Content" at bounding box center [300, 267] width 52 height 30
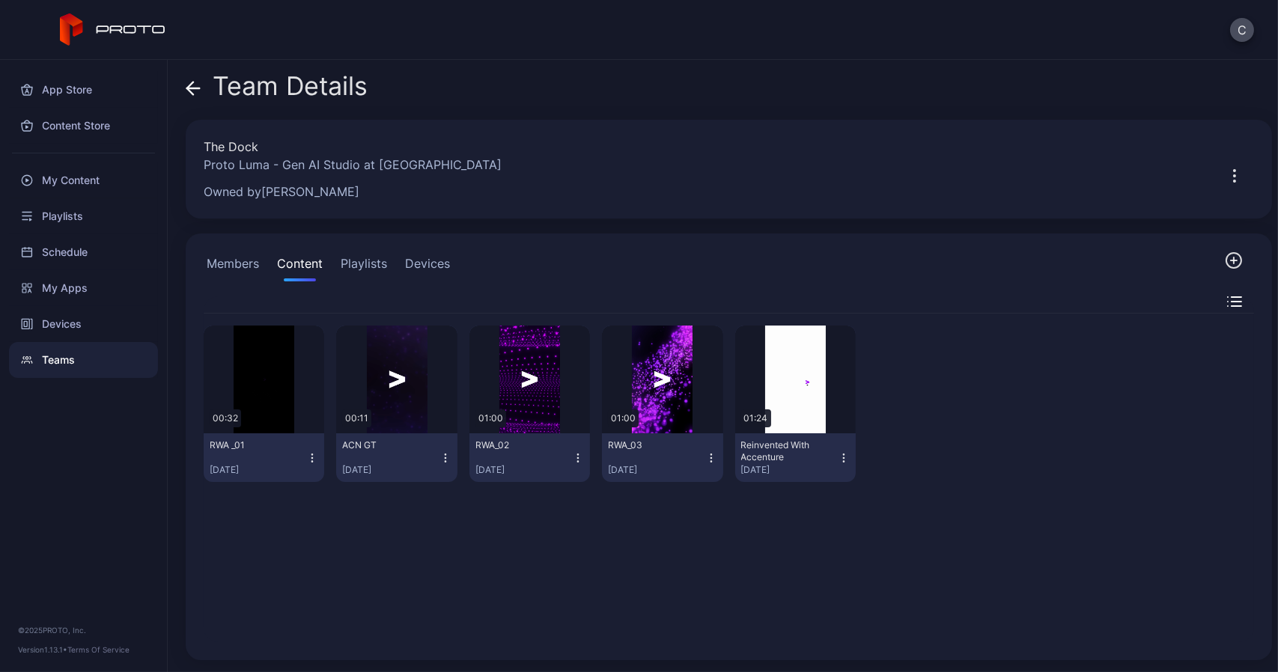
click at [60, 366] on div "Teams" at bounding box center [83, 360] width 149 height 36
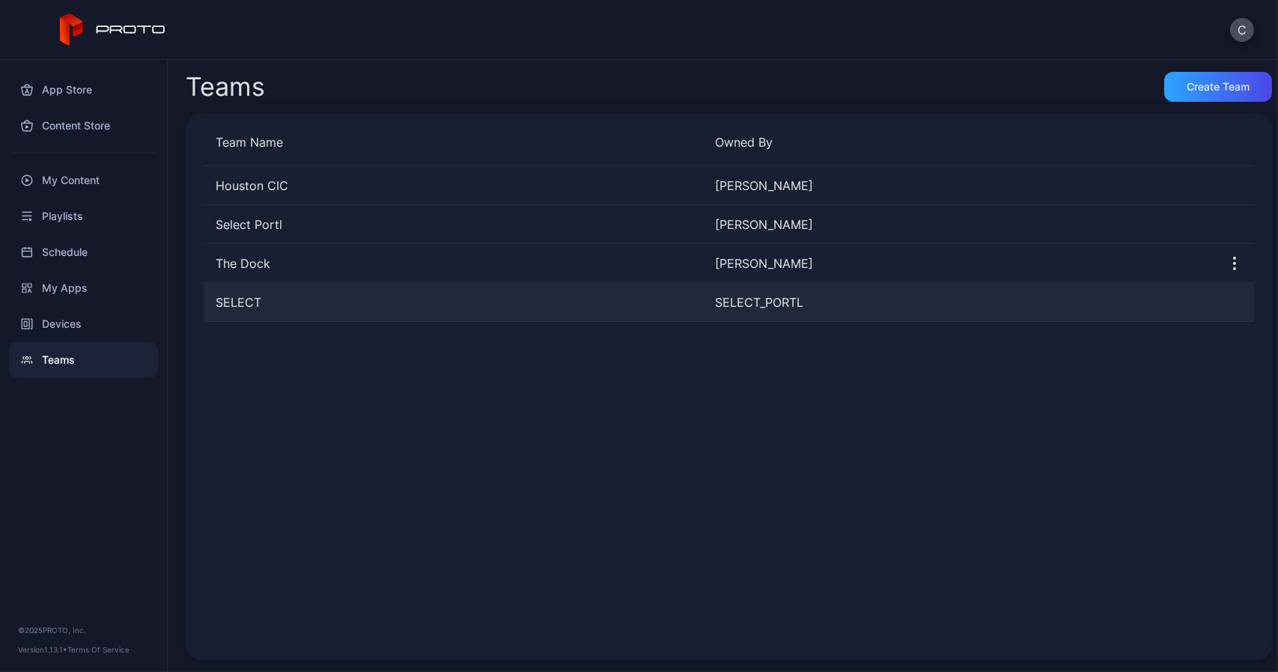
click at [234, 309] on div "SELECT" at bounding box center [454, 303] width 500 height 18
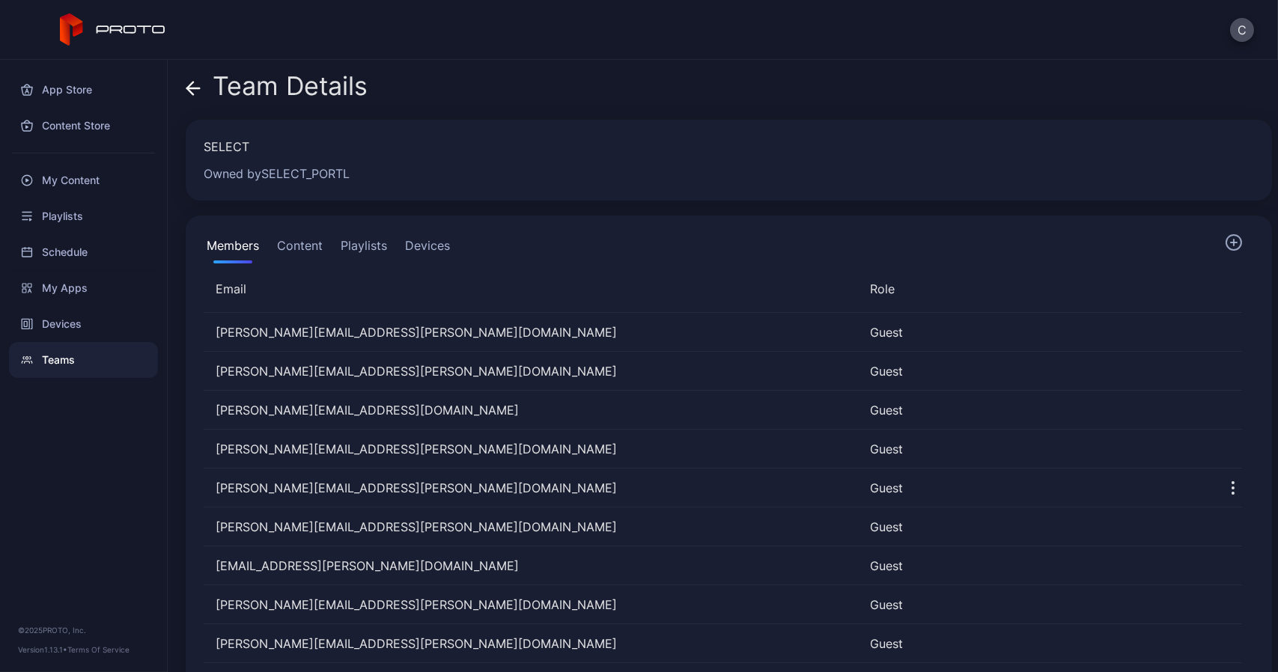
click at [297, 252] on button "Content" at bounding box center [300, 249] width 52 height 30
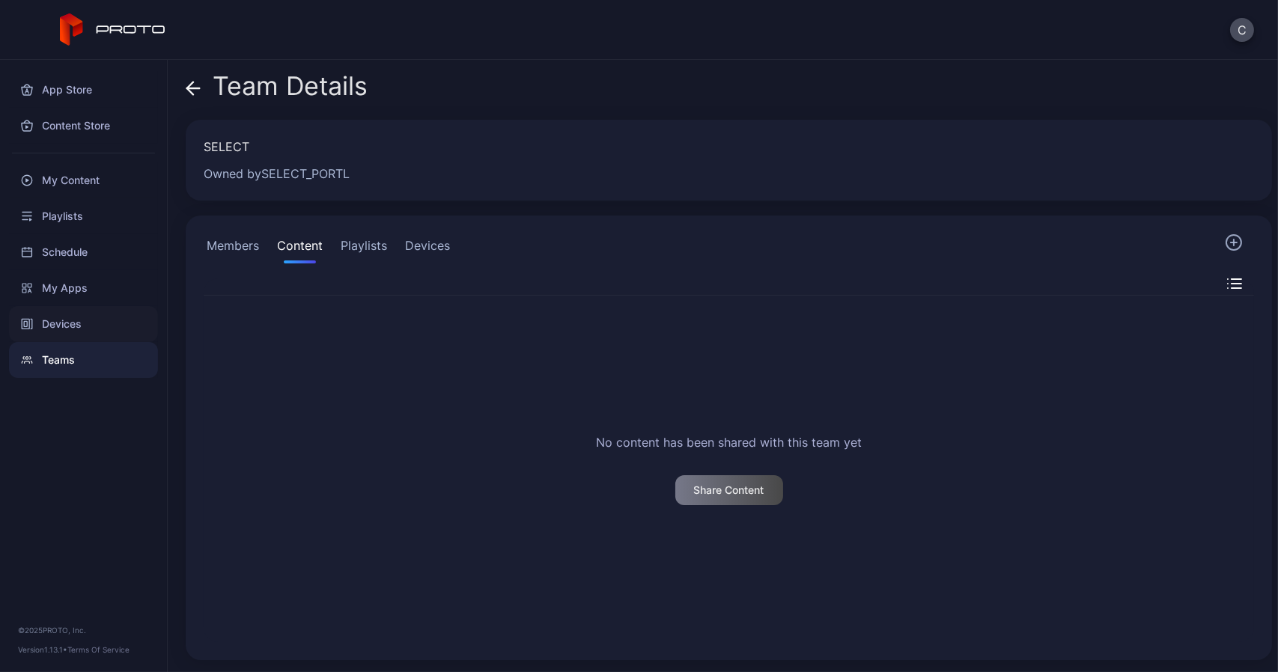
click at [73, 322] on div "Devices" at bounding box center [83, 324] width 149 height 36
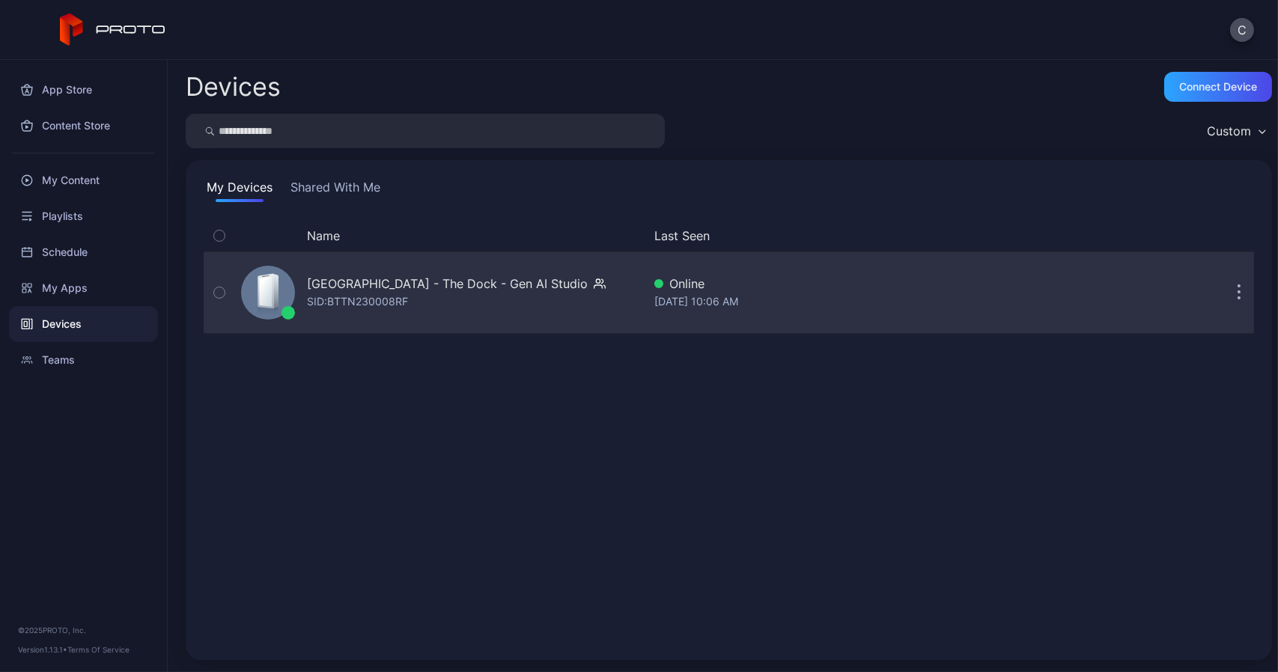
click at [350, 300] on div "SID: BTTN230008RF" at bounding box center [357, 302] width 101 height 18
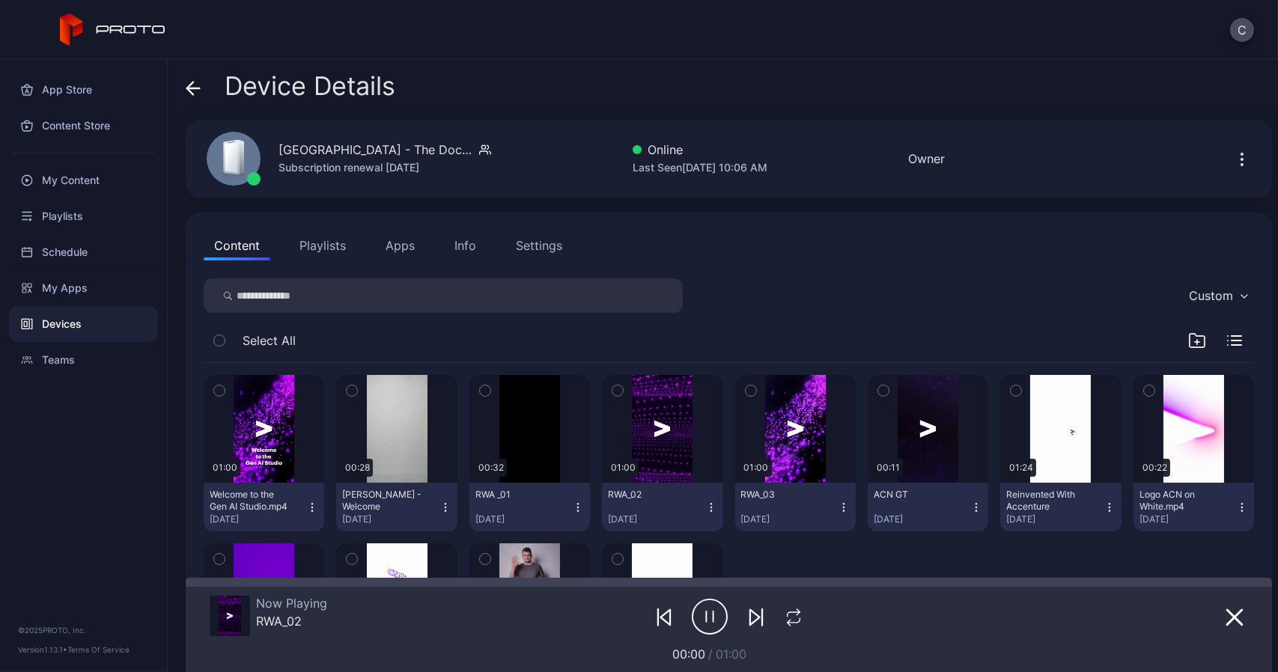
click at [398, 245] on button "Apps" at bounding box center [400, 246] width 50 height 30
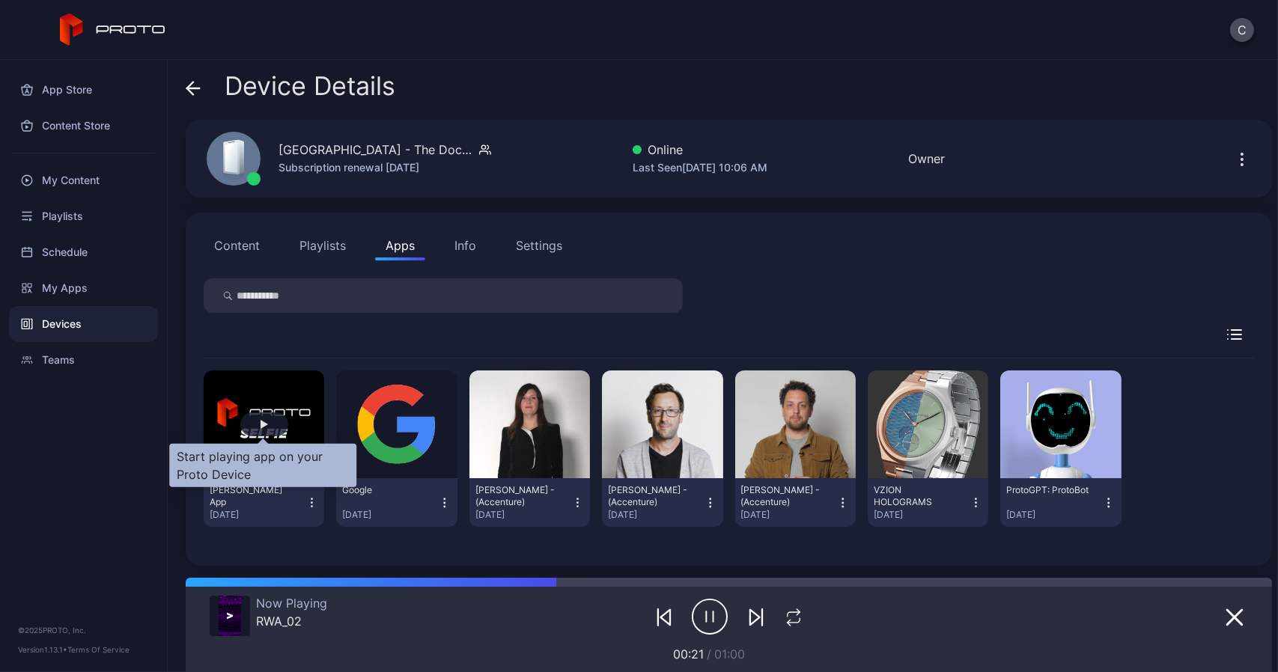
click at [259, 416] on div "button" at bounding box center [264, 425] width 48 height 24
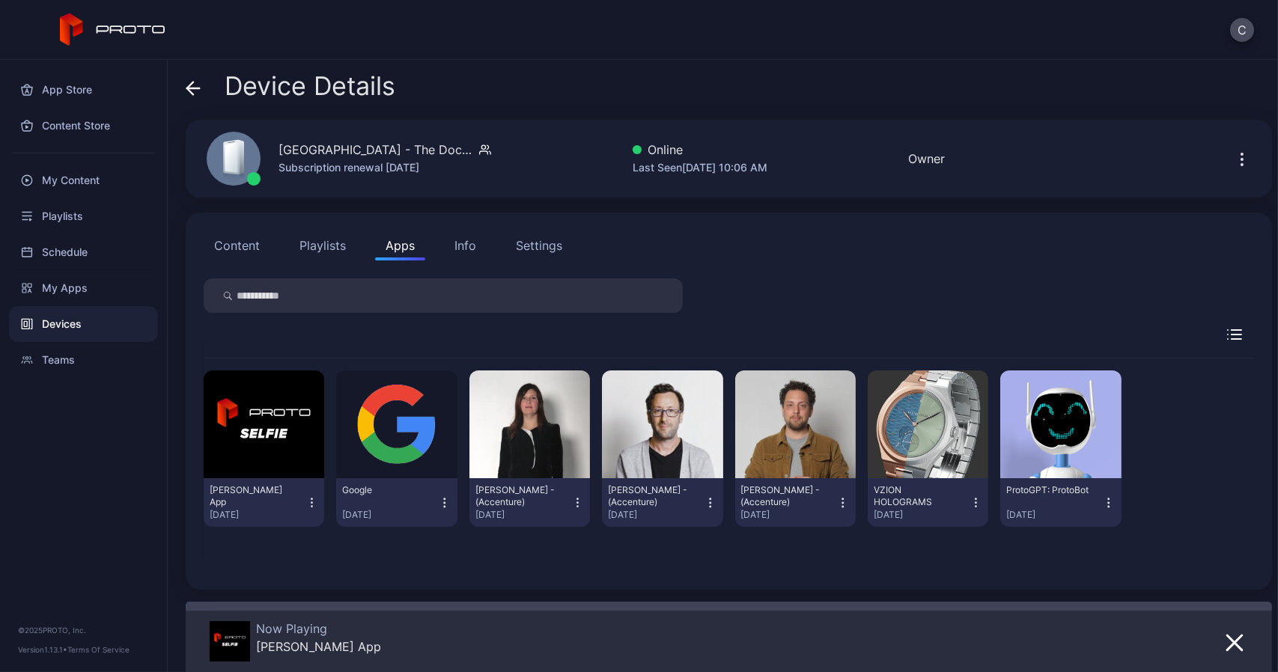
click at [101, 13] on icon at bounding box center [113, 29] width 106 height 33
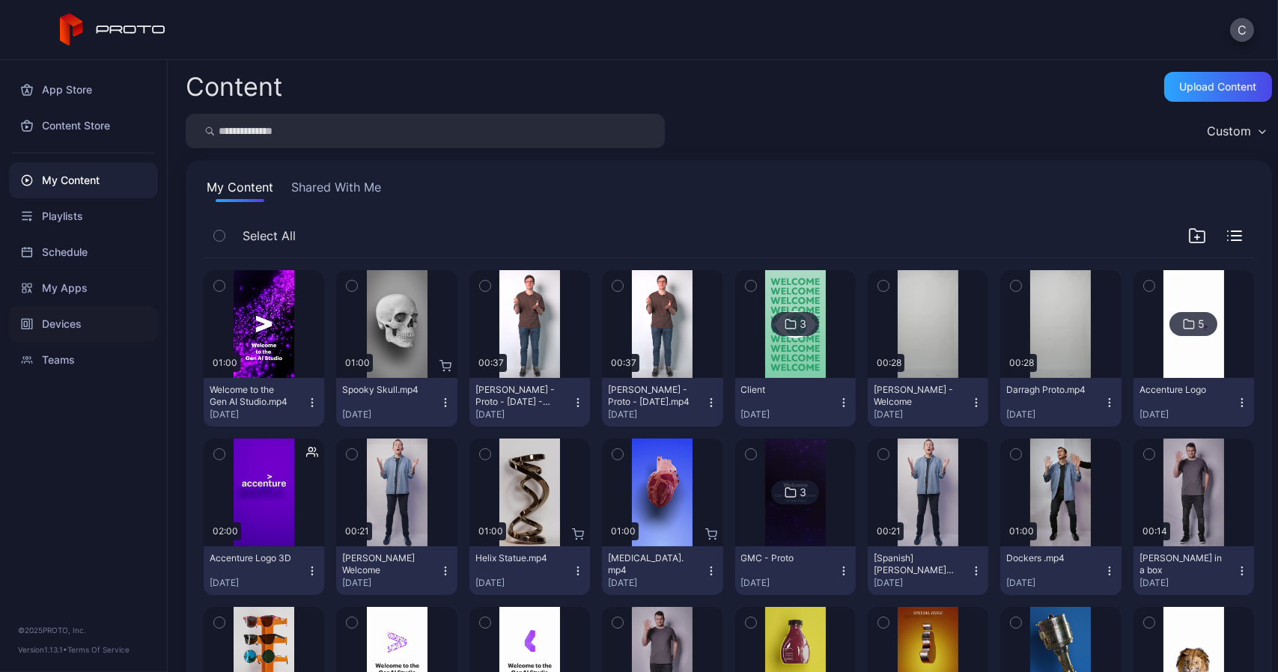
click at [57, 319] on div "Devices" at bounding box center [83, 324] width 149 height 36
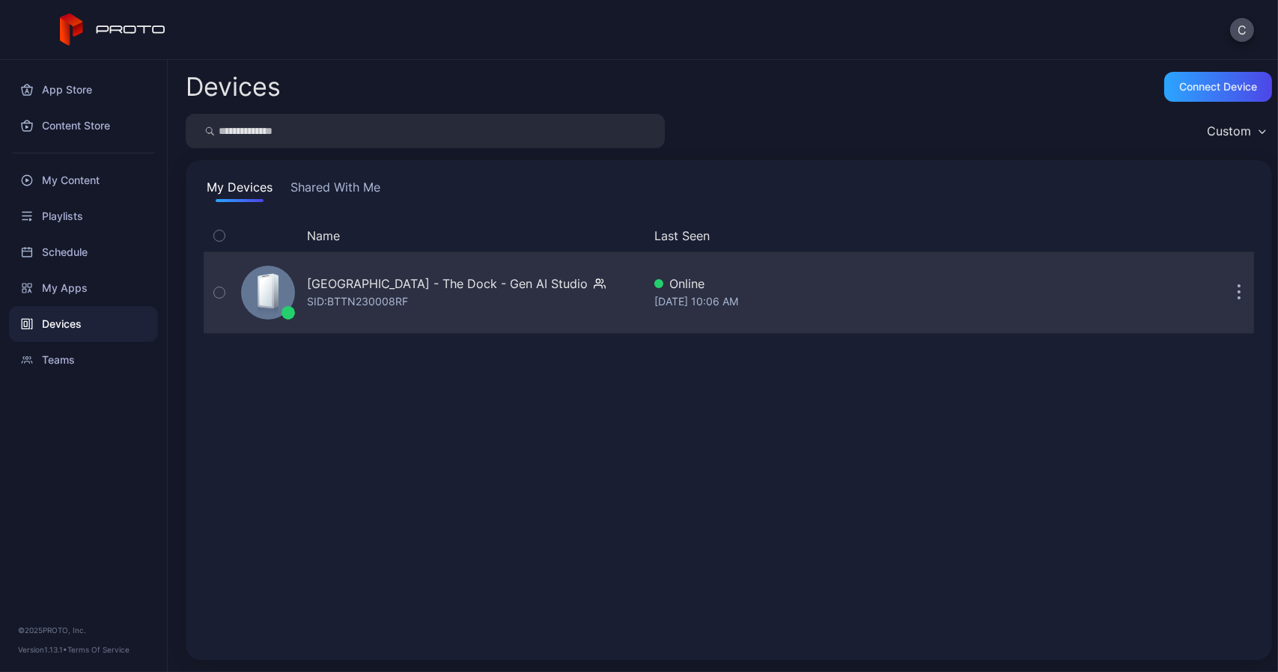
click at [386, 301] on div "SID: BTTN230008RF" at bounding box center [357, 302] width 101 height 18
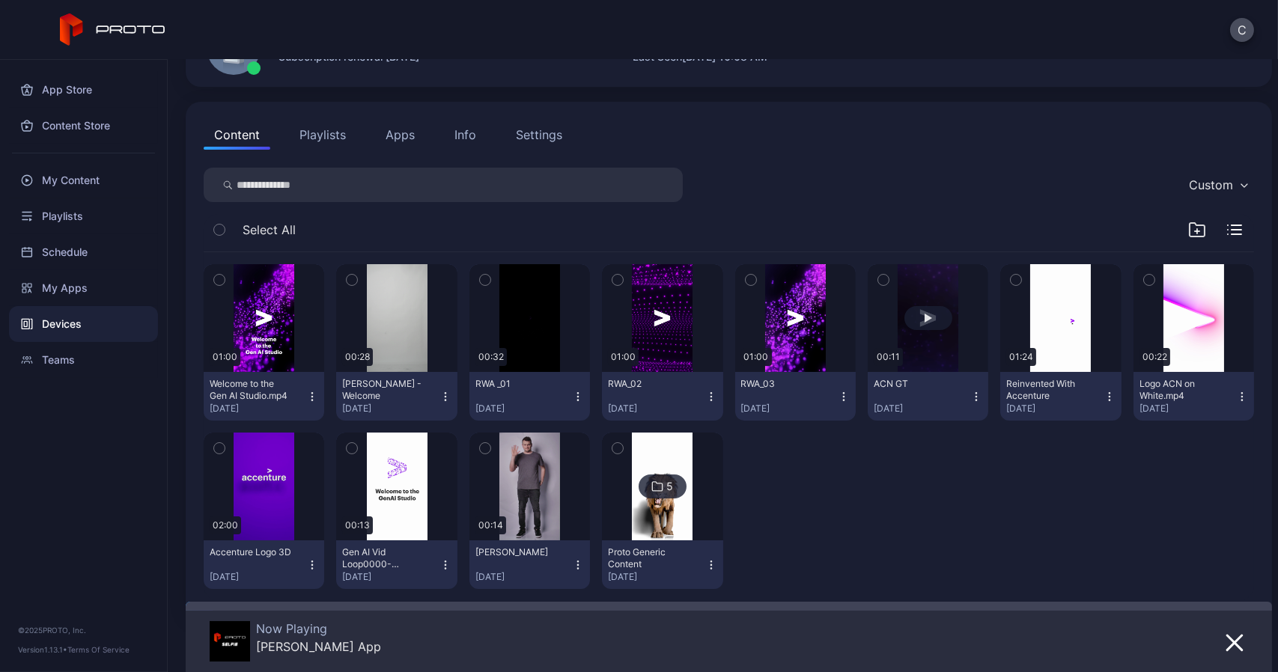
scroll to position [109, 0]
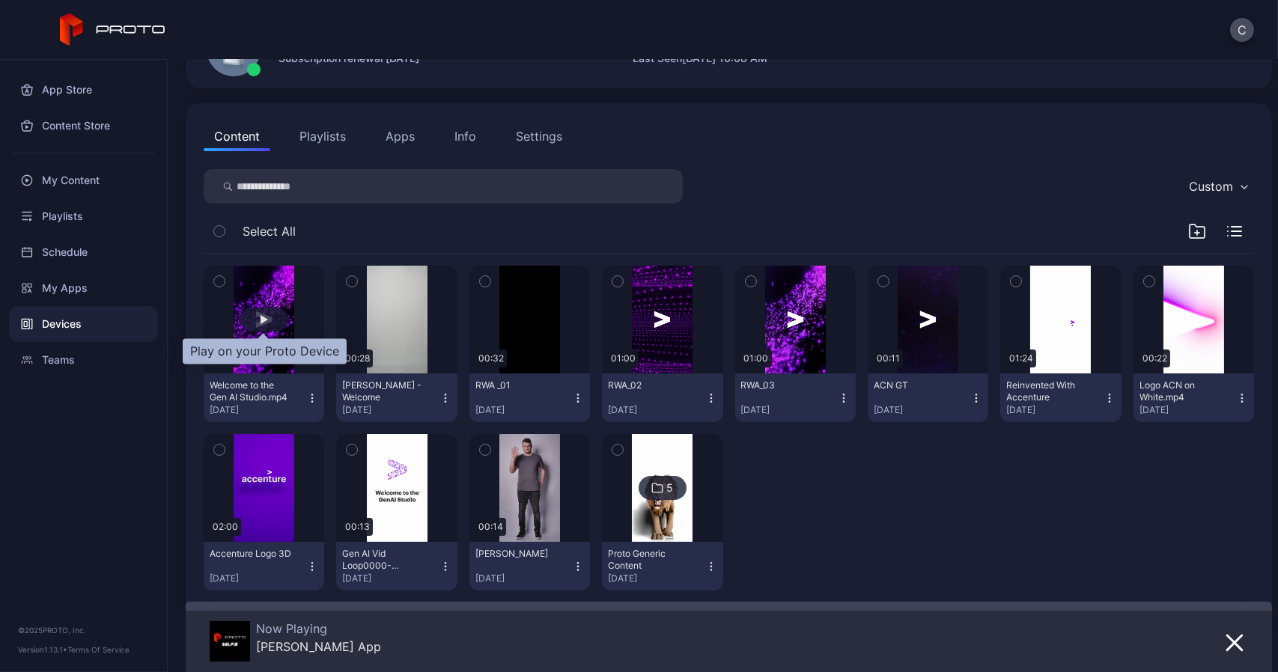
click at [264, 323] on div "button" at bounding box center [264, 319] width 7 height 9
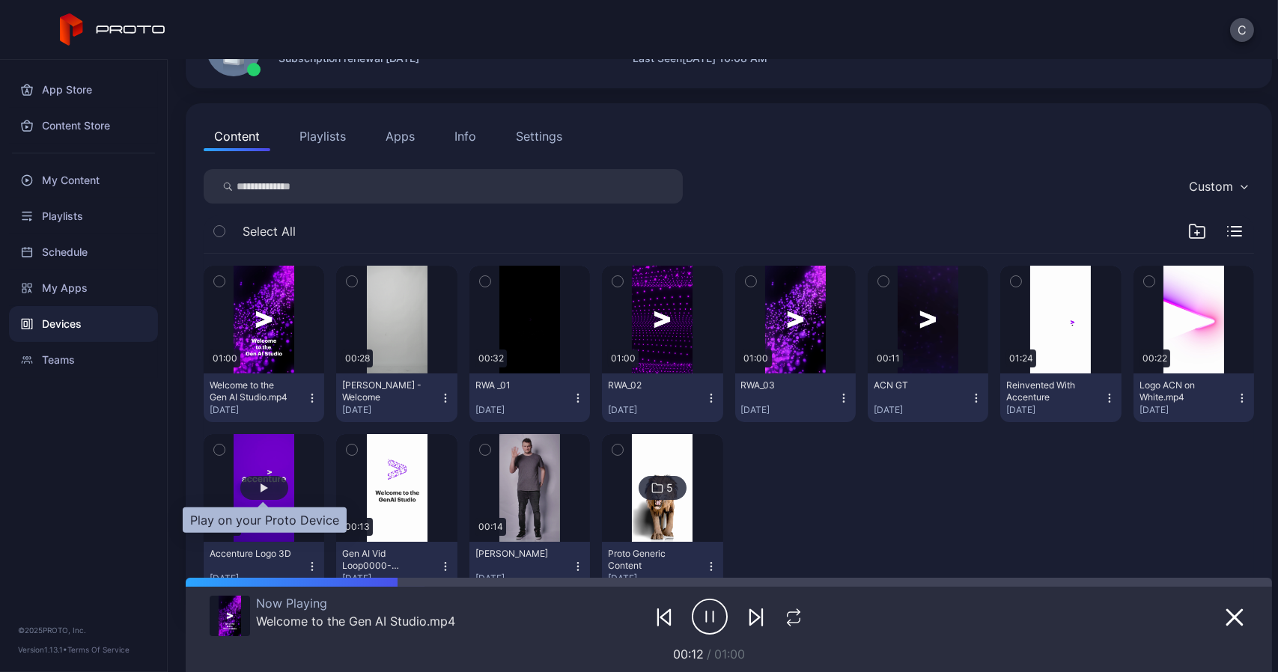
click at [270, 482] on div "button" at bounding box center [264, 488] width 48 height 24
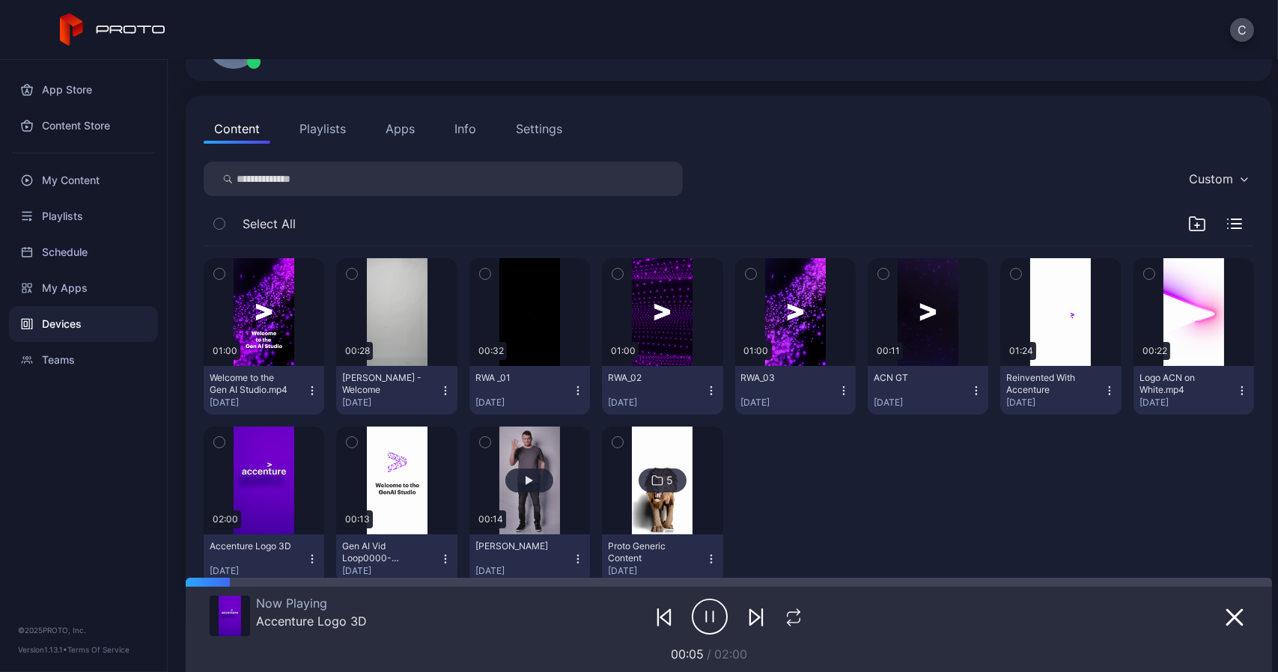
scroll to position [115, 0]
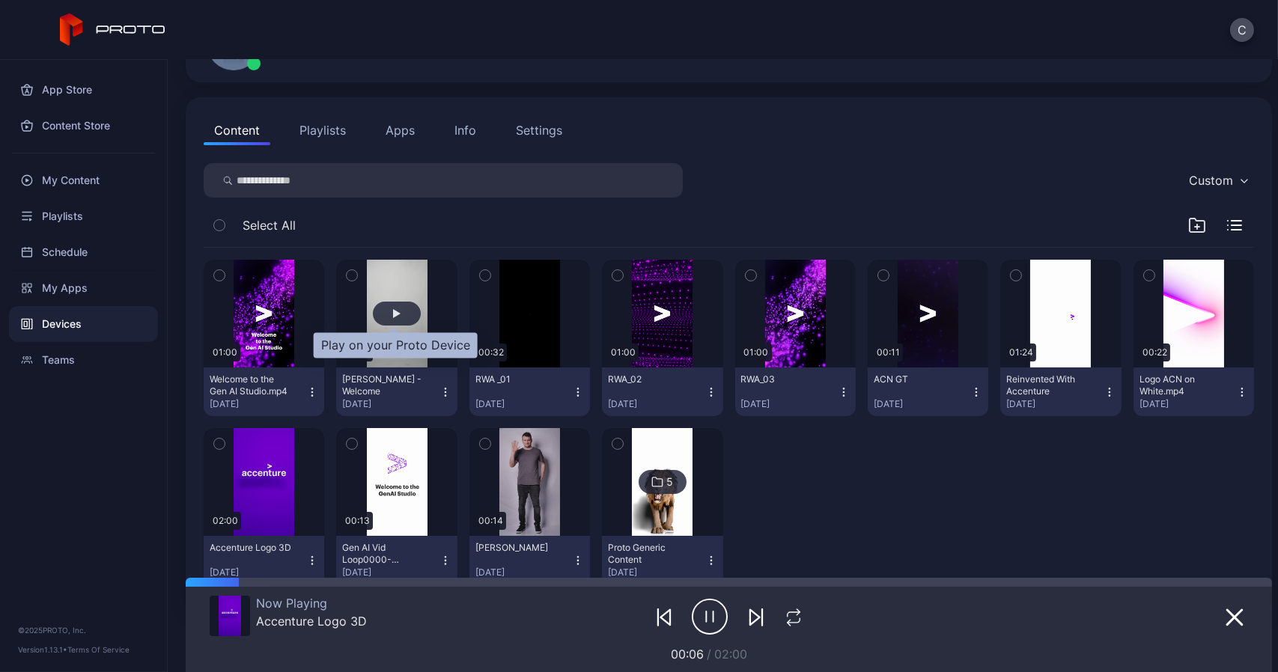
click at [407, 306] on div "button" at bounding box center [397, 314] width 48 height 24
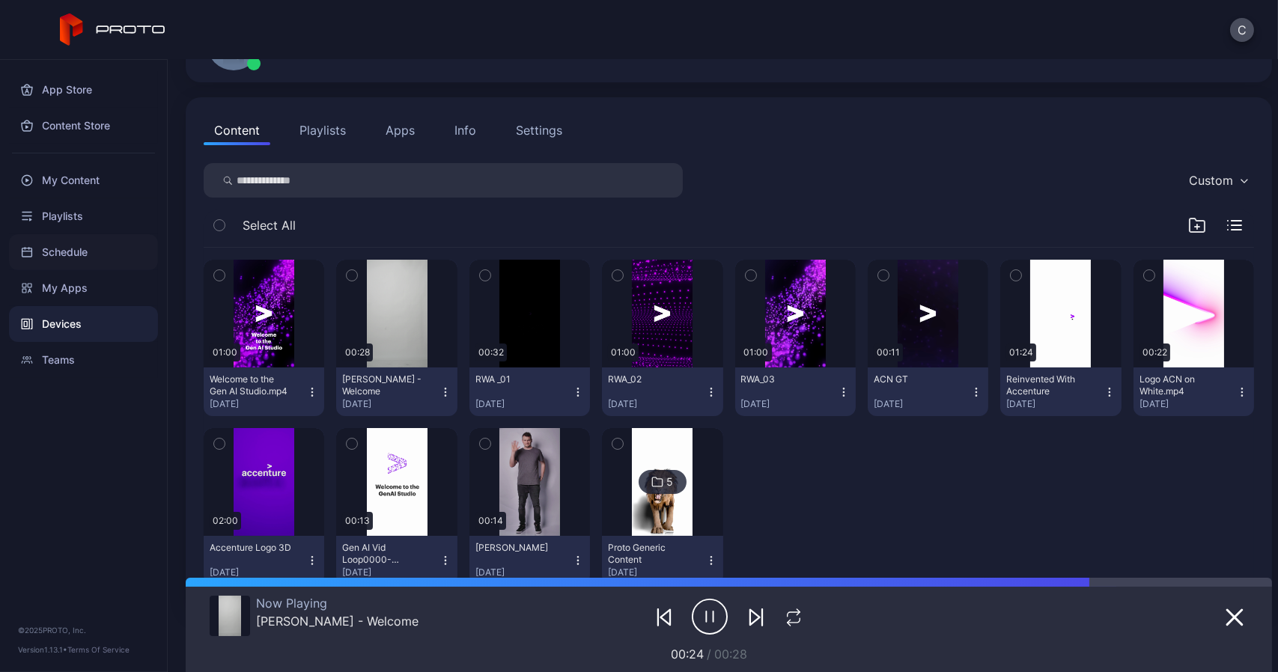
click at [75, 249] on div "Schedule" at bounding box center [83, 252] width 149 height 36
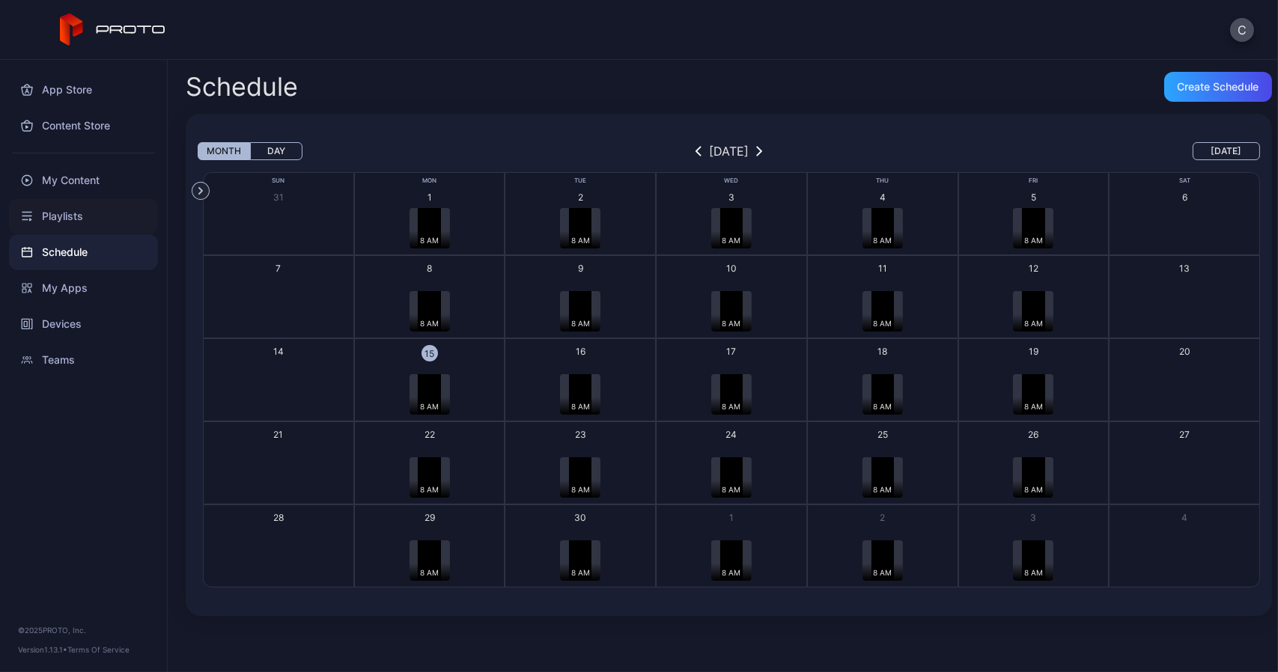
click at [58, 211] on div "Playlists" at bounding box center [83, 216] width 149 height 36
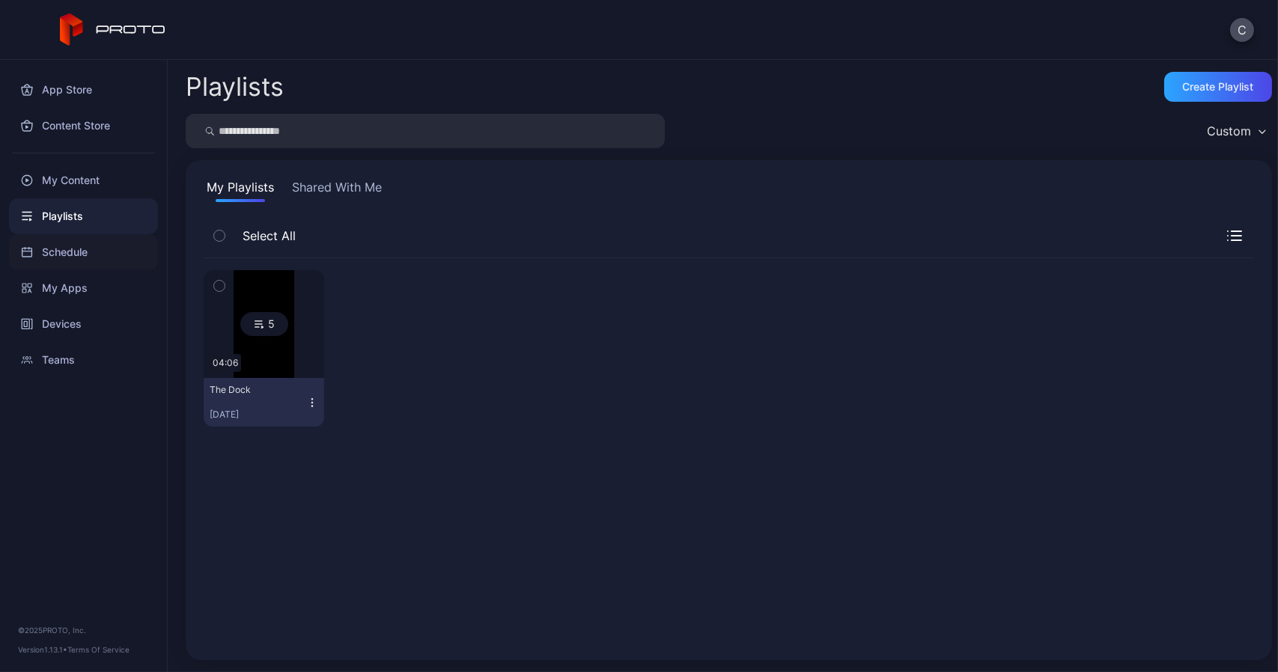
click at [93, 260] on div "Schedule" at bounding box center [83, 252] width 149 height 36
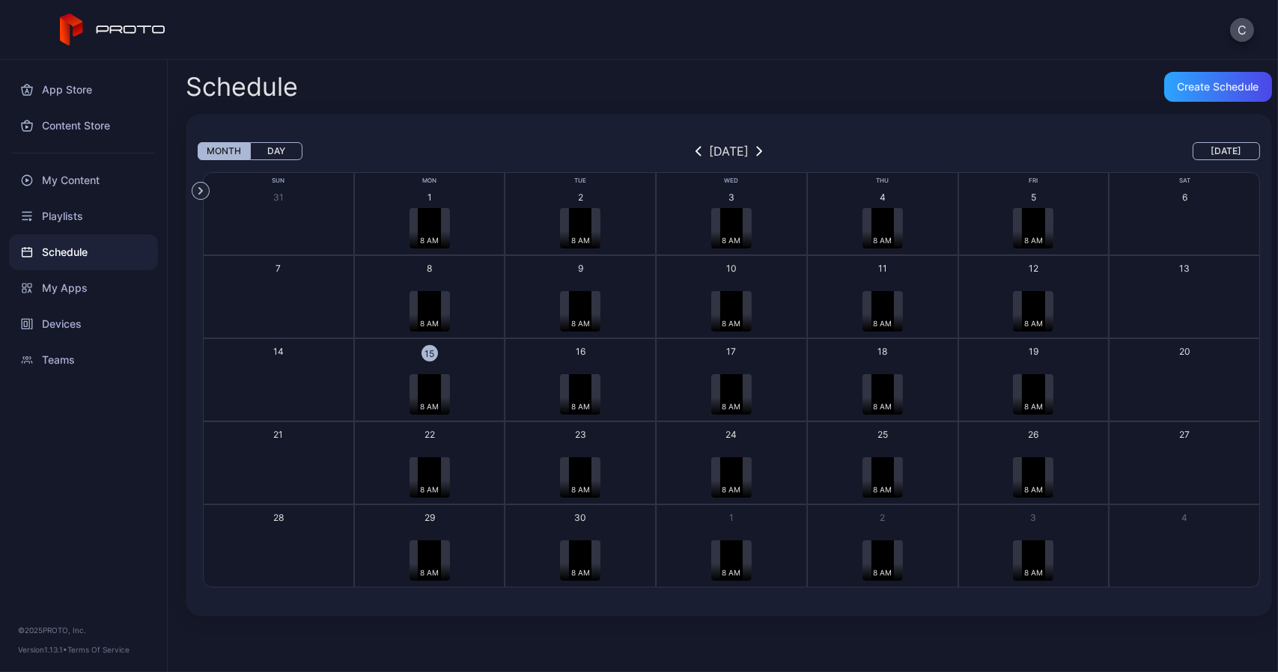
click at [431, 226] on img "button" at bounding box center [429, 228] width 22 height 40
click at [66, 222] on div "Playlists" at bounding box center [83, 216] width 149 height 36
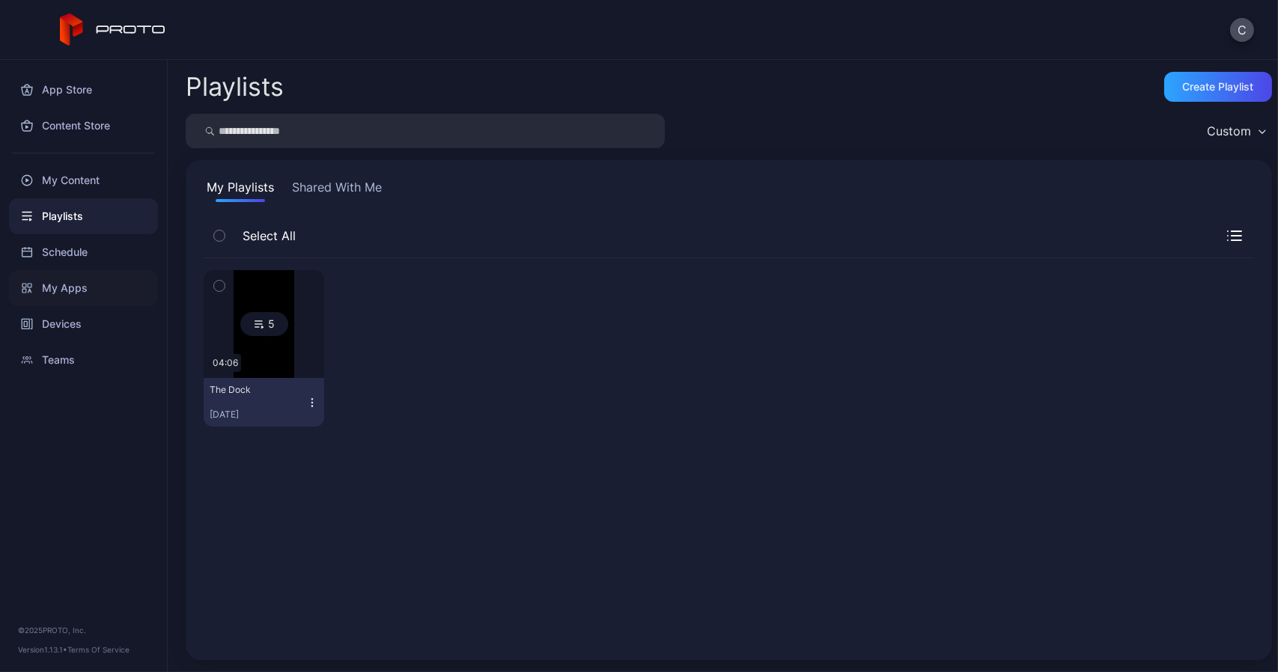
click at [59, 282] on div "My Apps" at bounding box center [83, 288] width 149 height 36
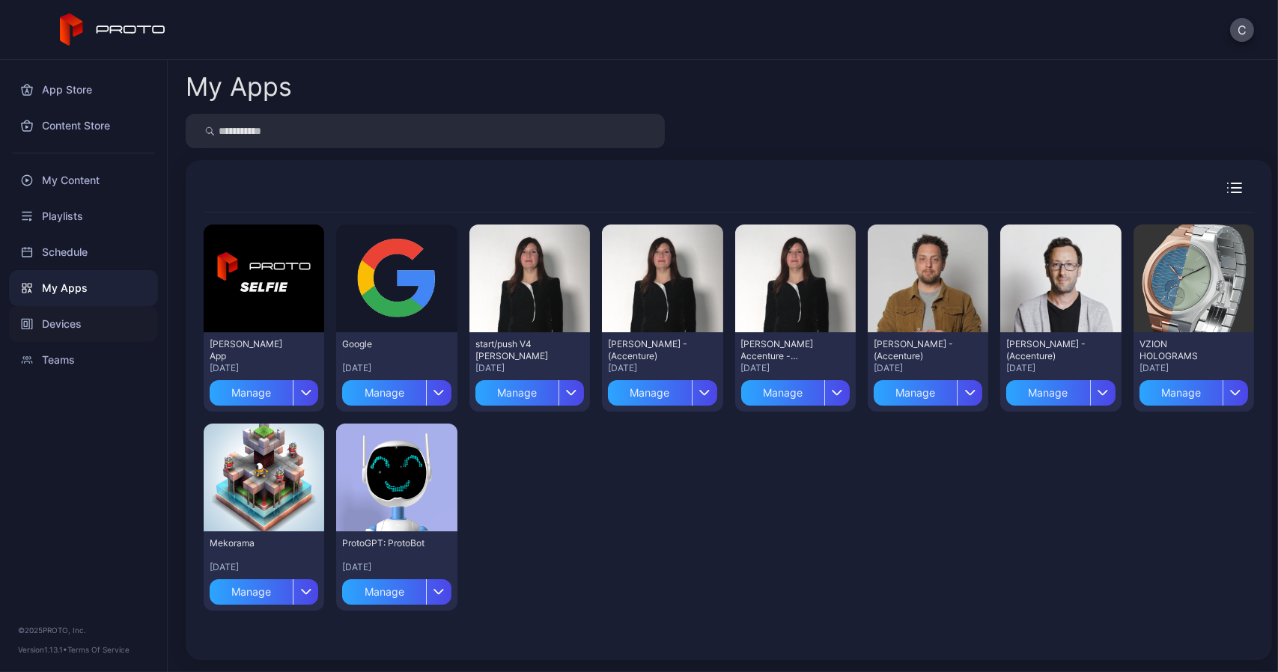
click at [67, 327] on div "Devices" at bounding box center [83, 324] width 149 height 36
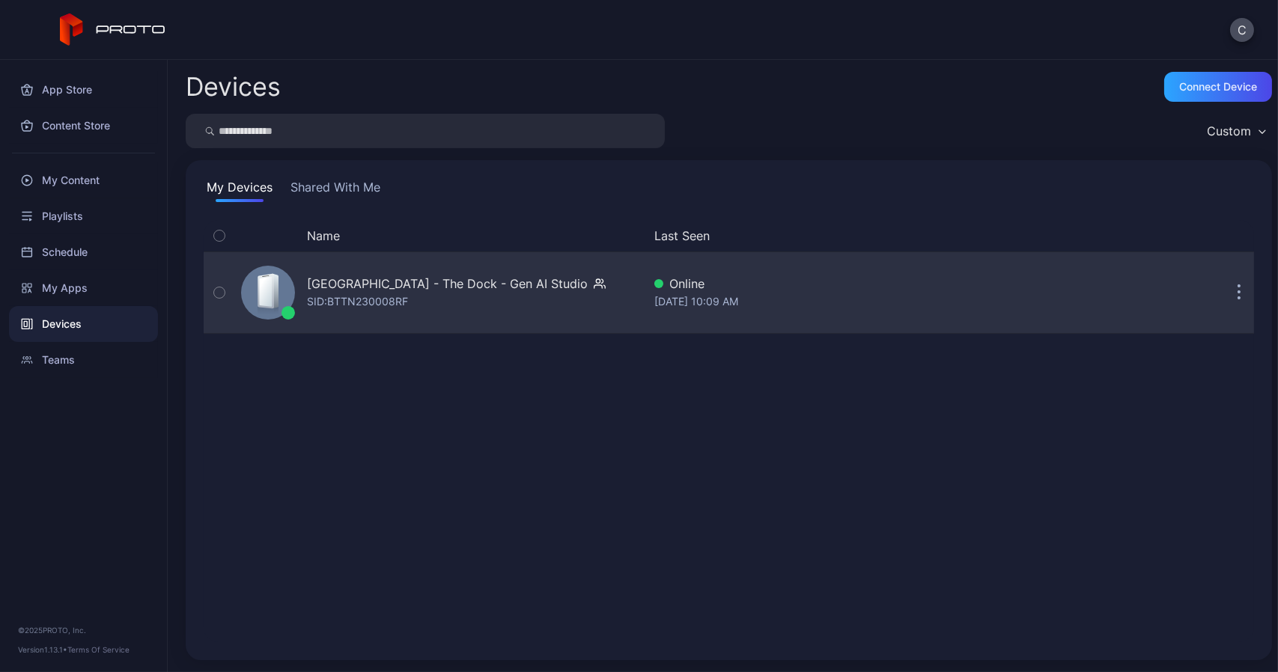
click at [407, 293] on div "SID: BTTN230008RF" at bounding box center [357, 302] width 101 height 18
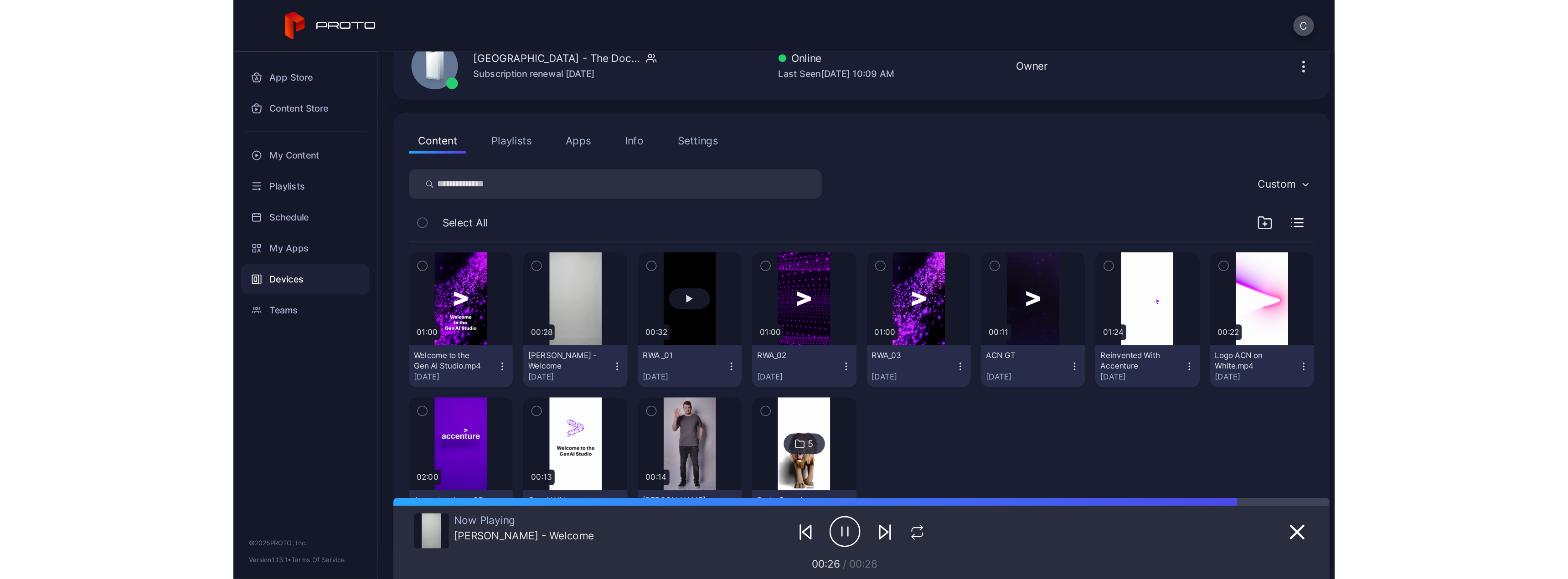
scroll to position [54, 0]
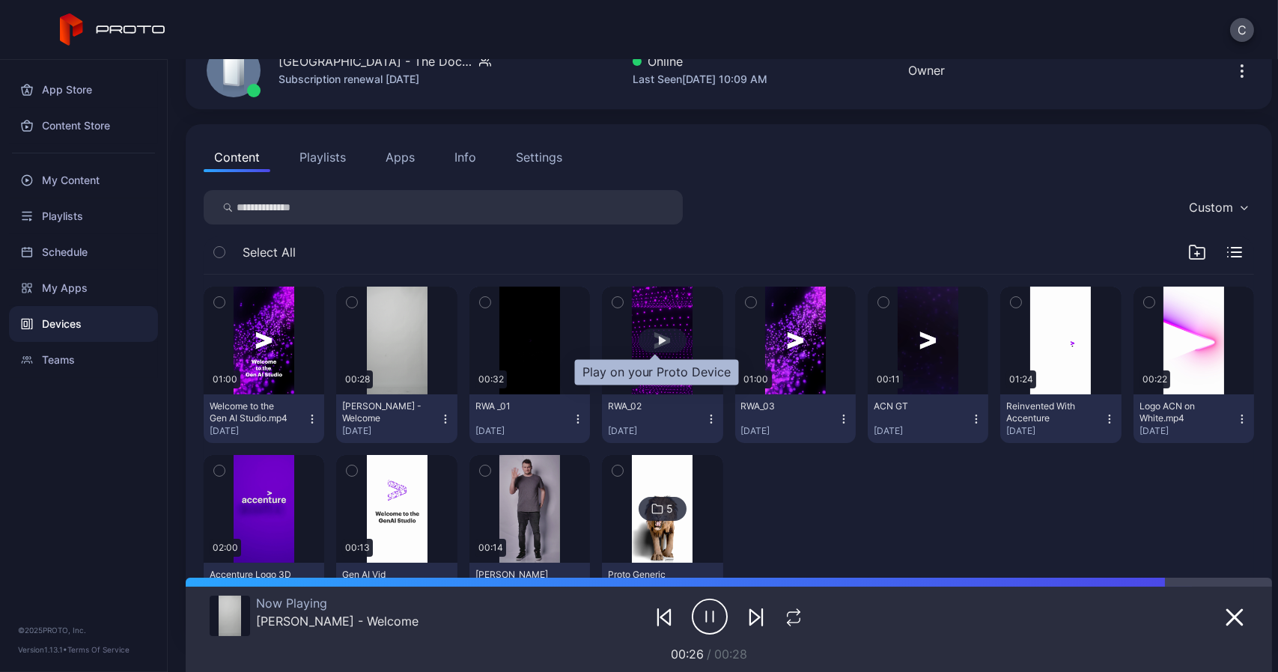
click at [662, 346] on div "button" at bounding box center [663, 341] width 48 height 24
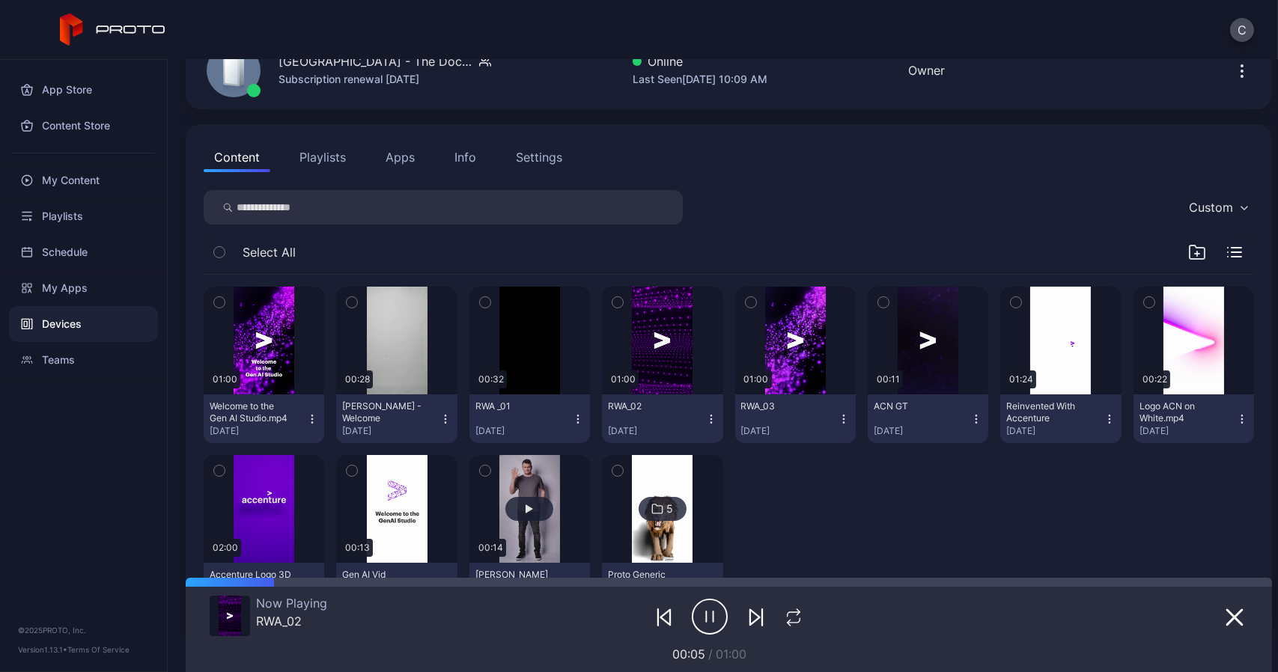
click at [524, 496] on button "button" at bounding box center [530, 509] width 121 height 108
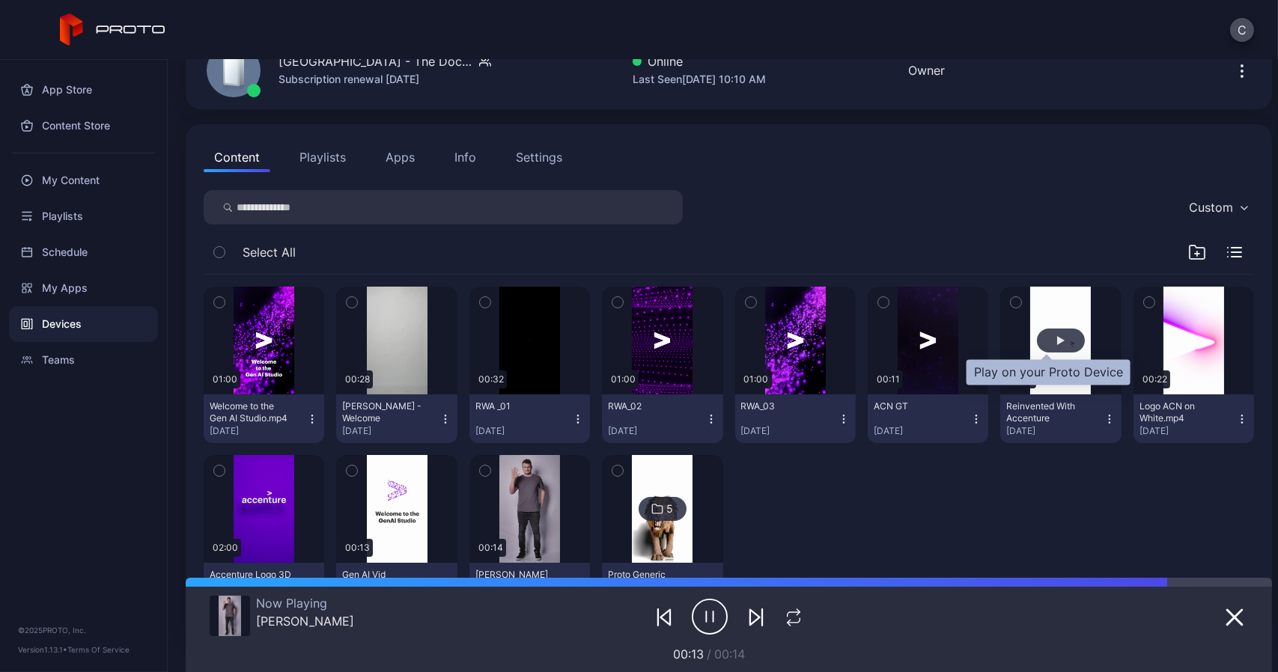
click at [1044, 335] on div "button" at bounding box center [1061, 341] width 48 height 24
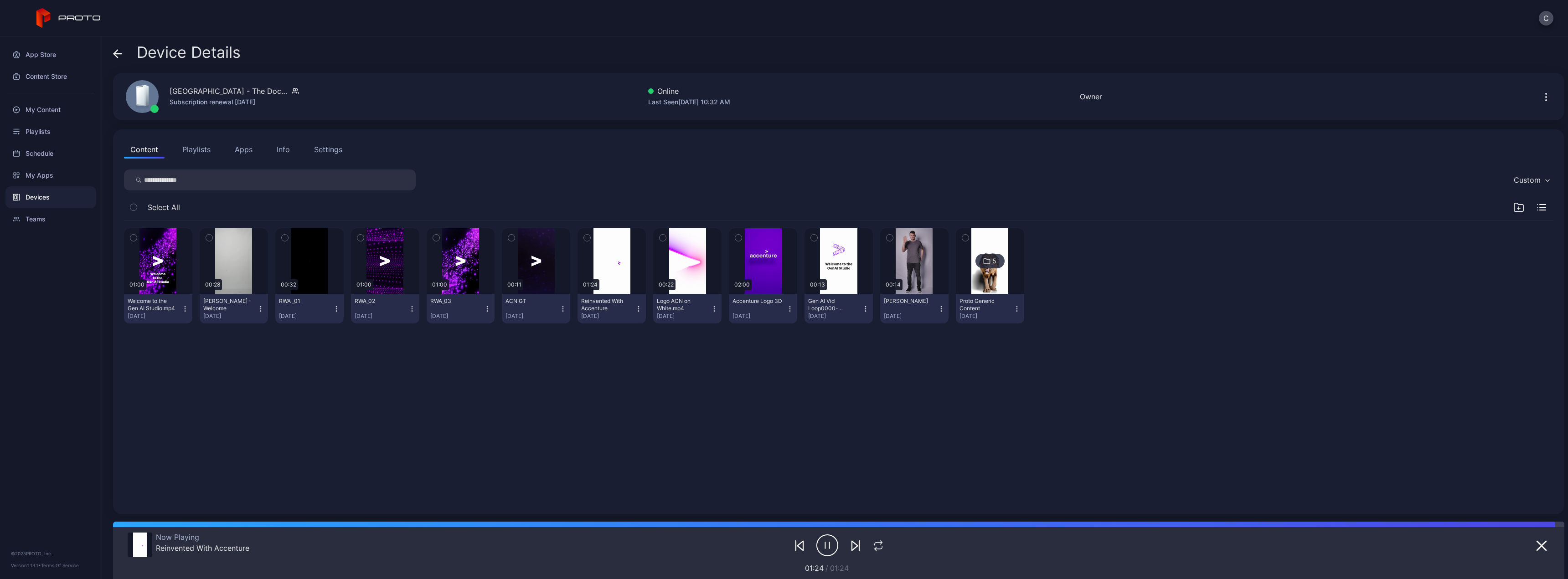
scroll to position [0, 0]
